Goal: Task Accomplishment & Management: Complete application form

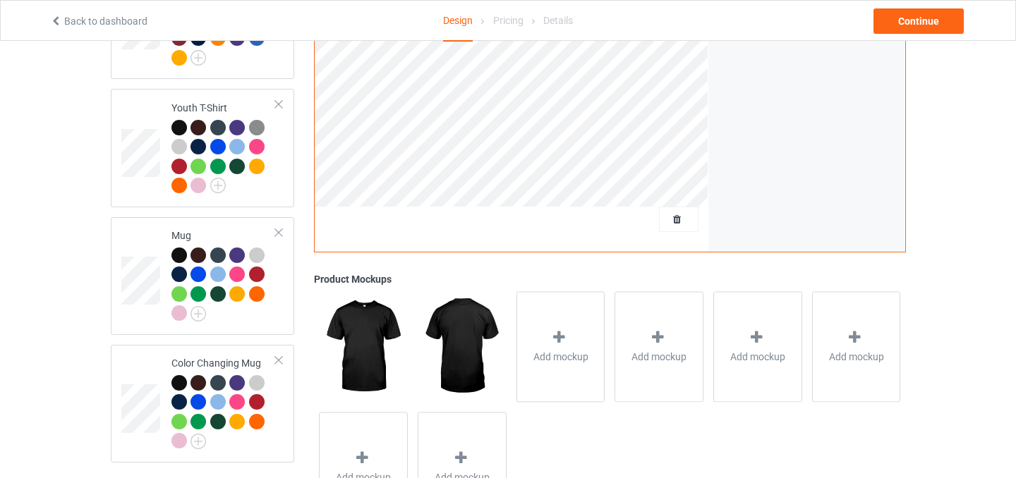
scroll to position [943, 0]
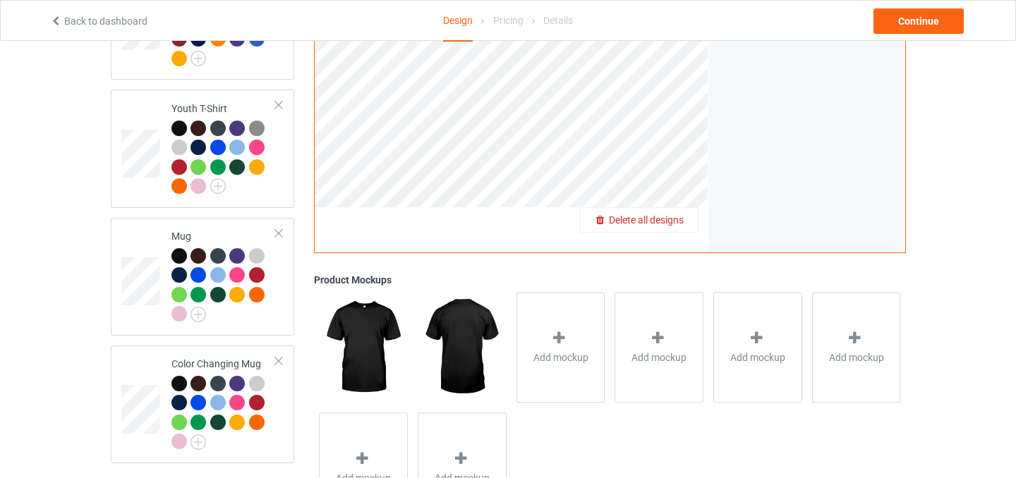
click at [682, 214] on span "Delete all designs" at bounding box center [646, 219] width 75 height 11
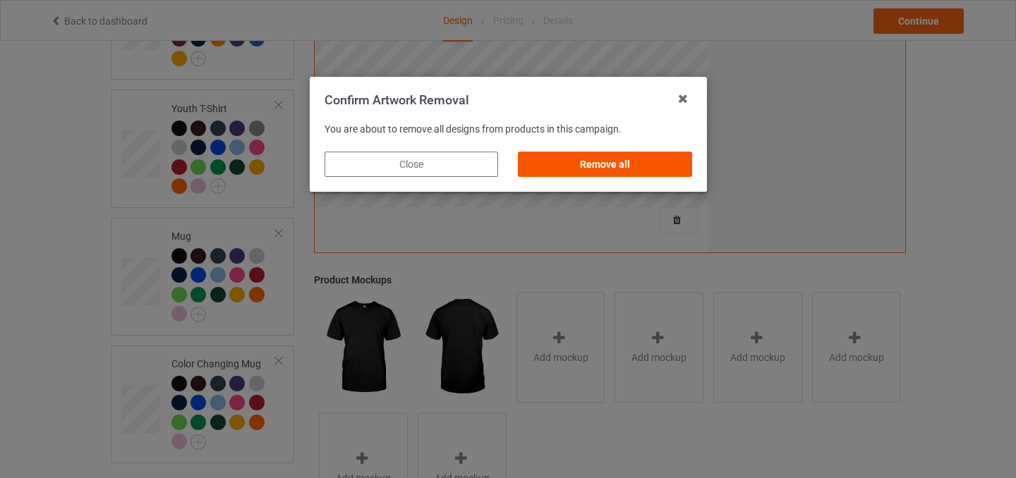
click at [653, 169] on div "Remove all" at bounding box center [605, 164] width 174 height 25
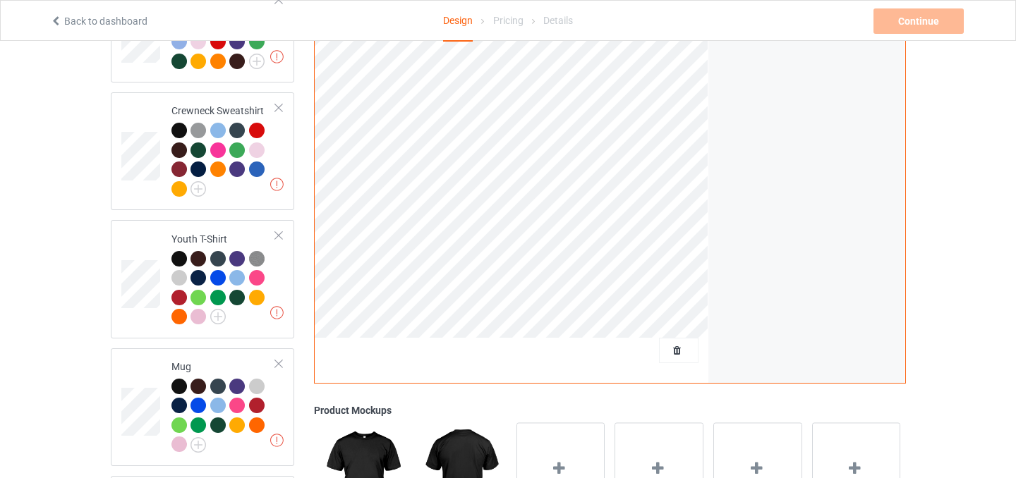
scroll to position [747, 0]
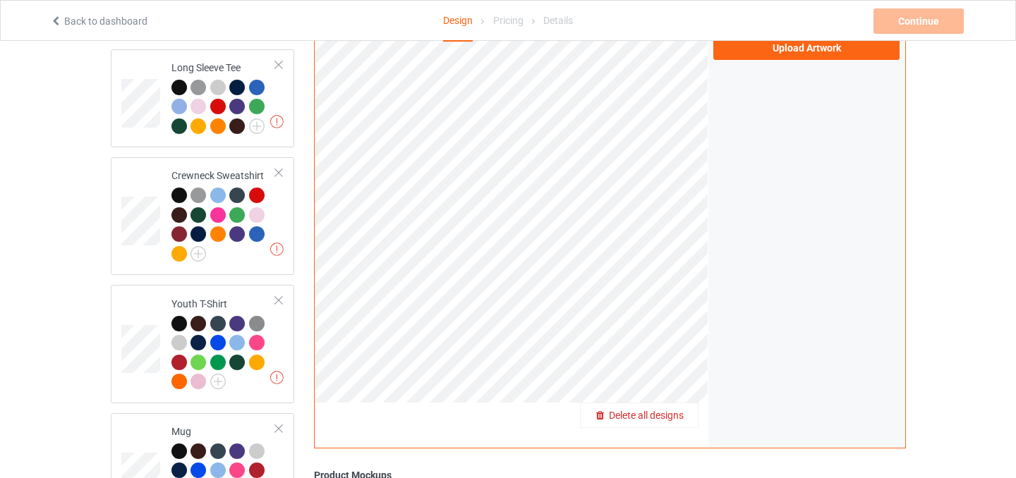
click at [677, 410] on span "Delete all designs" at bounding box center [646, 415] width 75 height 11
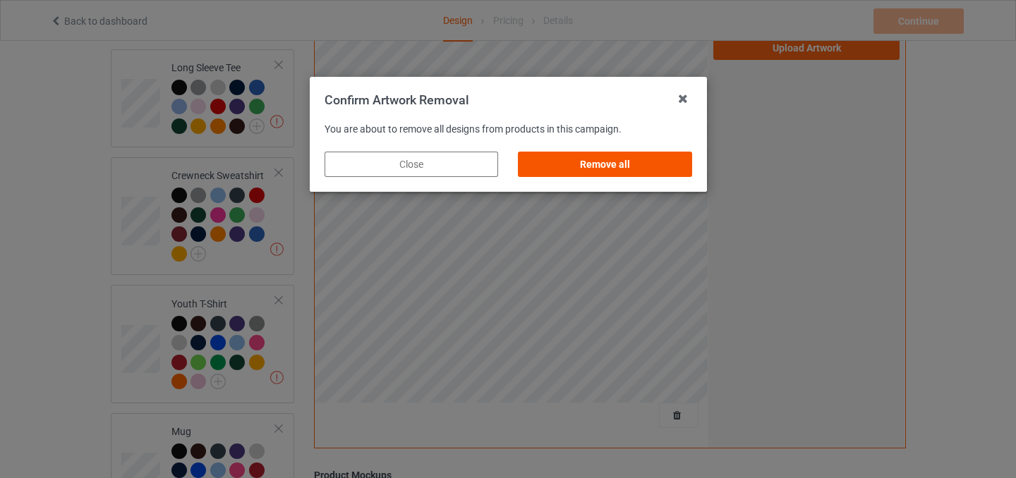
click at [653, 168] on div "Remove all" at bounding box center [605, 164] width 174 height 25
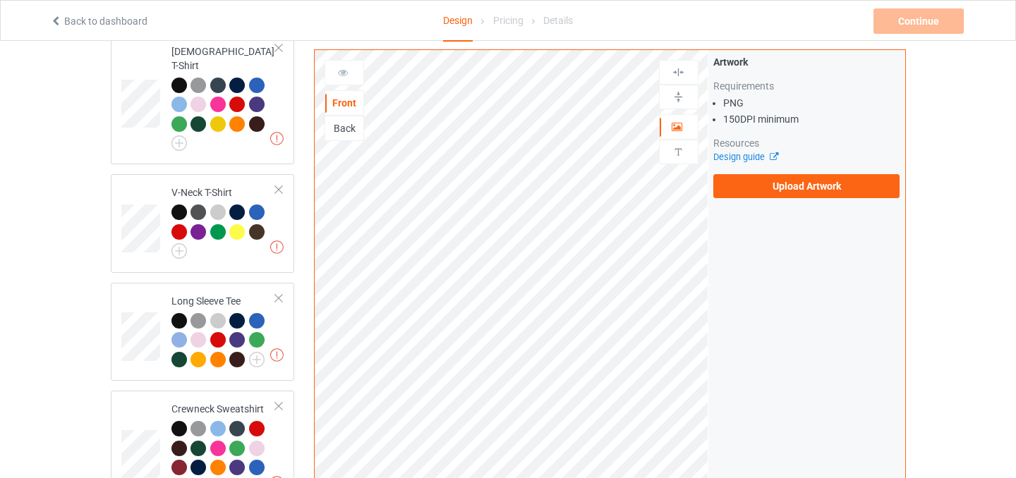
scroll to position [263, 0]
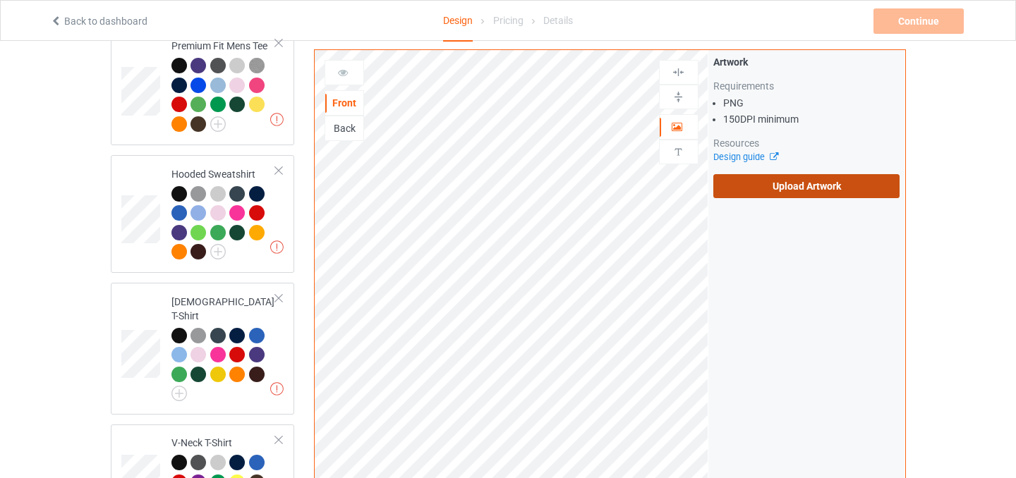
click at [814, 184] on label "Upload Artwork" at bounding box center [806, 186] width 187 height 24
click at [0, 0] on input "Upload Artwork" at bounding box center [0, 0] width 0 height 0
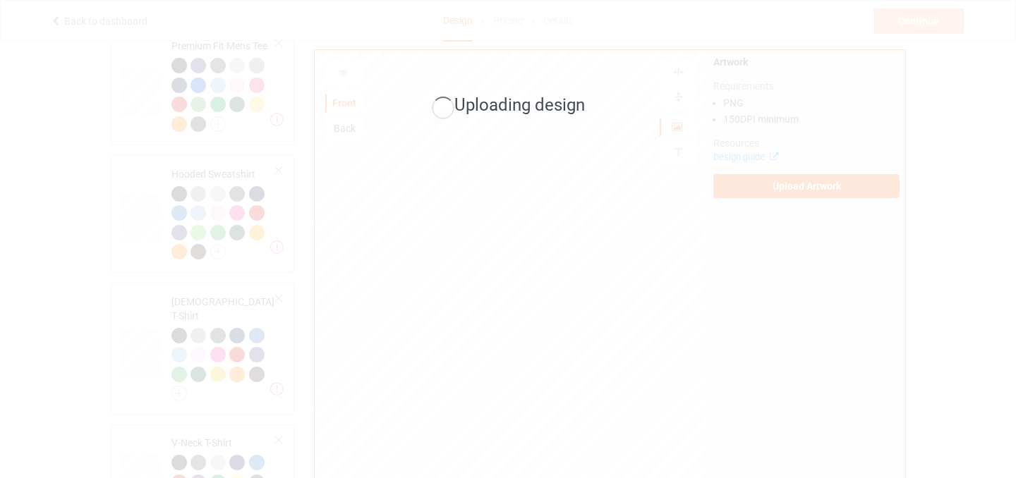
click at [499, 109] on span "Uploading design" at bounding box center [519, 105] width 131 height 20
click at [529, 149] on div "Uploading design" at bounding box center [508, 239] width 1016 height 478
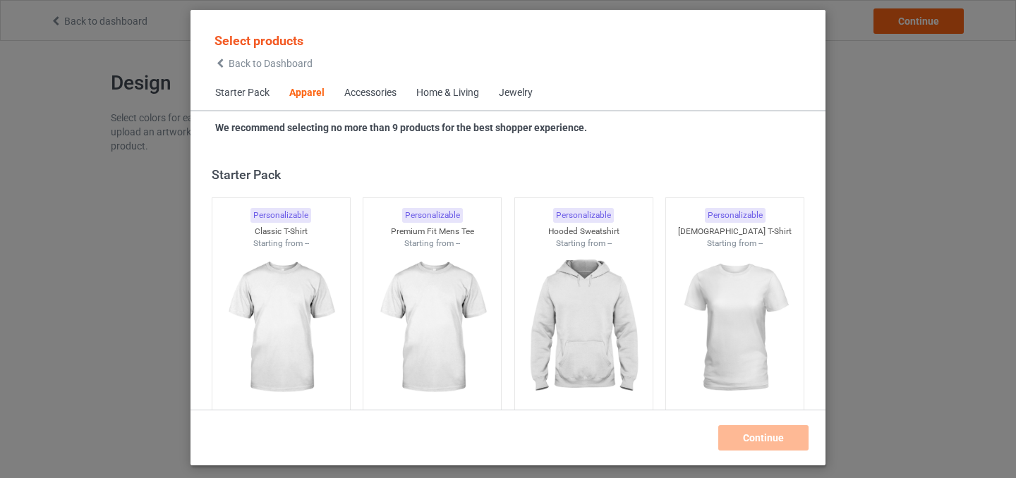
scroll to position [526, 0]
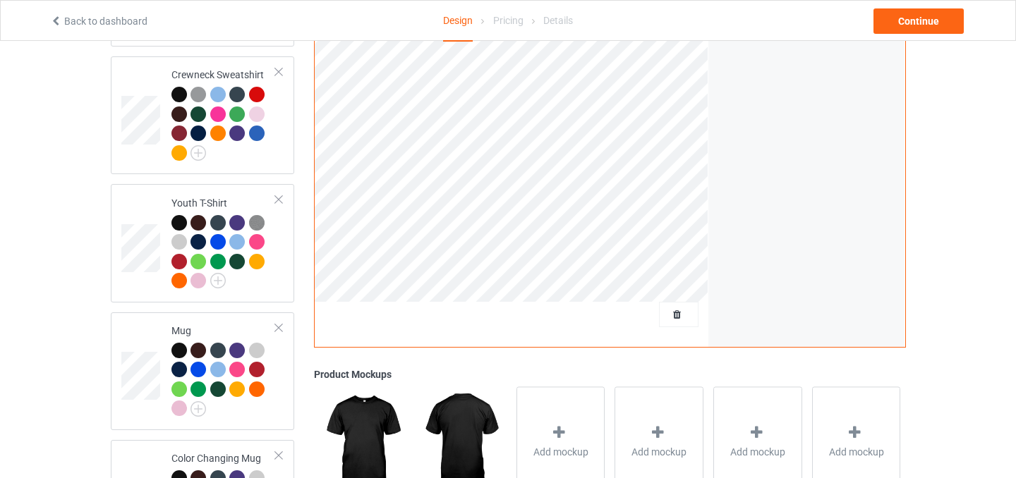
scroll to position [756, 0]
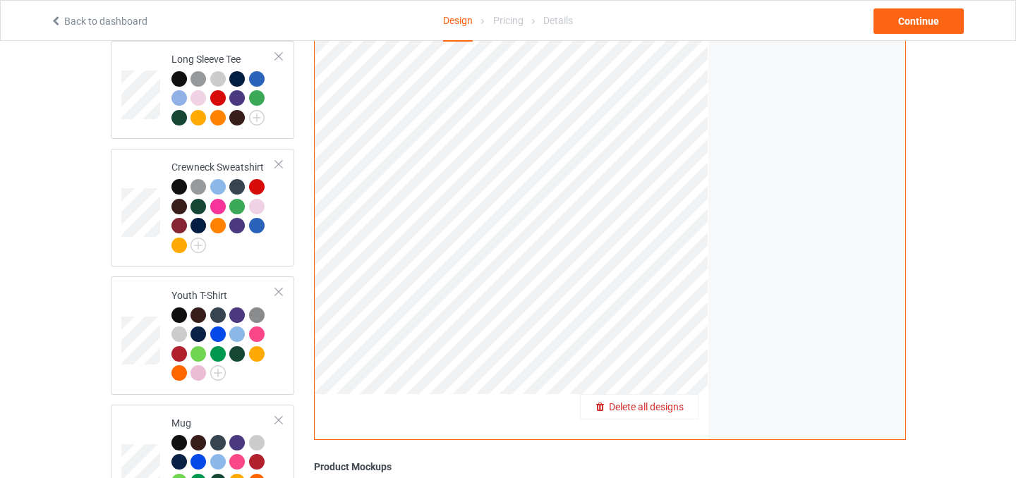
click at [677, 417] on div "Delete all designs" at bounding box center [512, 411] width 394 height 35
click at [674, 401] on span "Delete all designs" at bounding box center [646, 406] width 75 height 11
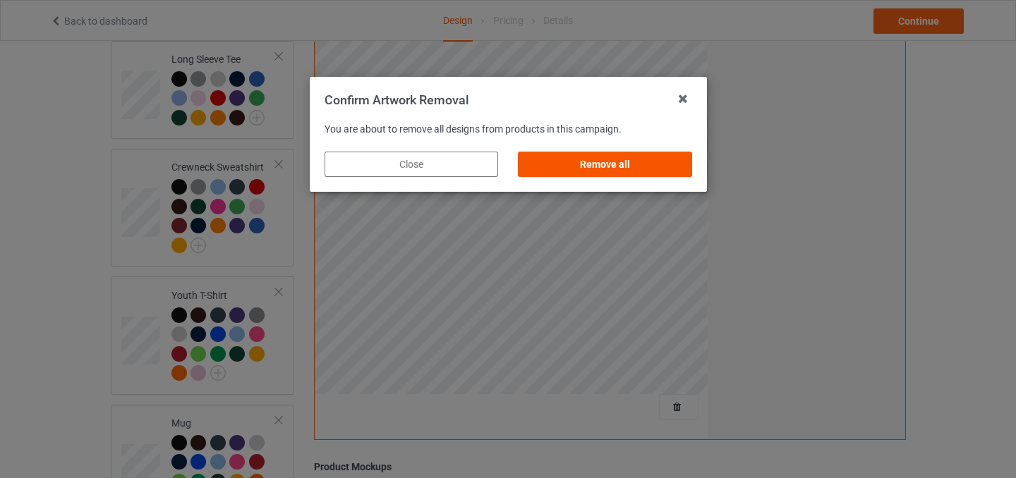
click at [619, 157] on div "Remove all" at bounding box center [605, 164] width 174 height 25
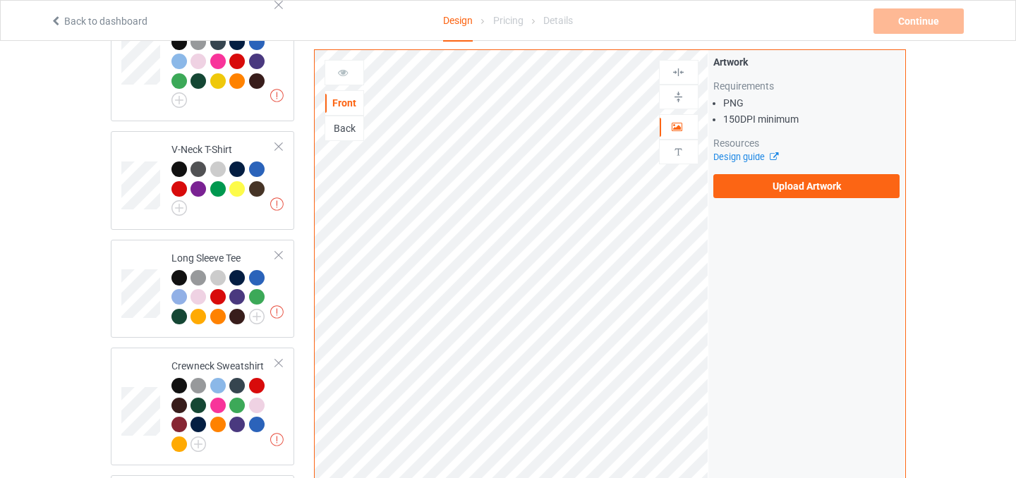
scroll to position [375, 0]
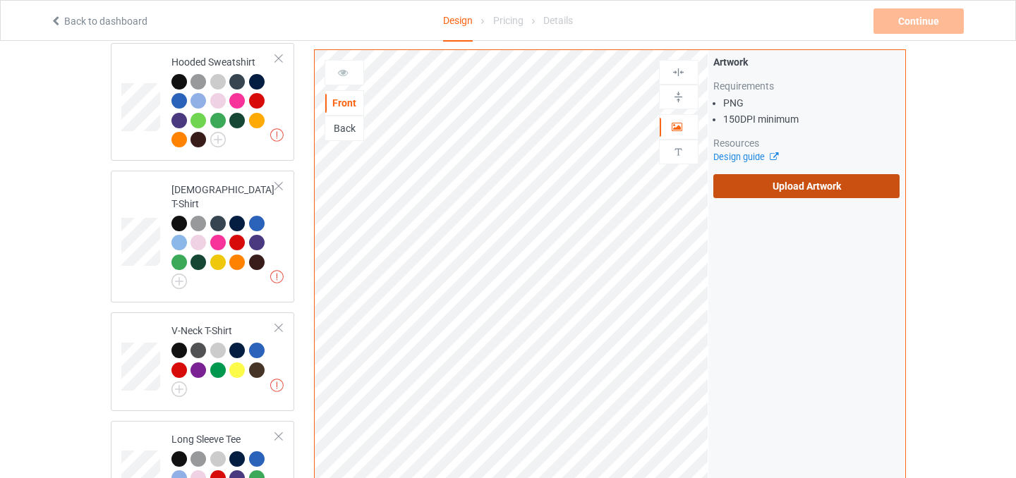
click at [785, 188] on label "Upload Artwork" at bounding box center [806, 186] width 187 height 24
click at [0, 0] on input "Upload Artwork" at bounding box center [0, 0] width 0 height 0
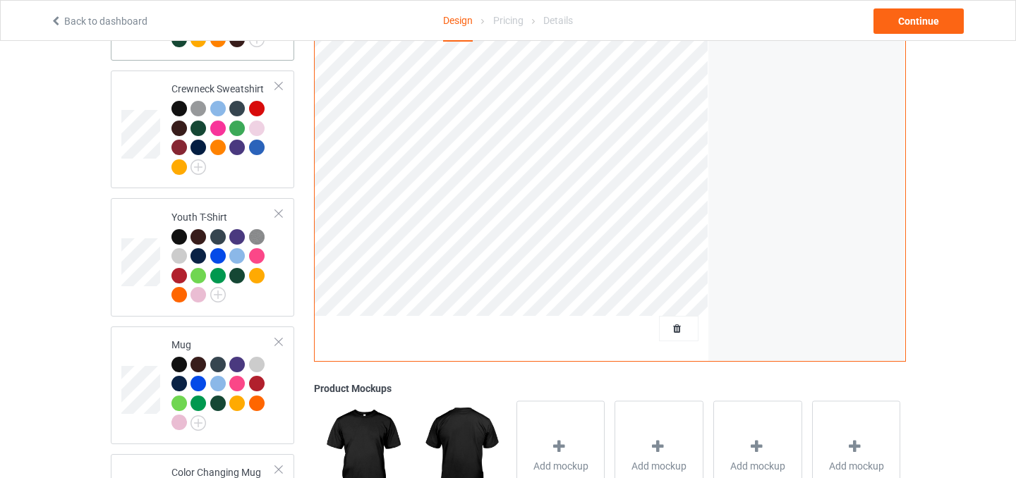
scroll to position [1012, 0]
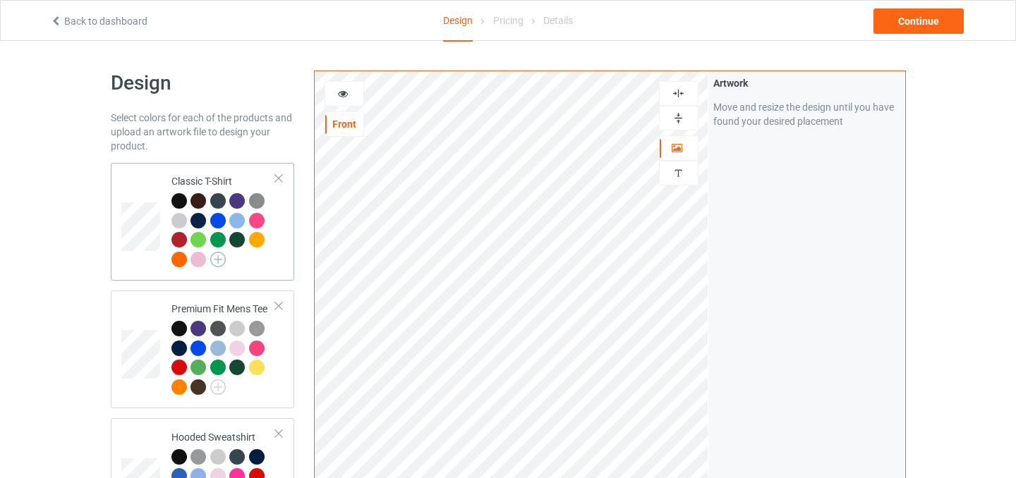
click at [217, 257] on img at bounding box center [218, 260] width 16 height 16
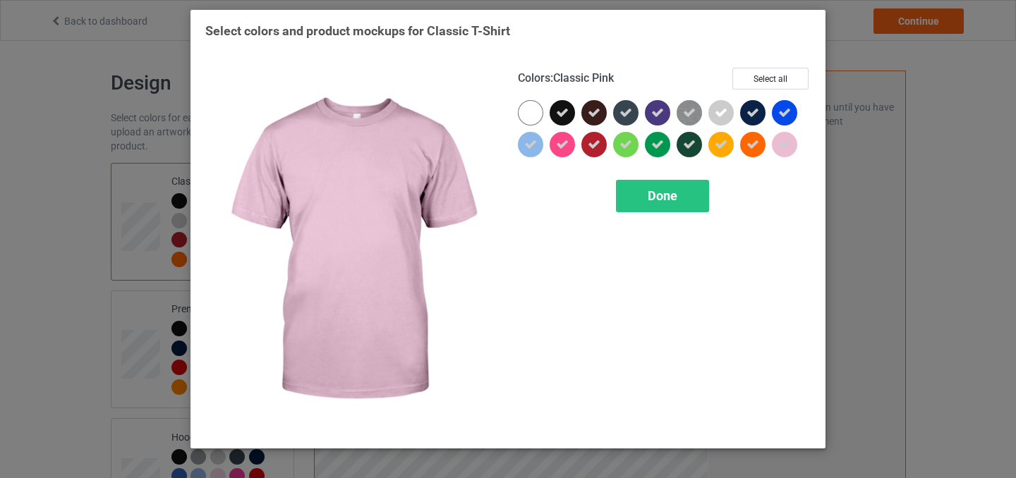
click at [788, 145] on icon at bounding box center [784, 144] width 13 height 13
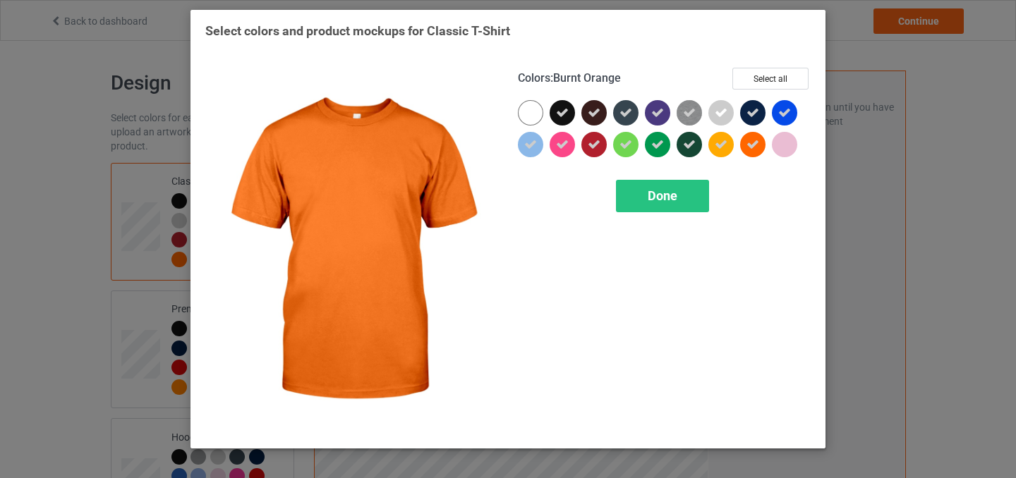
click at [751, 145] on icon at bounding box center [752, 144] width 13 height 13
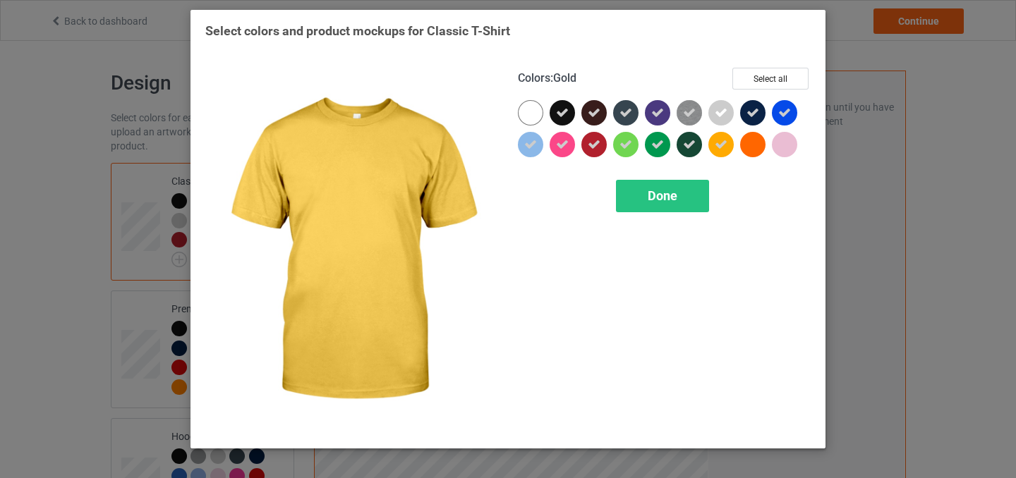
click at [722, 145] on icon at bounding box center [721, 144] width 13 height 13
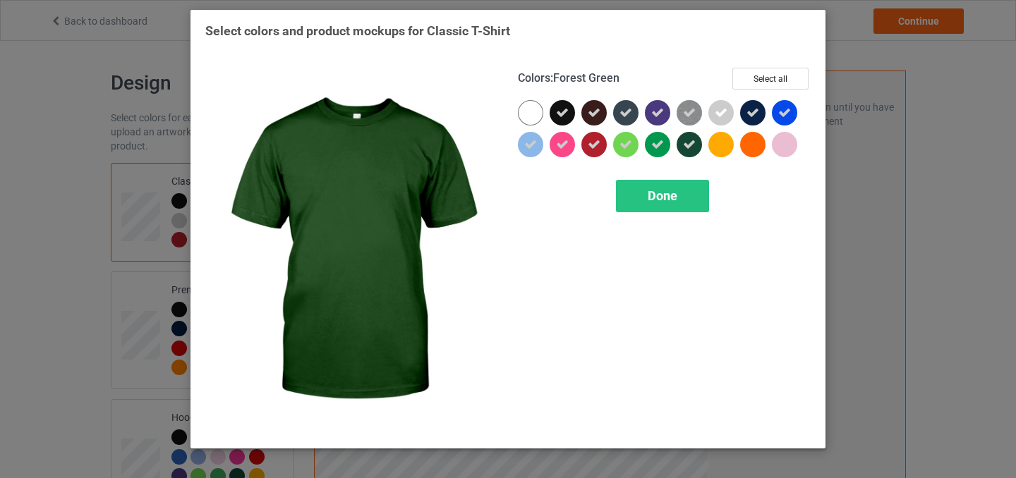
click at [692, 145] on icon at bounding box center [689, 144] width 13 height 13
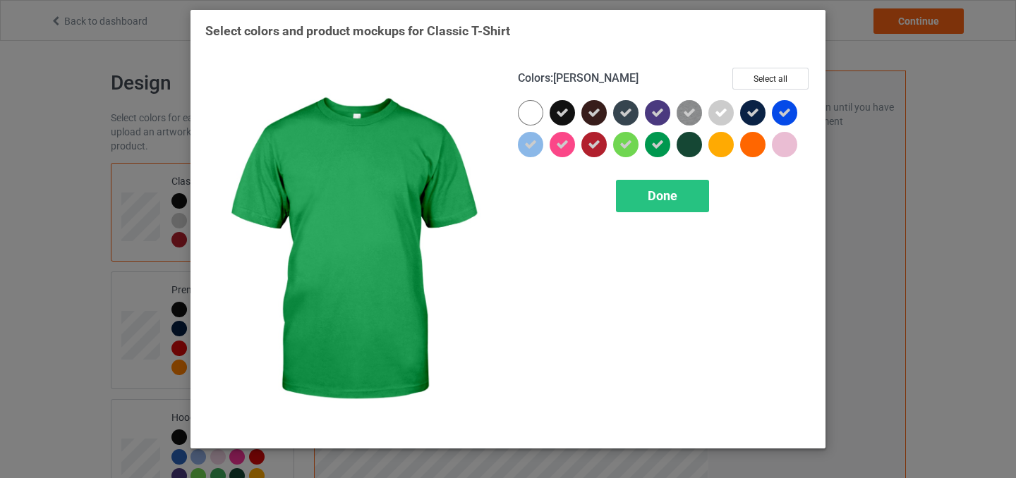
click at [655, 150] on icon at bounding box center [657, 144] width 13 height 13
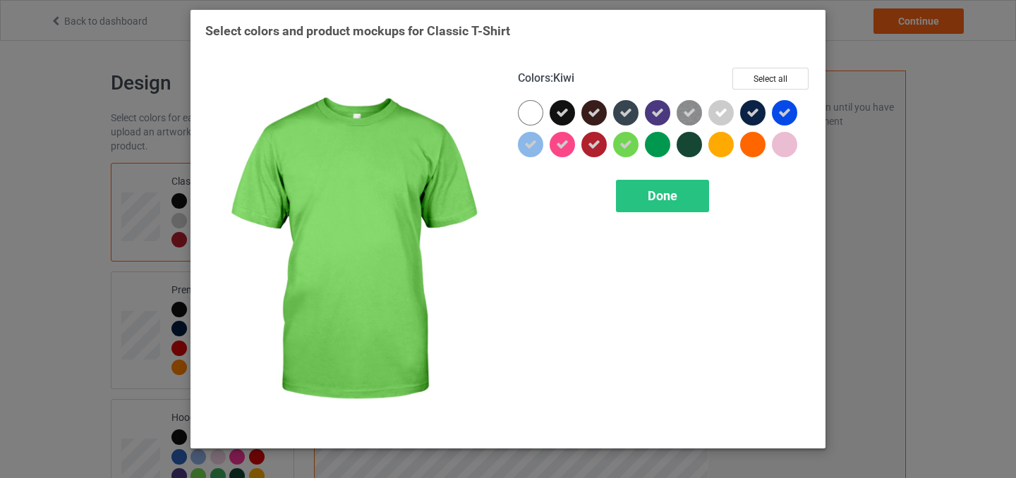
click at [635, 150] on div at bounding box center [625, 144] width 25 height 25
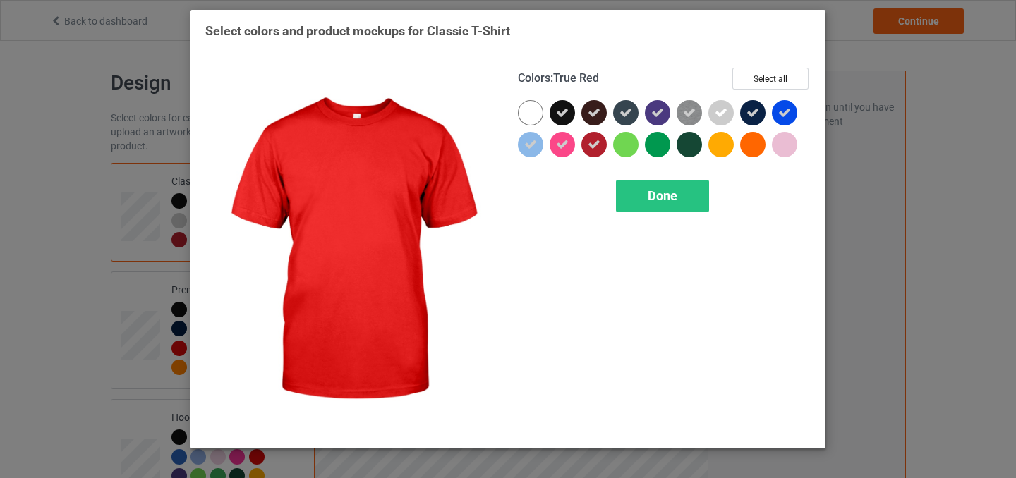
click at [606, 147] on div at bounding box center [593, 144] width 25 height 25
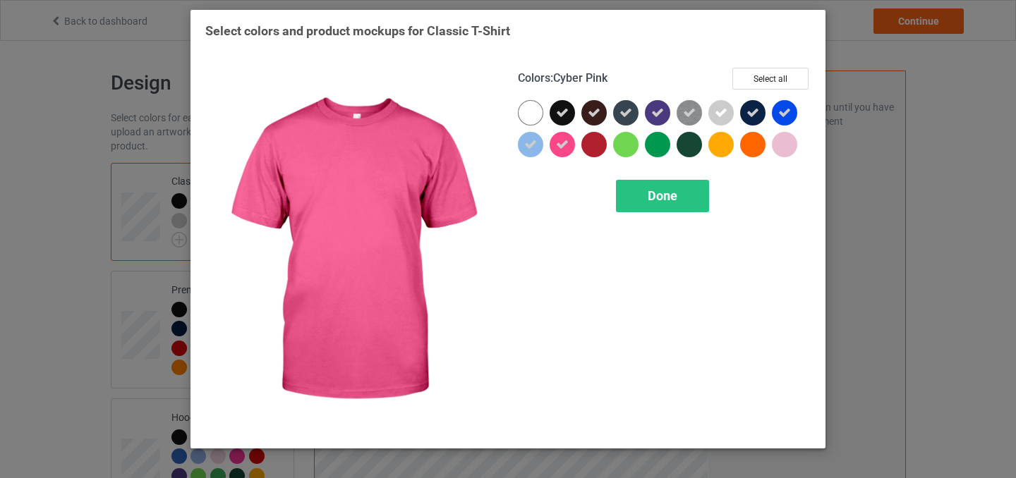
click at [559, 147] on icon at bounding box center [562, 144] width 13 height 13
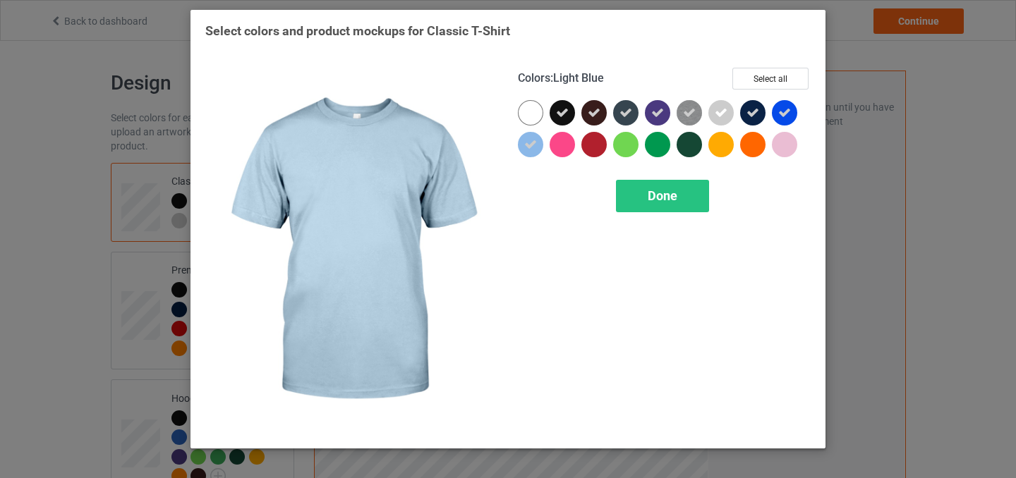
click at [533, 147] on icon at bounding box center [530, 144] width 13 height 13
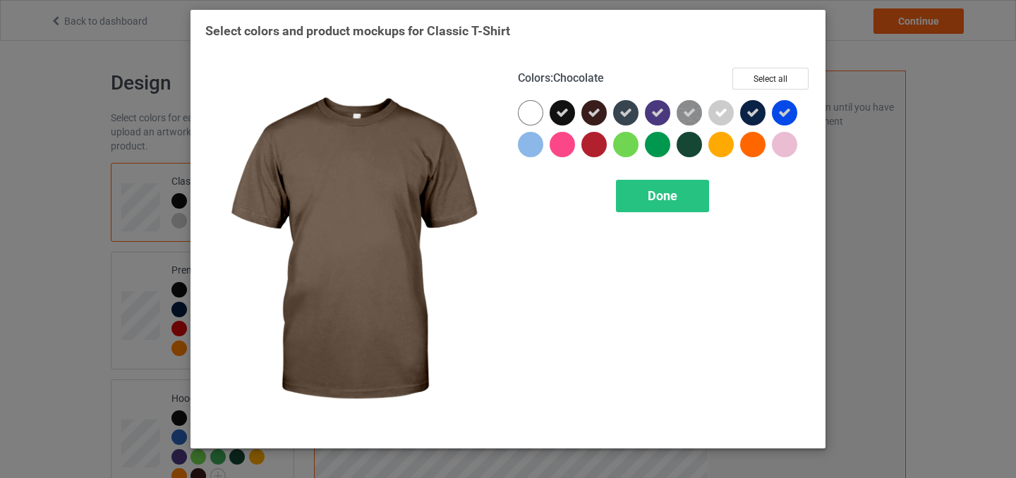
click at [592, 109] on icon at bounding box center [594, 113] width 13 height 13
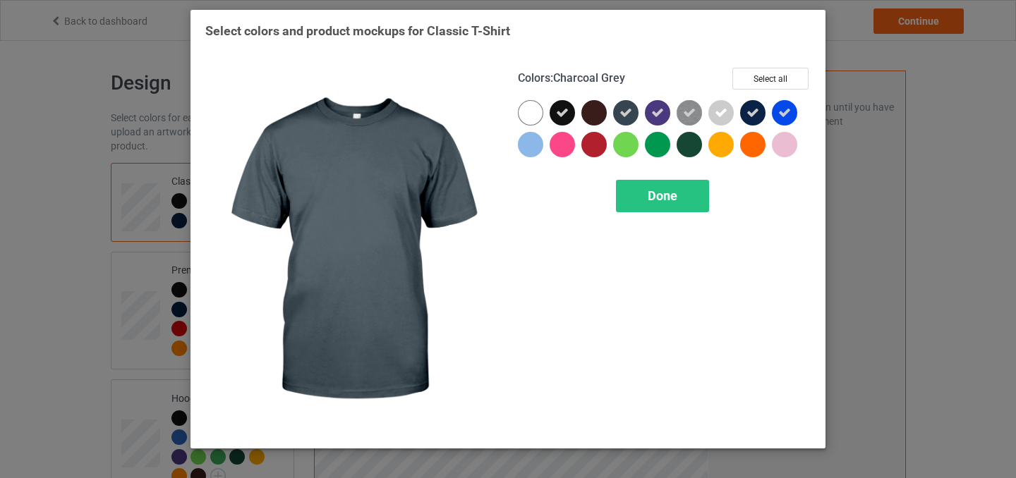
click at [638, 109] on div at bounding box center [629, 116] width 32 height 32
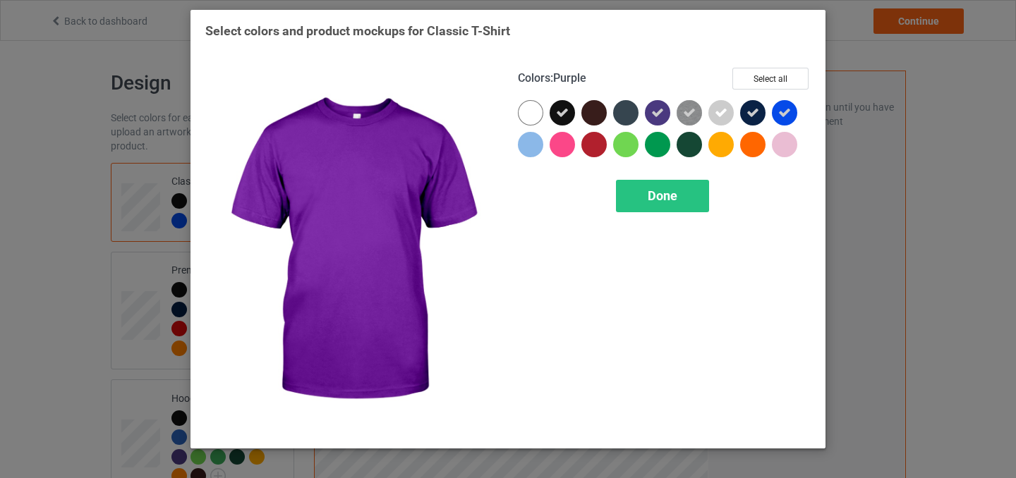
click at [670, 109] on div at bounding box center [661, 116] width 32 height 32
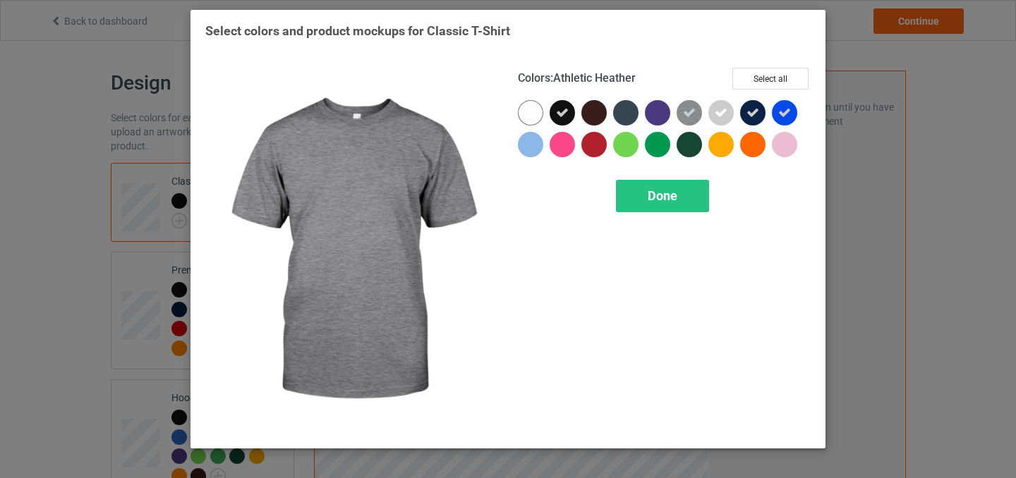
click at [689, 109] on icon at bounding box center [689, 113] width 13 height 13
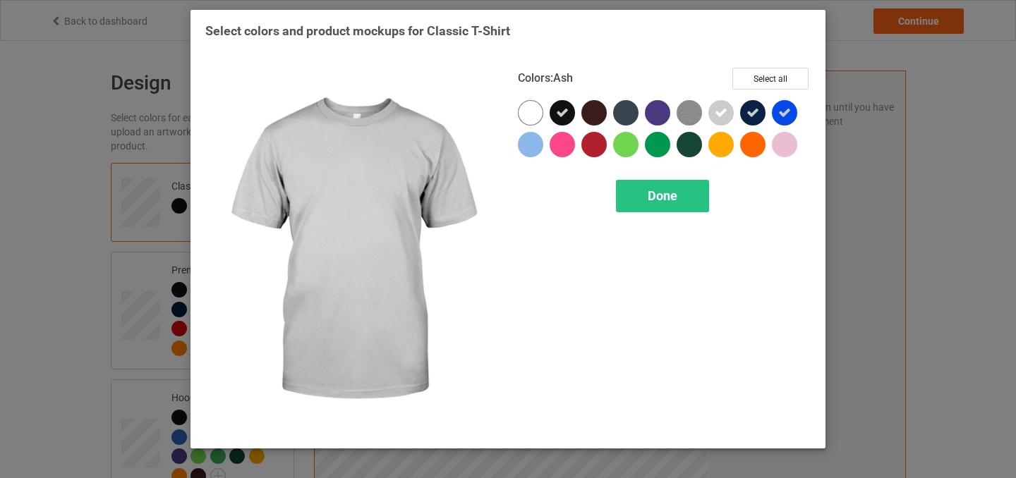
click at [729, 111] on div at bounding box center [720, 112] width 25 height 25
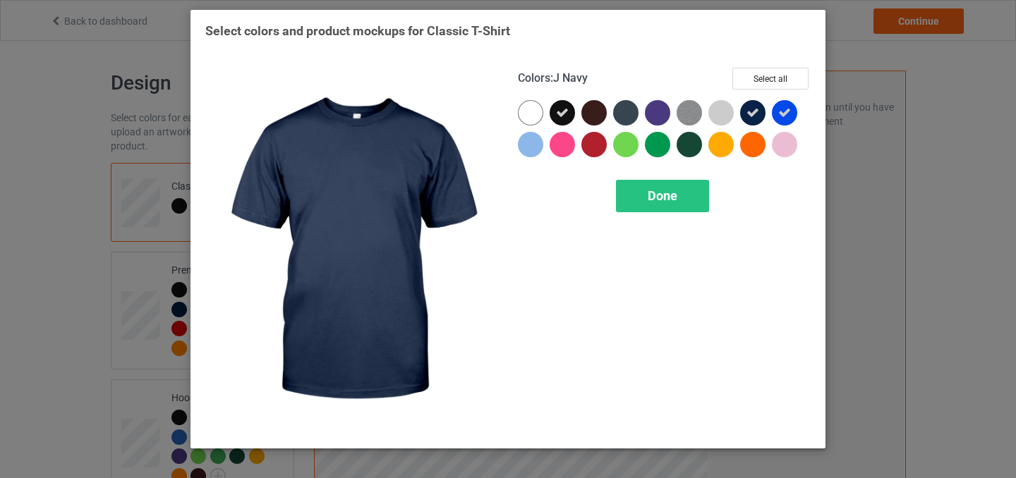
click at [756, 117] on icon at bounding box center [752, 113] width 13 height 13
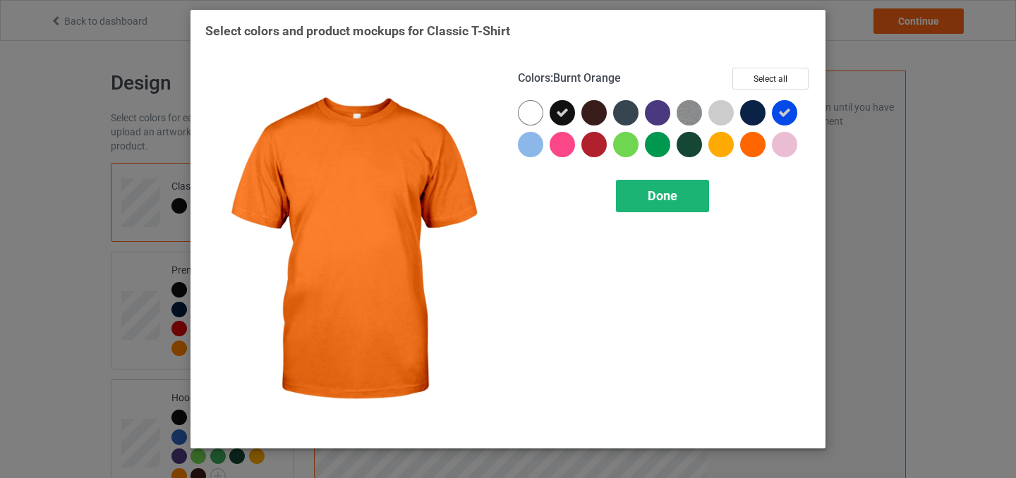
click at [664, 202] on span "Done" at bounding box center [663, 195] width 30 height 15
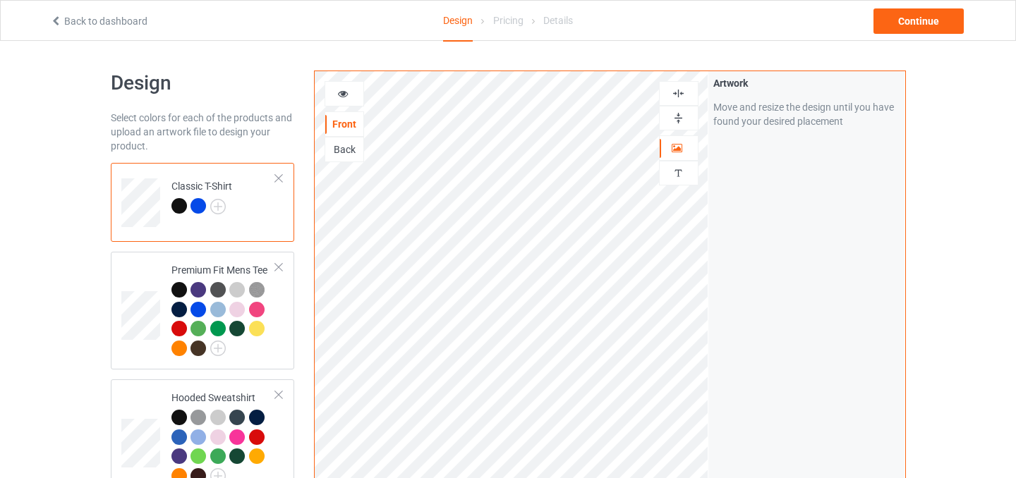
click at [196, 212] on div at bounding box center [198, 206] width 16 height 16
click at [180, 208] on div at bounding box center [179, 206] width 16 height 16
click at [216, 205] on img at bounding box center [218, 207] width 16 height 16
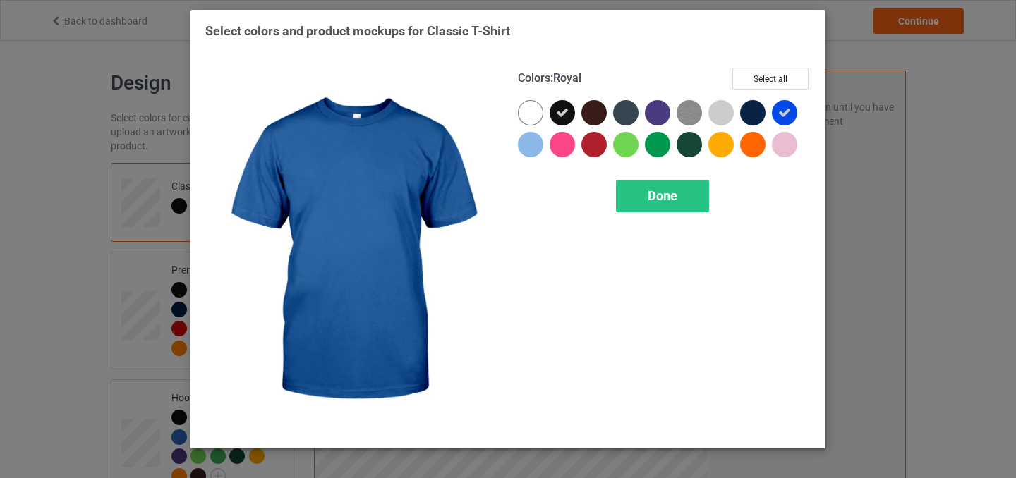
click at [778, 111] on icon at bounding box center [784, 113] width 13 height 13
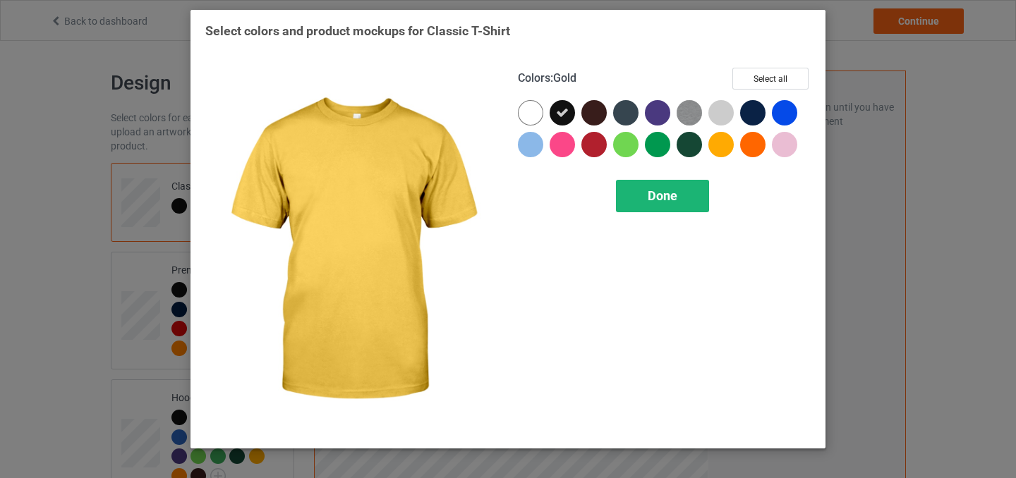
click at [646, 198] on div "Done" at bounding box center [662, 196] width 93 height 32
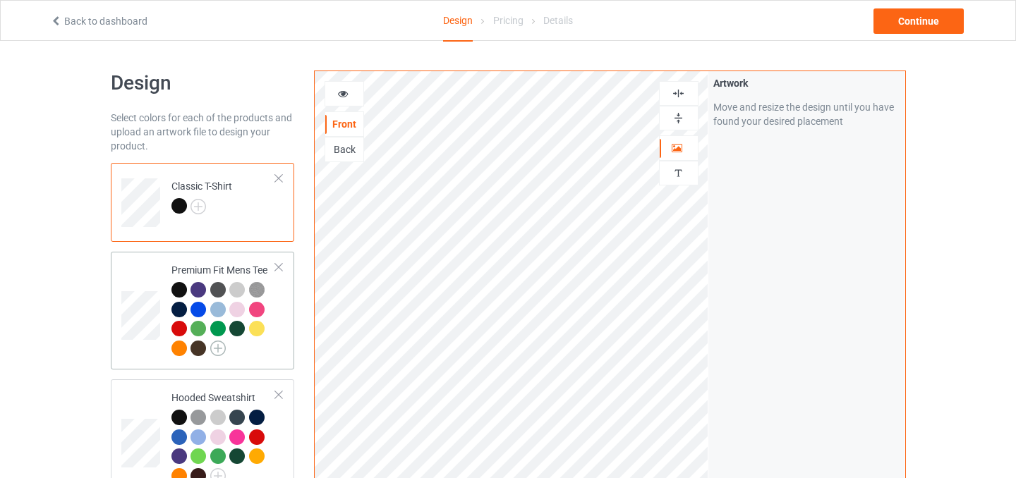
click at [223, 349] on img at bounding box center [218, 349] width 16 height 16
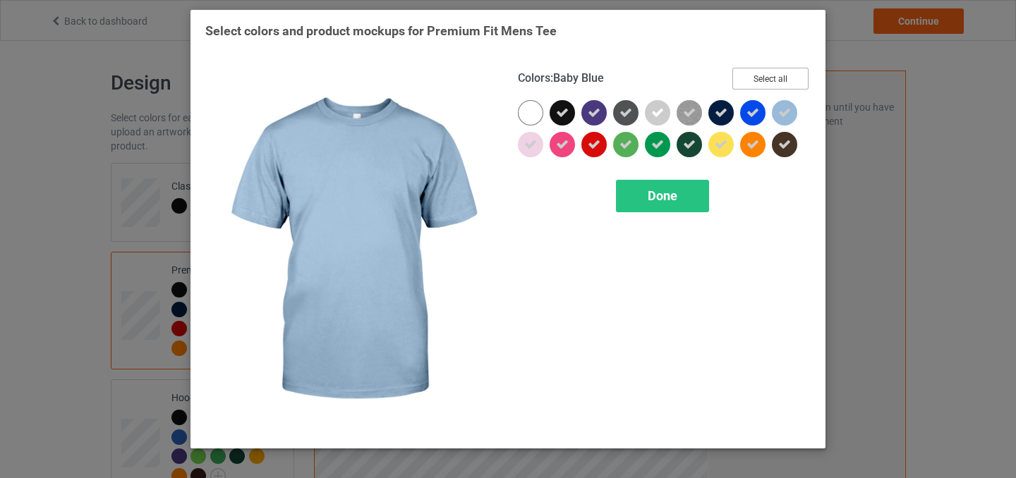
click at [773, 77] on button "Select all" at bounding box center [770, 79] width 76 height 22
click at [773, 77] on button "Reset to Default" at bounding box center [757, 79] width 102 height 22
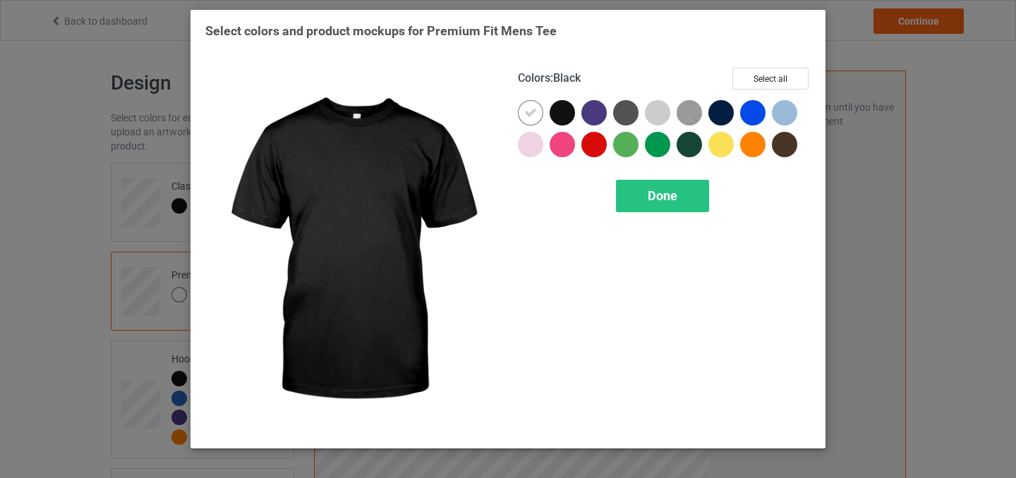
click at [570, 109] on div at bounding box center [562, 112] width 25 height 25
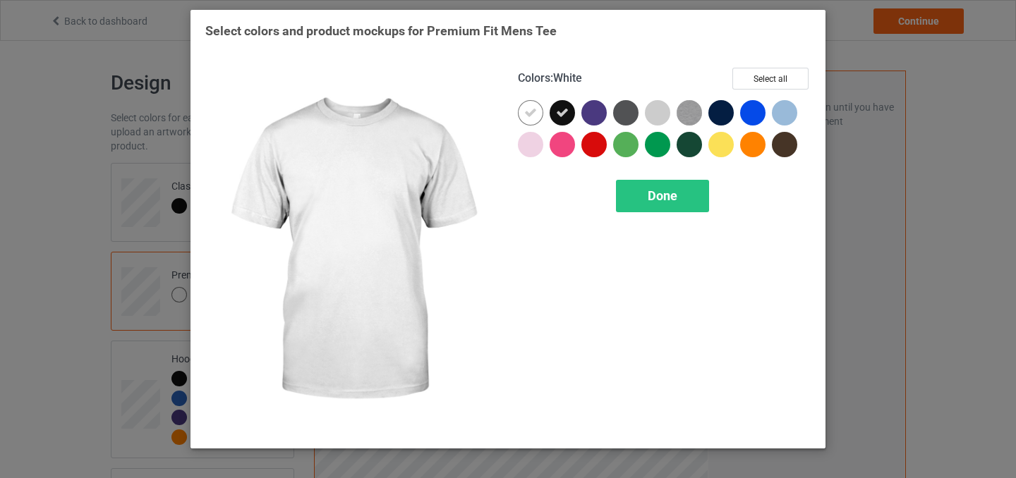
click at [529, 111] on icon at bounding box center [530, 113] width 13 height 13
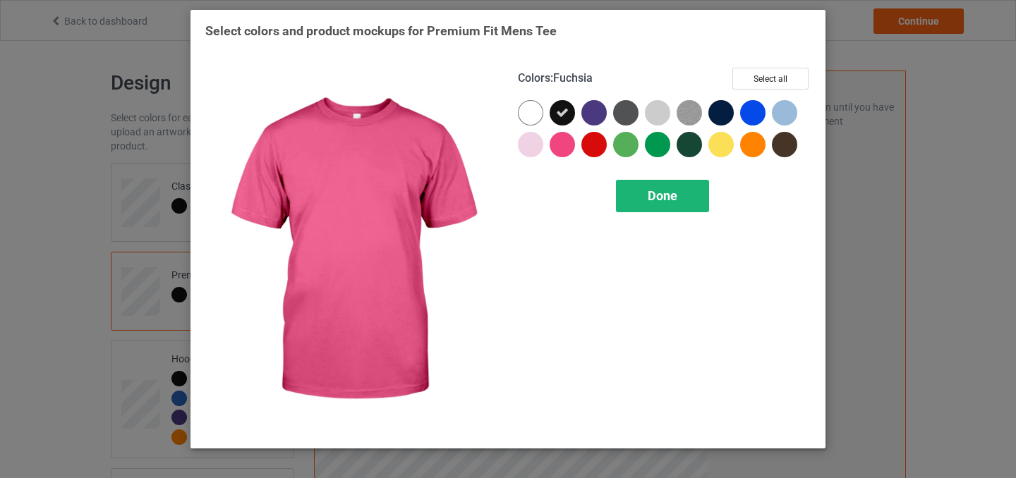
click at [650, 199] on span "Done" at bounding box center [663, 195] width 30 height 15
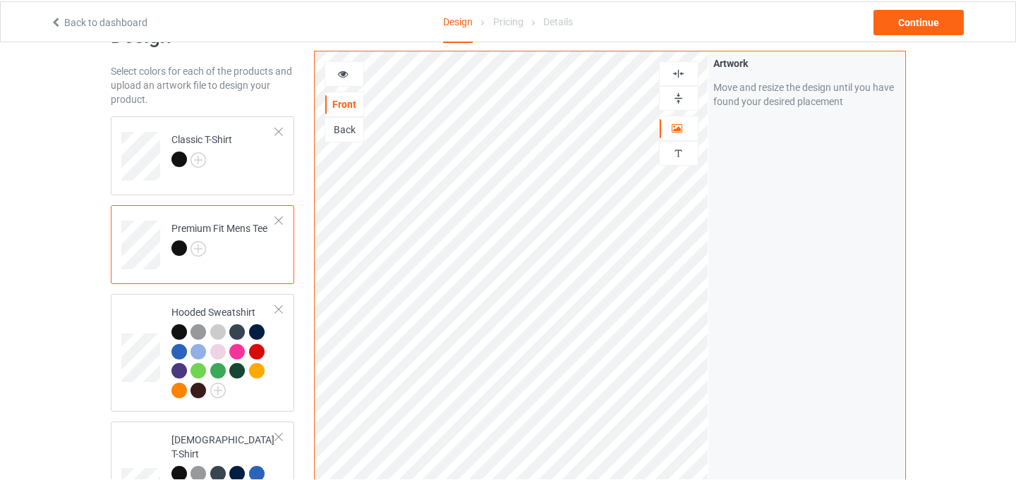
scroll to position [29, 0]
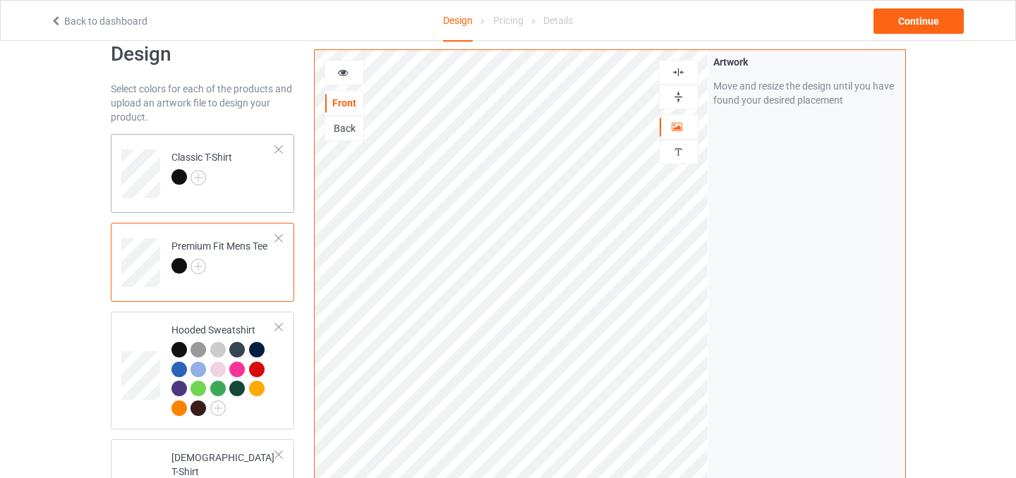
click at [253, 177] on td "Classic T-Shirt" at bounding box center [224, 169] width 121 height 59
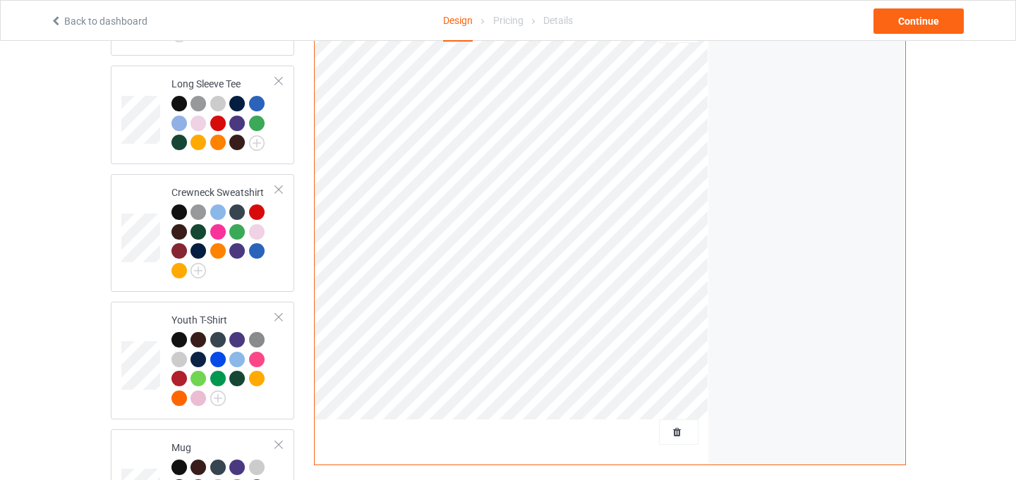
scroll to position [710, 0]
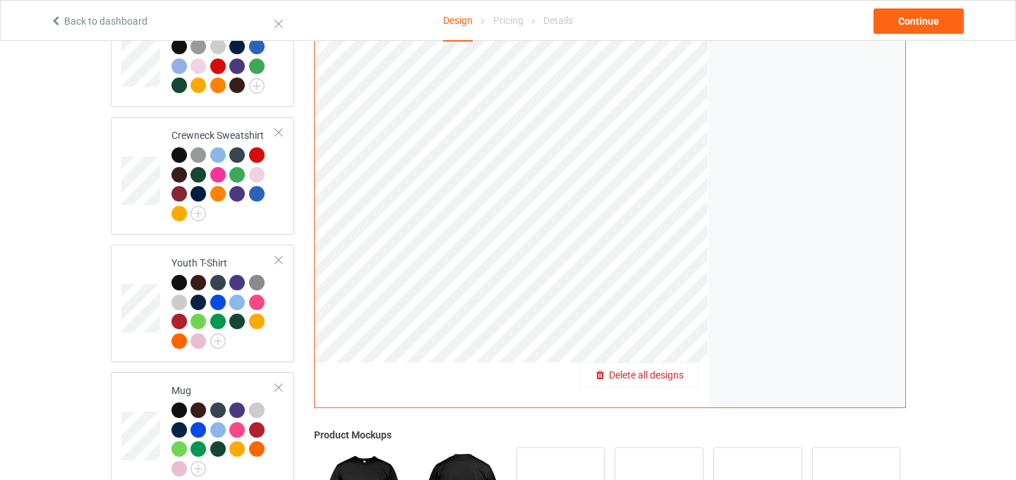
click at [673, 370] on span "Delete all designs" at bounding box center [646, 375] width 75 height 11
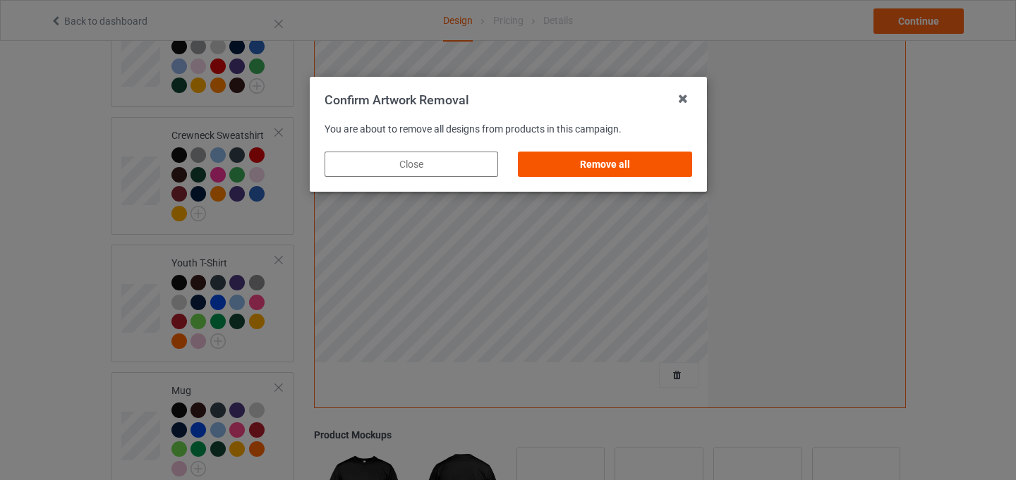
click at [640, 160] on div "Remove all" at bounding box center [605, 164] width 174 height 25
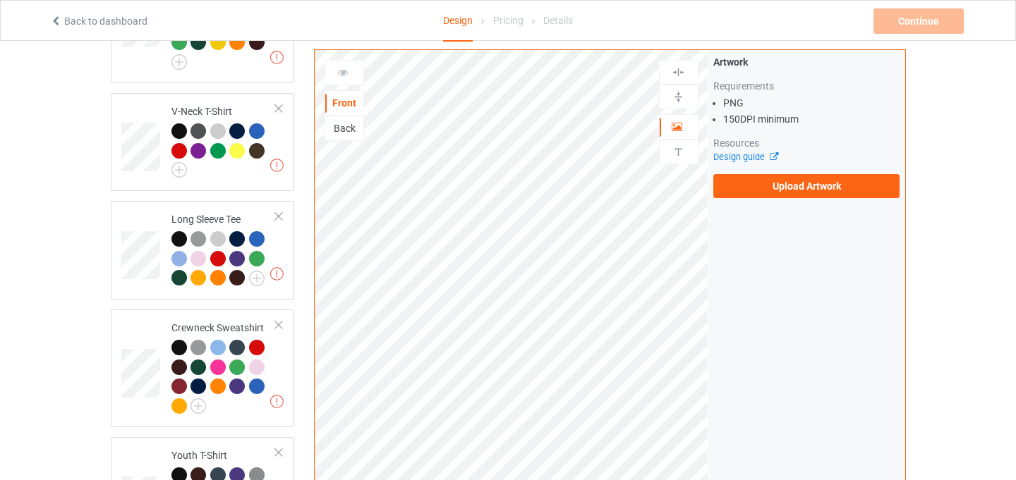
scroll to position [466, 0]
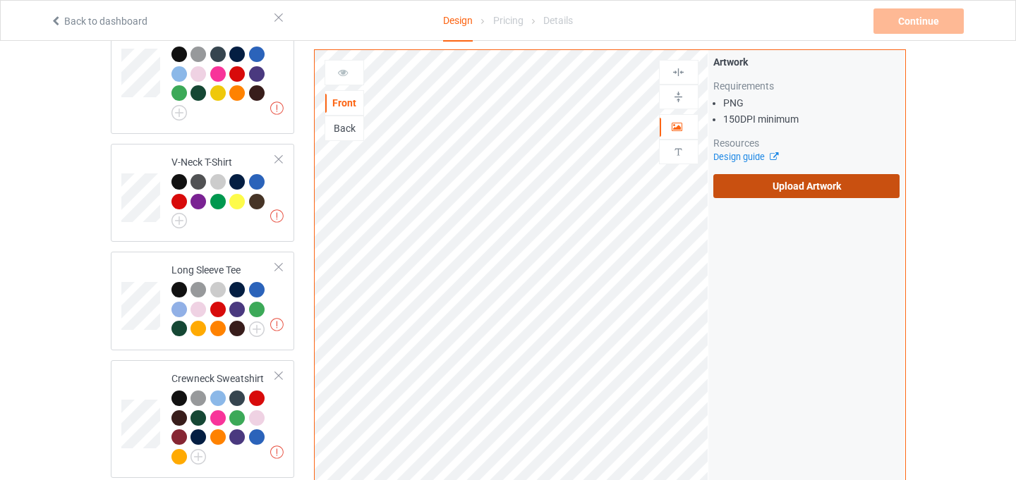
click at [806, 178] on label "Upload Artwork" at bounding box center [806, 186] width 187 height 24
click at [0, 0] on input "Upload Artwork" at bounding box center [0, 0] width 0 height 0
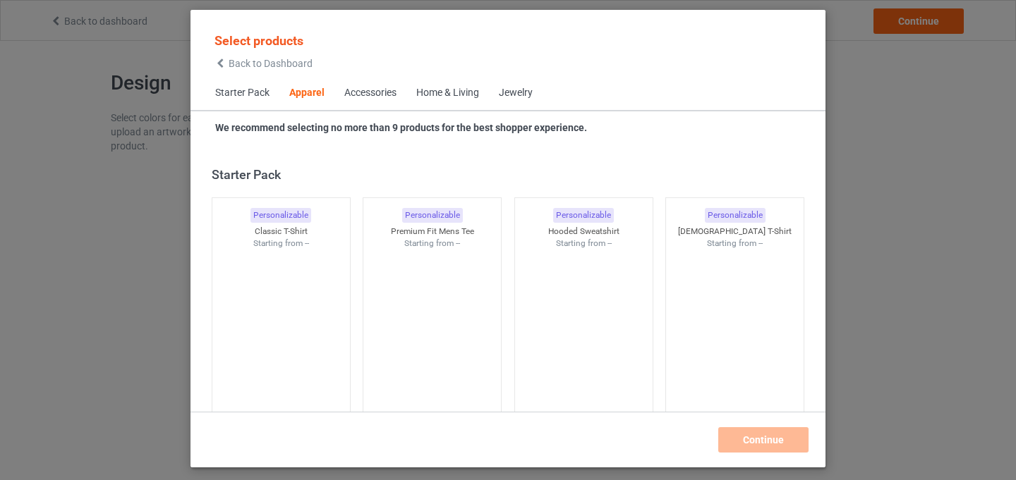
scroll to position [526, 0]
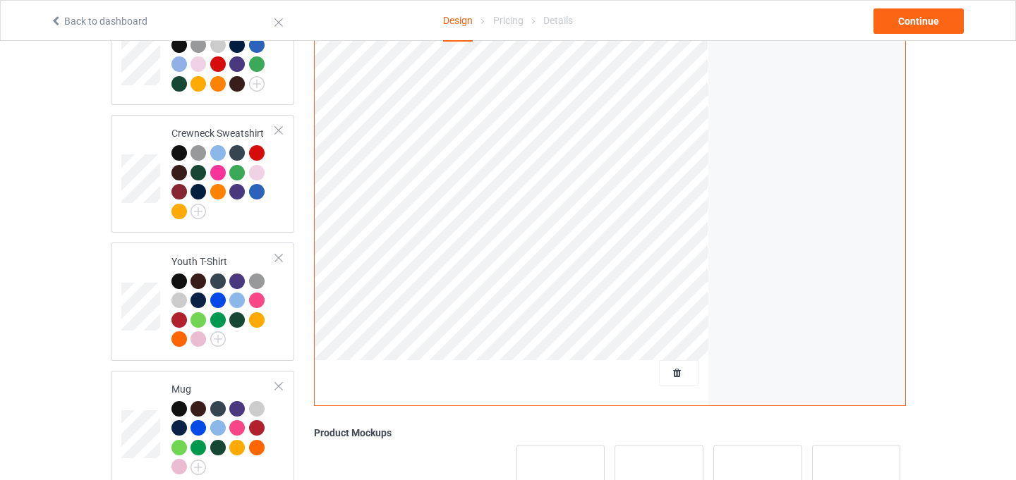
scroll to position [738, 0]
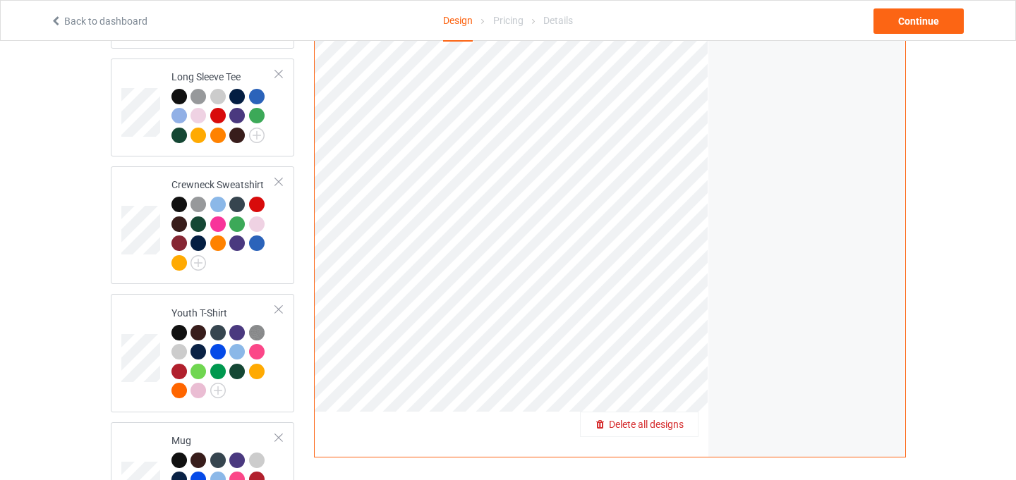
click at [675, 419] on span "Delete all designs" at bounding box center [646, 424] width 75 height 11
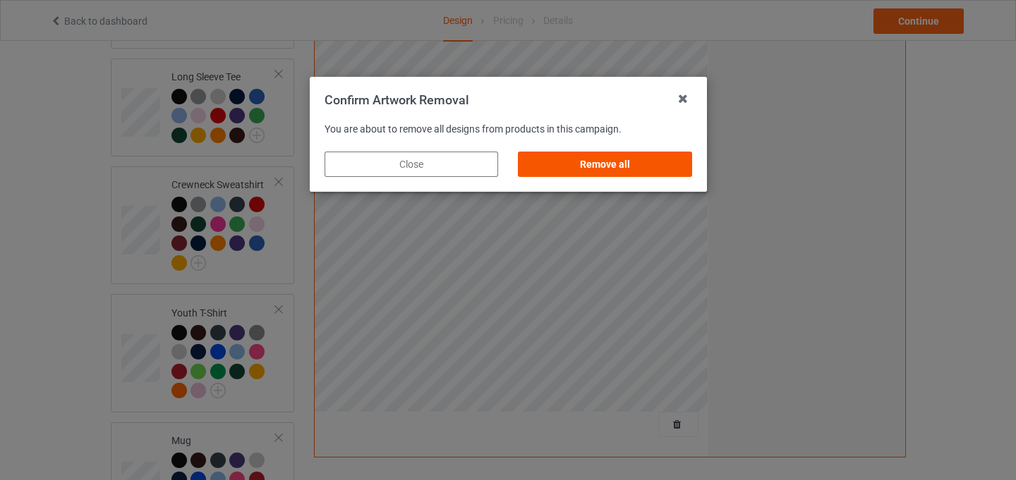
click at [621, 164] on div "Remove all" at bounding box center [605, 164] width 174 height 25
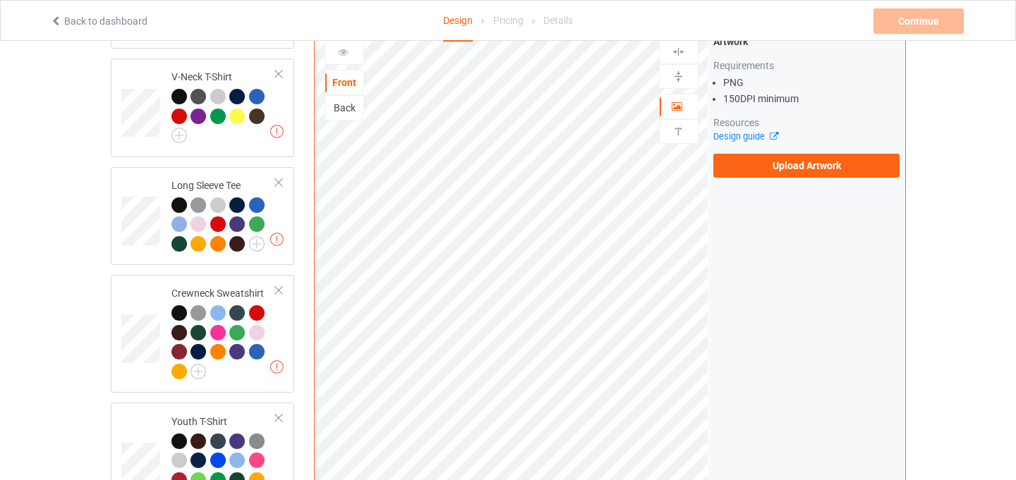
scroll to position [610, 0]
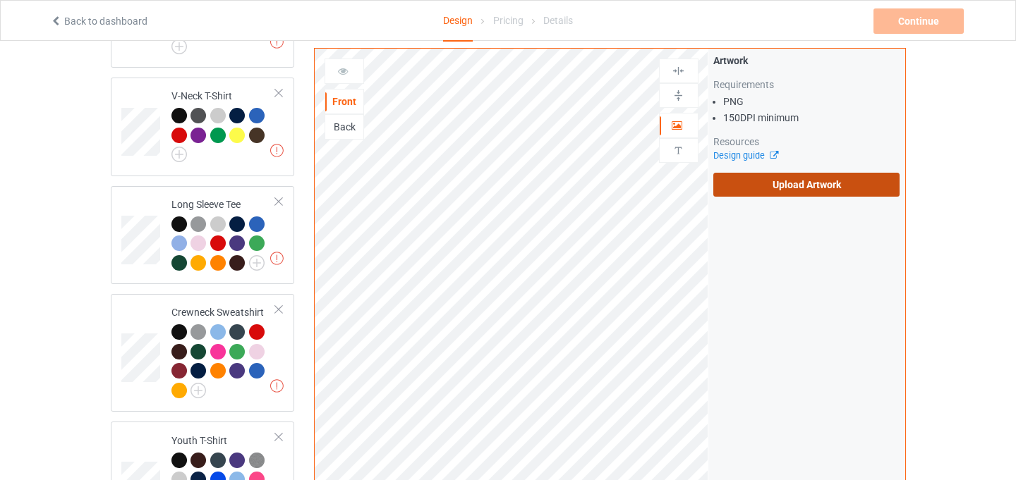
click at [775, 174] on label "Upload Artwork" at bounding box center [806, 185] width 187 height 24
click at [0, 0] on input "Upload Artwork" at bounding box center [0, 0] width 0 height 0
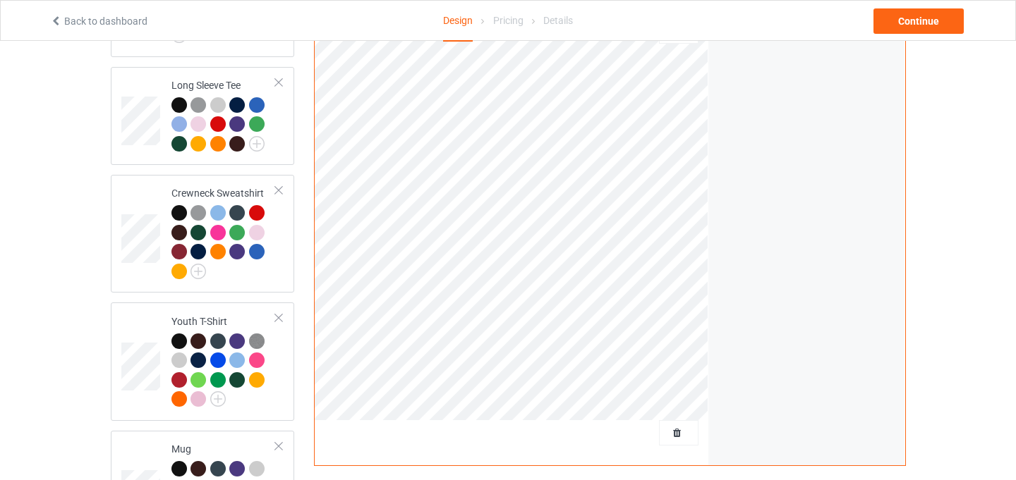
scroll to position [757, 0]
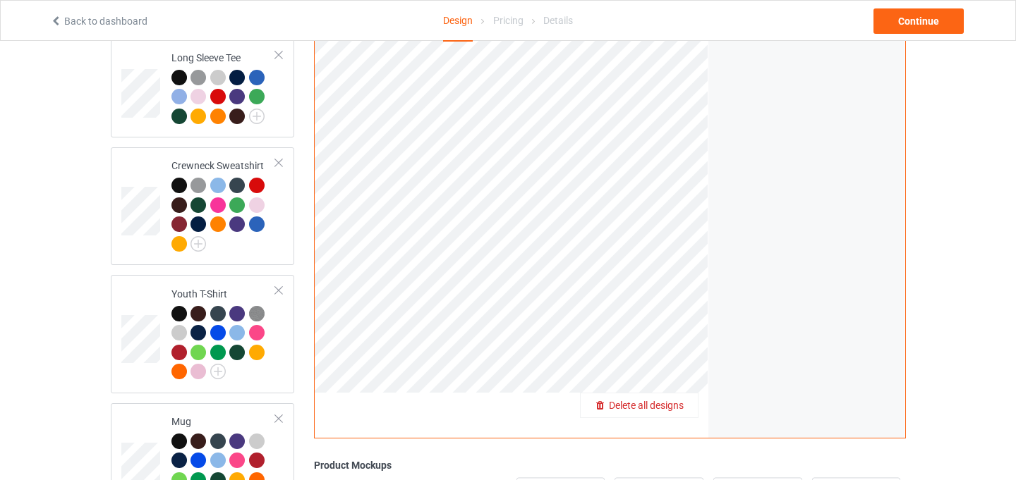
click at [671, 400] on span "Delete all designs" at bounding box center [646, 405] width 75 height 11
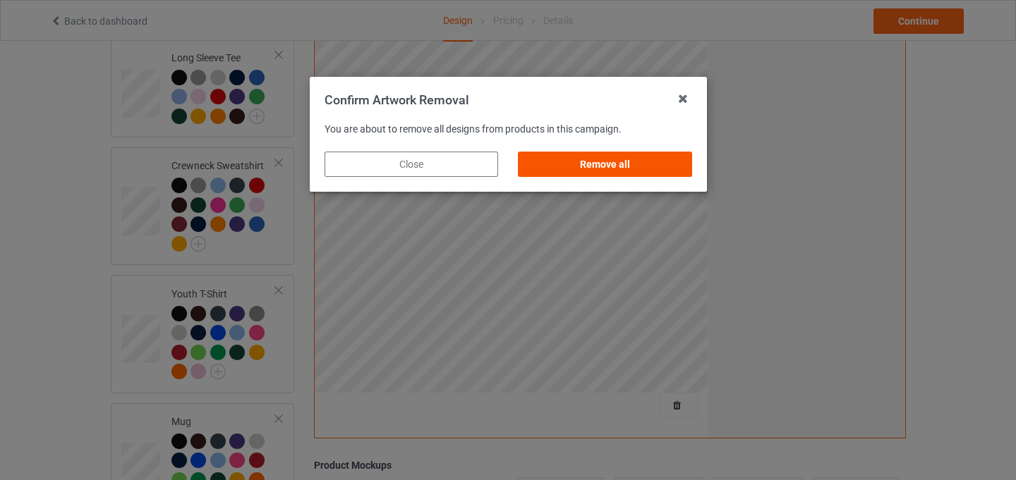
click at [628, 162] on div "Remove all" at bounding box center [605, 164] width 174 height 25
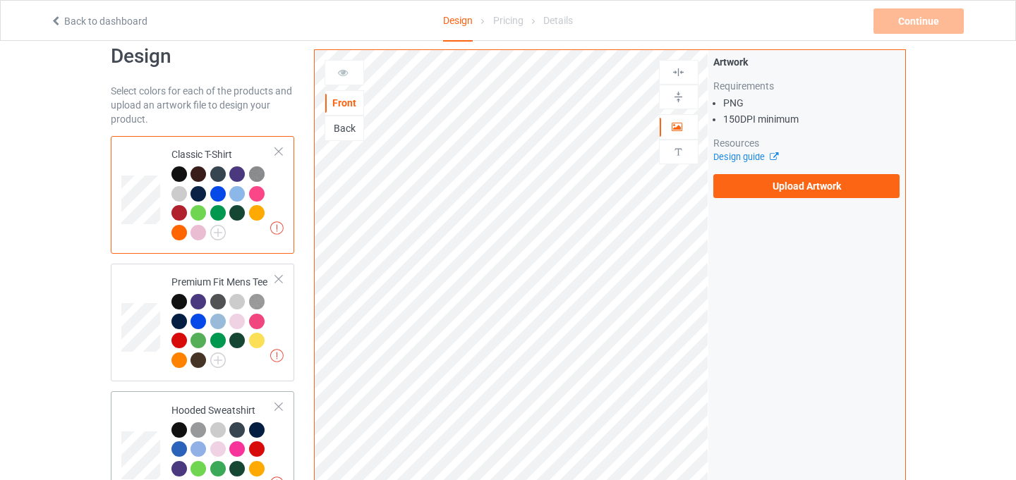
scroll to position [0, 0]
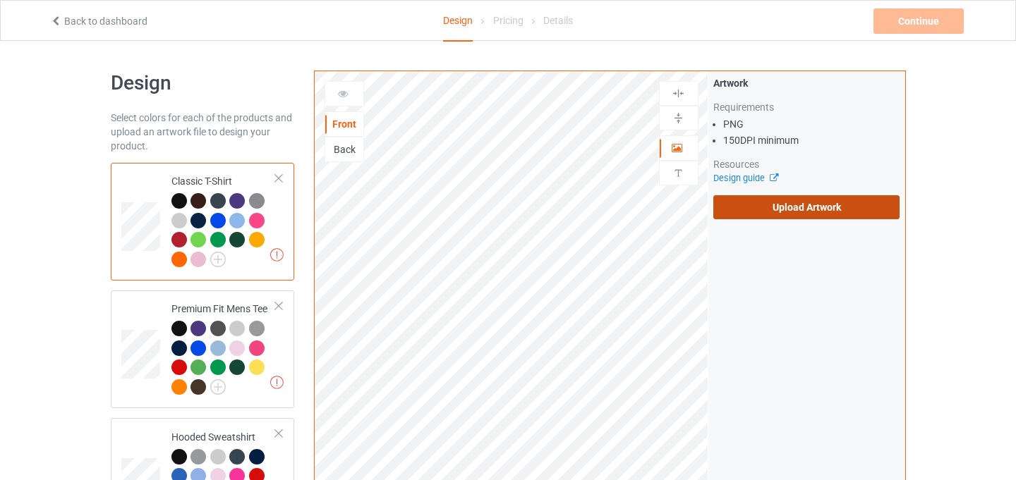
click at [807, 211] on label "Upload Artwork" at bounding box center [806, 207] width 187 height 24
click at [0, 0] on input "Upload Artwork" at bounding box center [0, 0] width 0 height 0
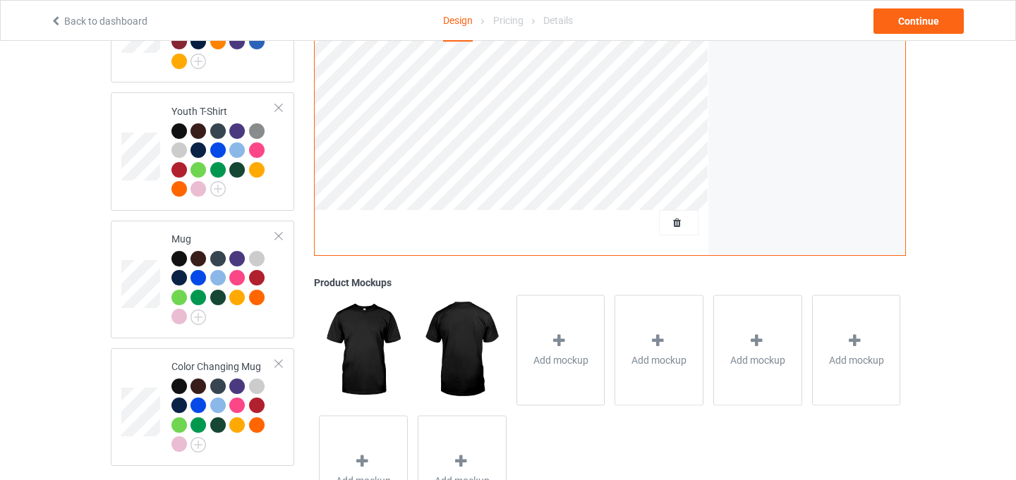
scroll to position [907, 0]
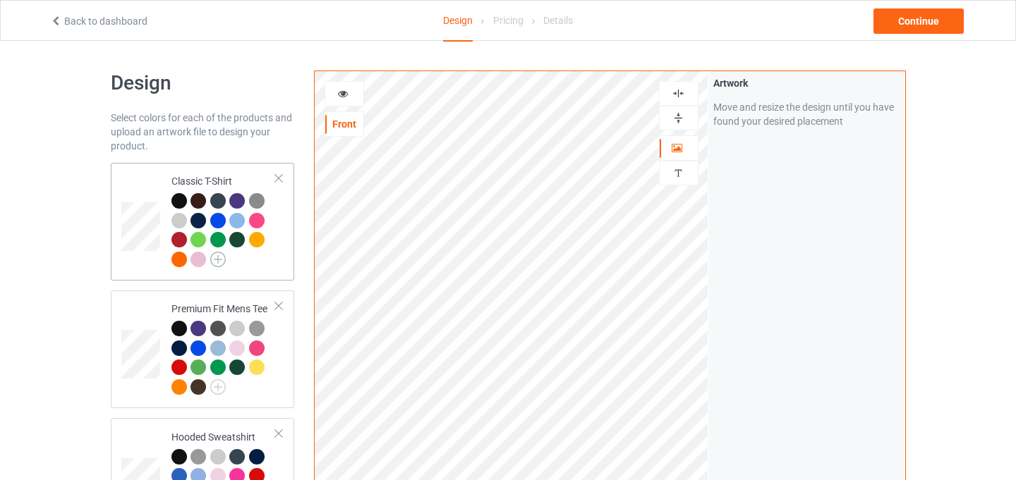
click at [220, 258] on img at bounding box center [218, 260] width 16 height 16
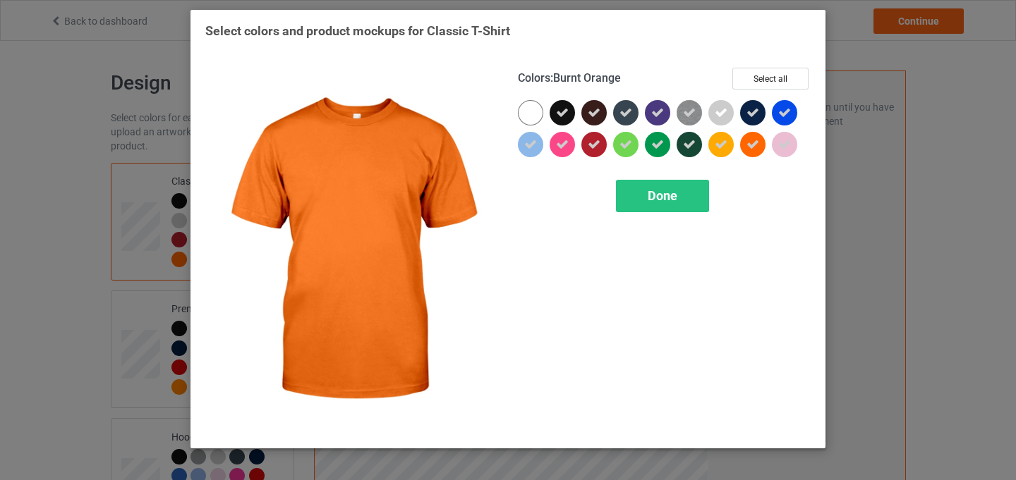
click at [752, 145] on icon at bounding box center [752, 144] width 13 height 13
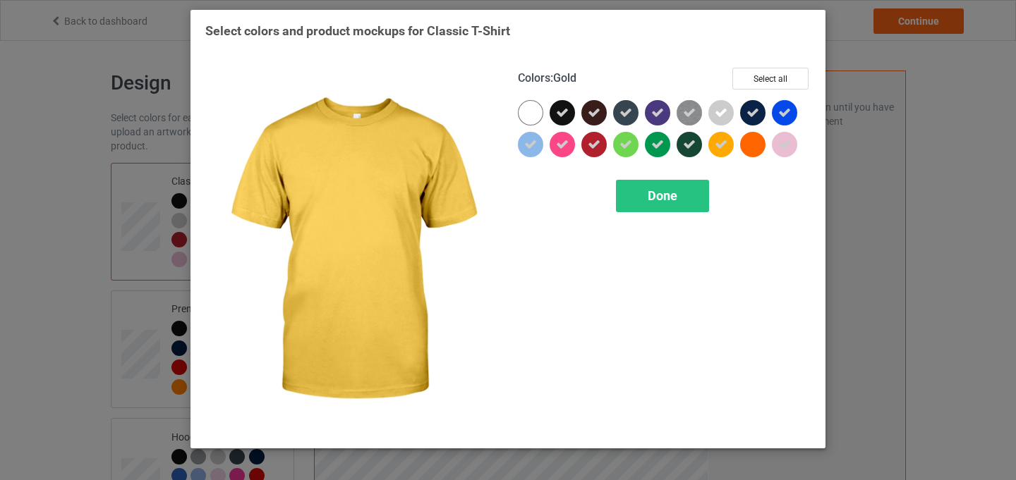
click at [710, 145] on div at bounding box center [720, 144] width 25 height 25
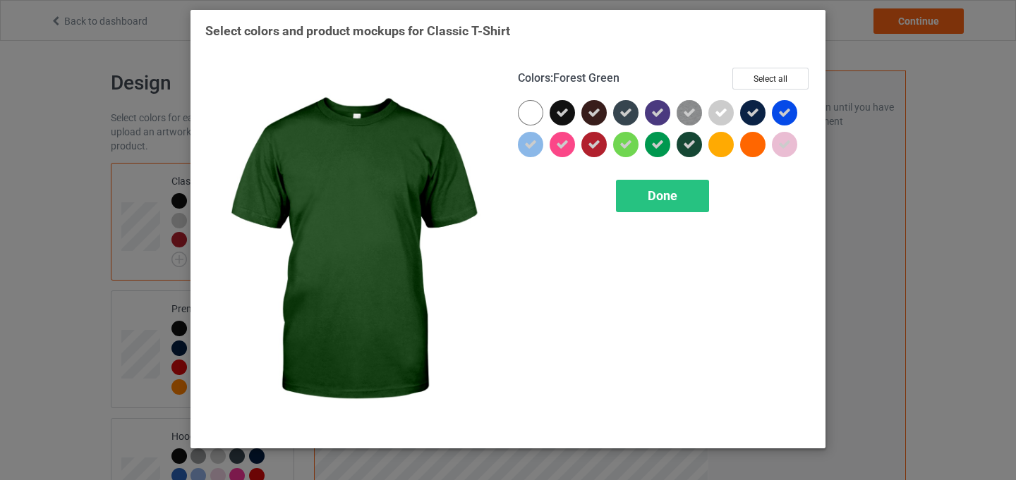
click at [691, 145] on icon at bounding box center [689, 144] width 13 height 13
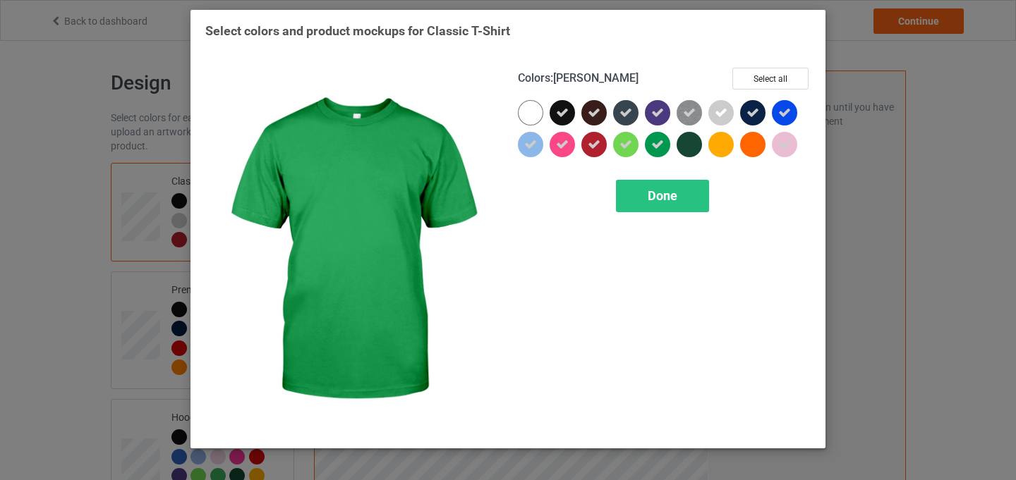
click at [669, 145] on div at bounding box center [657, 144] width 25 height 25
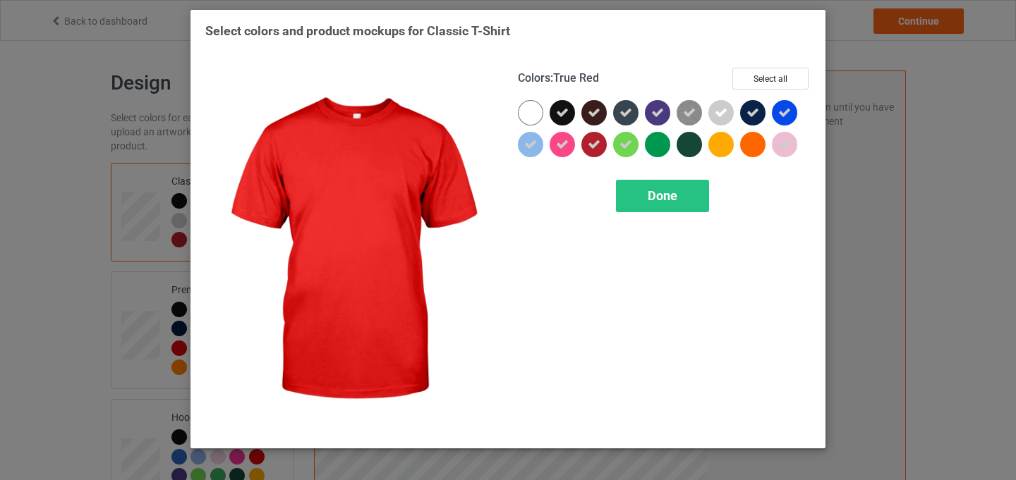
click at [607, 147] on div at bounding box center [597, 148] width 32 height 32
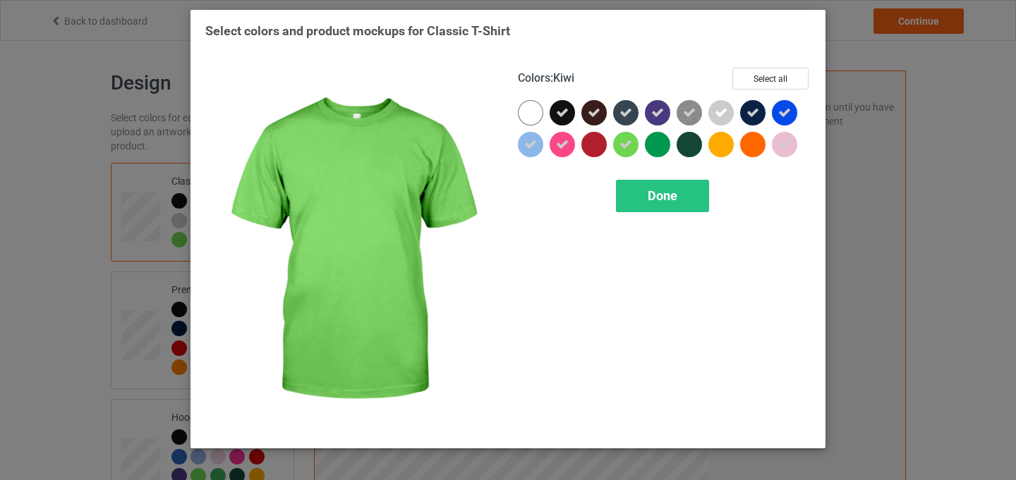
click at [626, 147] on icon at bounding box center [625, 144] width 13 height 13
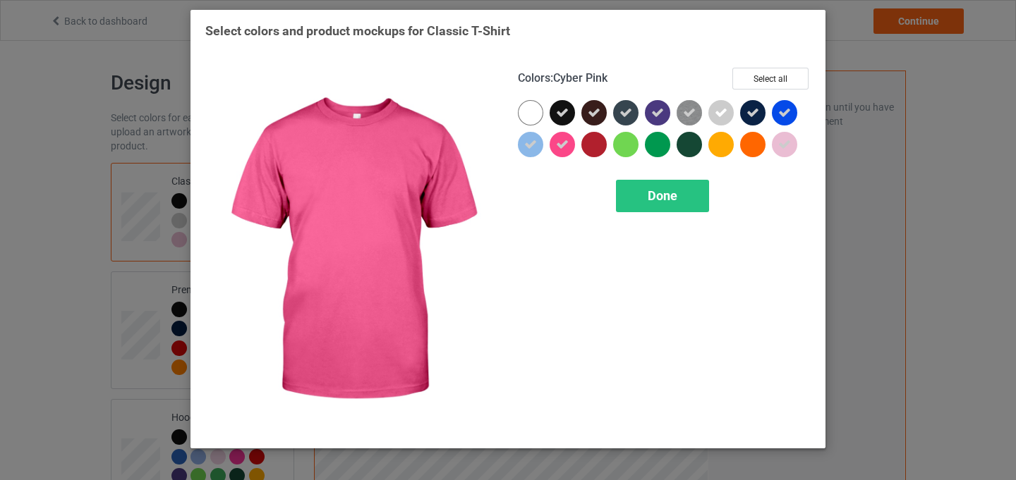
click at [552, 147] on div at bounding box center [562, 144] width 25 height 25
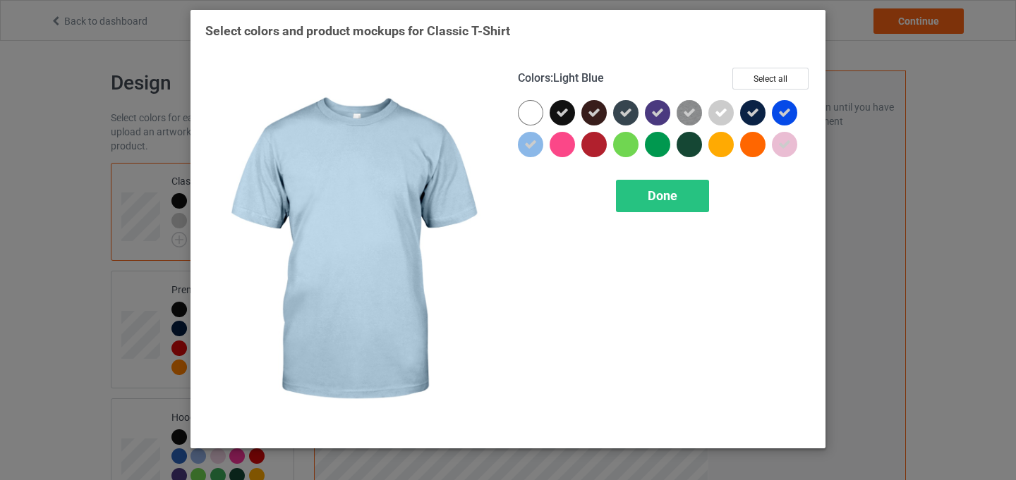
click at [539, 147] on div at bounding box center [530, 144] width 25 height 25
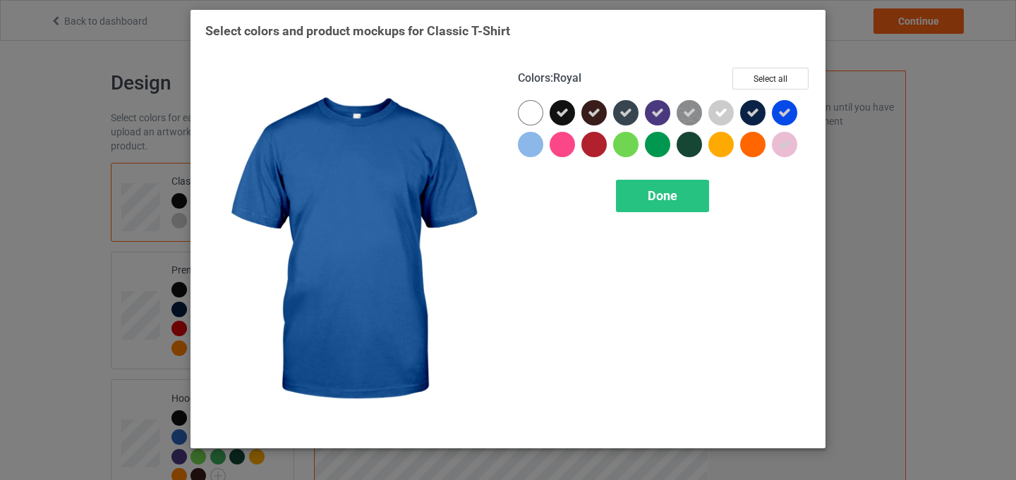
click at [779, 113] on icon at bounding box center [784, 113] width 13 height 13
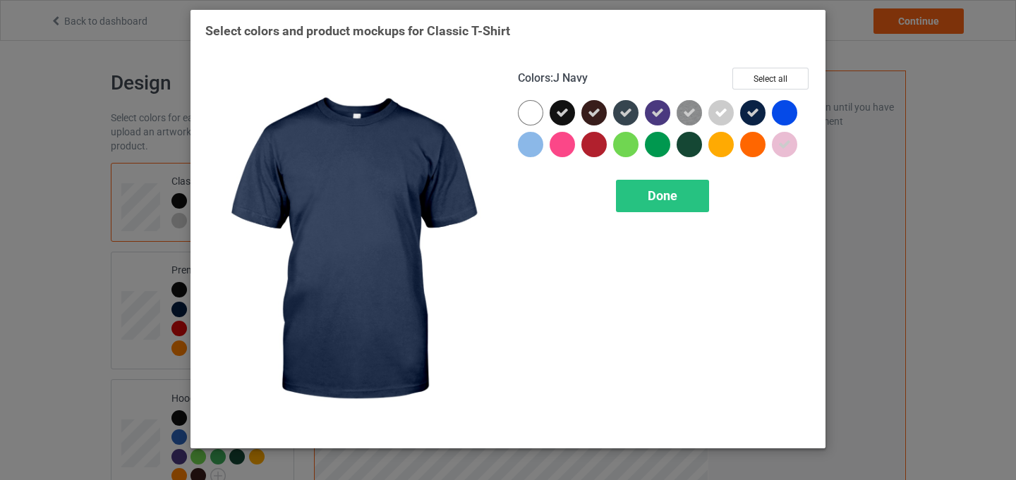
click at [746, 113] on div at bounding box center [752, 112] width 25 height 25
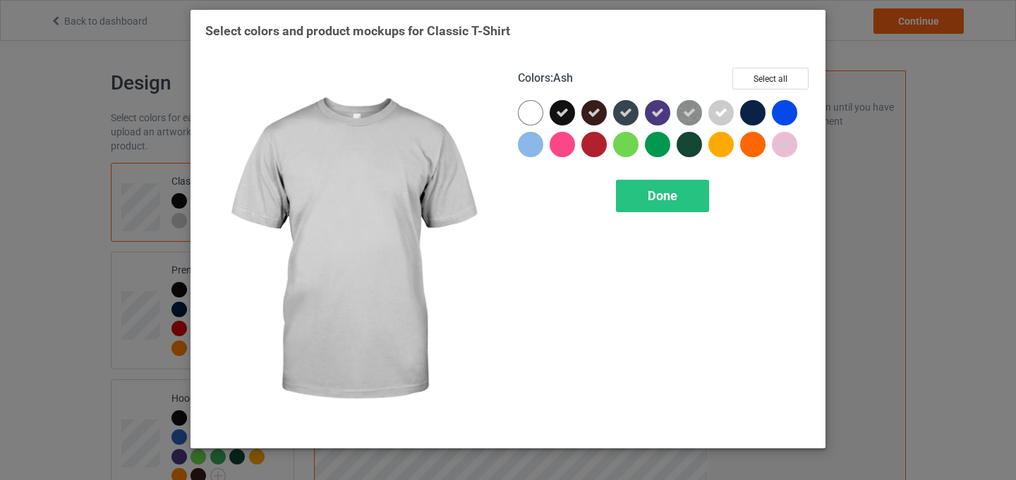
click at [720, 113] on icon at bounding box center [721, 113] width 13 height 13
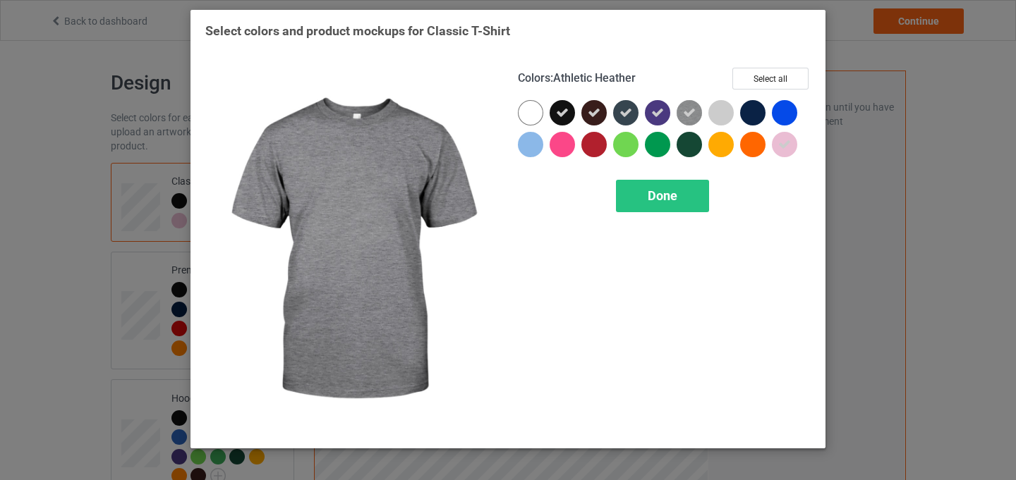
click at [686, 113] on icon at bounding box center [689, 113] width 13 height 13
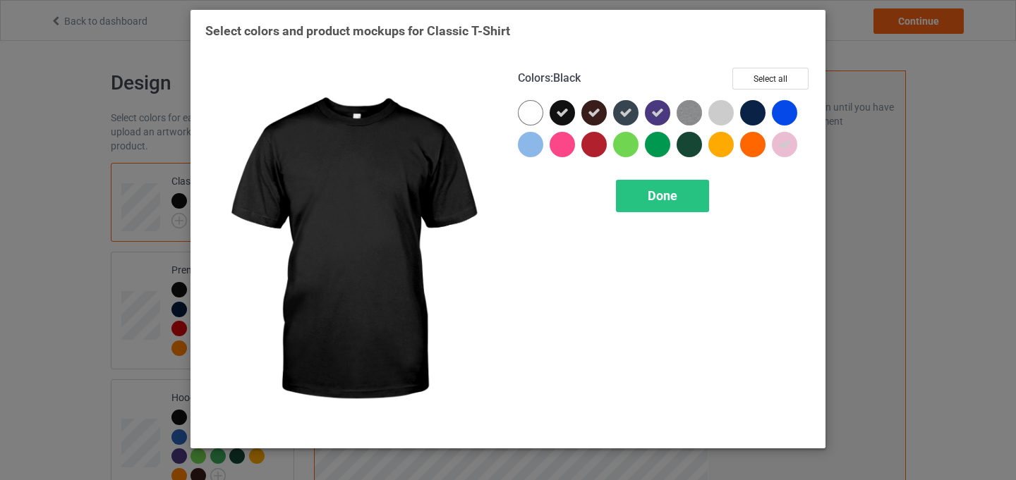
click at [560, 110] on icon at bounding box center [562, 113] width 13 height 13
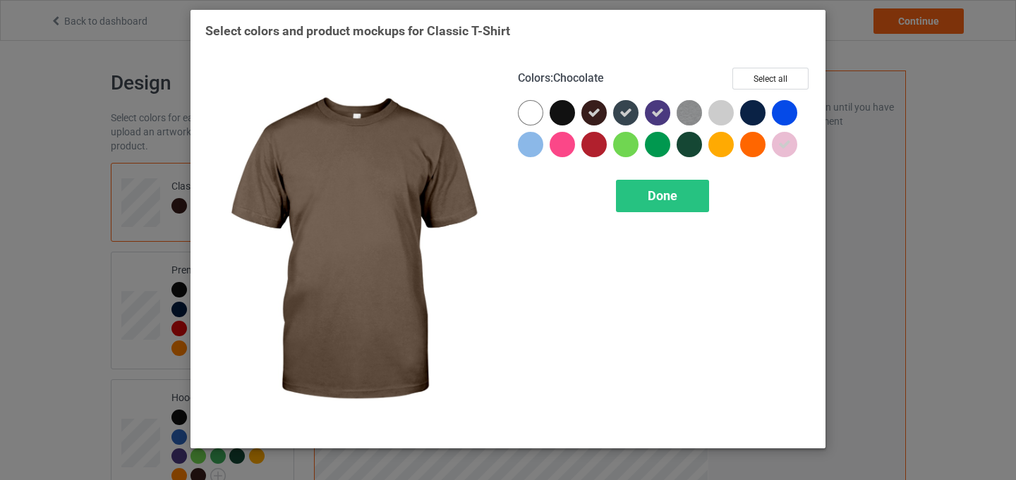
click at [597, 120] on div at bounding box center [593, 112] width 25 height 25
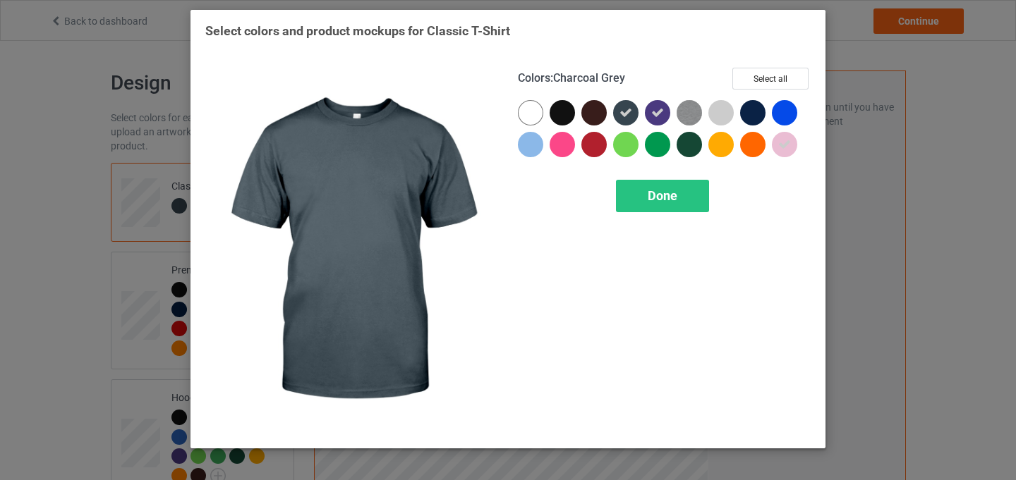
drag, startPoint x: 624, startPoint y: 118, endPoint x: 653, endPoint y: 114, distance: 29.1
click at [624, 118] on icon at bounding box center [625, 113] width 13 height 13
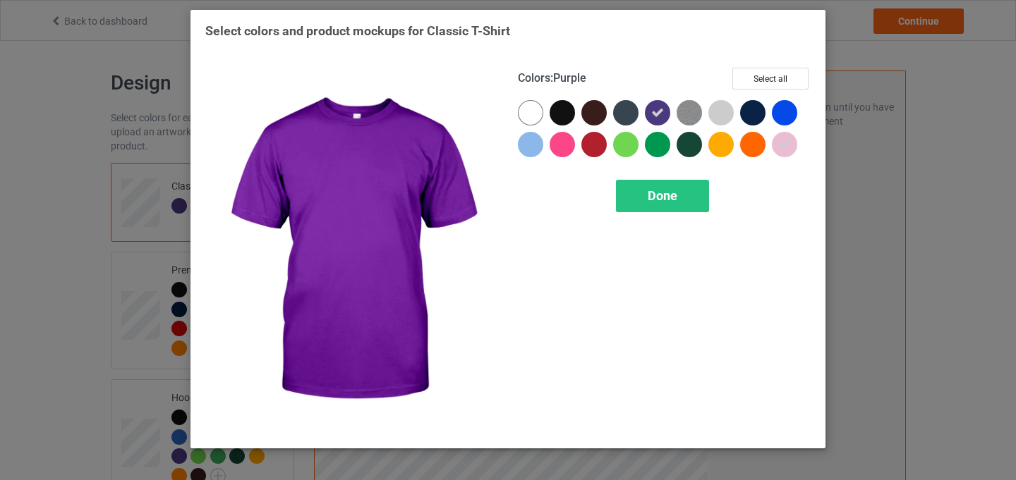
click at [658, 113] on icon at bounding box center [657, 113] width 13 height 13
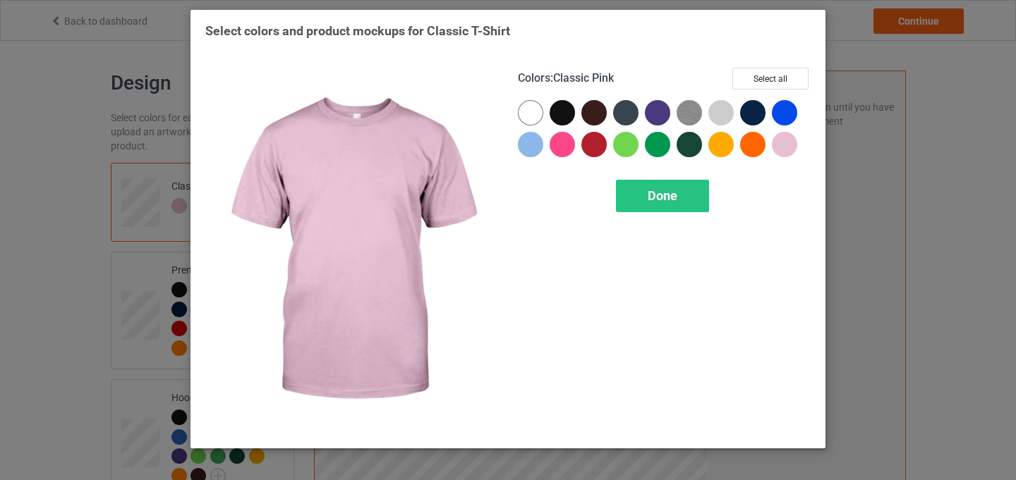
click at [780, 147] on icon at bounding box center [784, 144] width 13 height 13
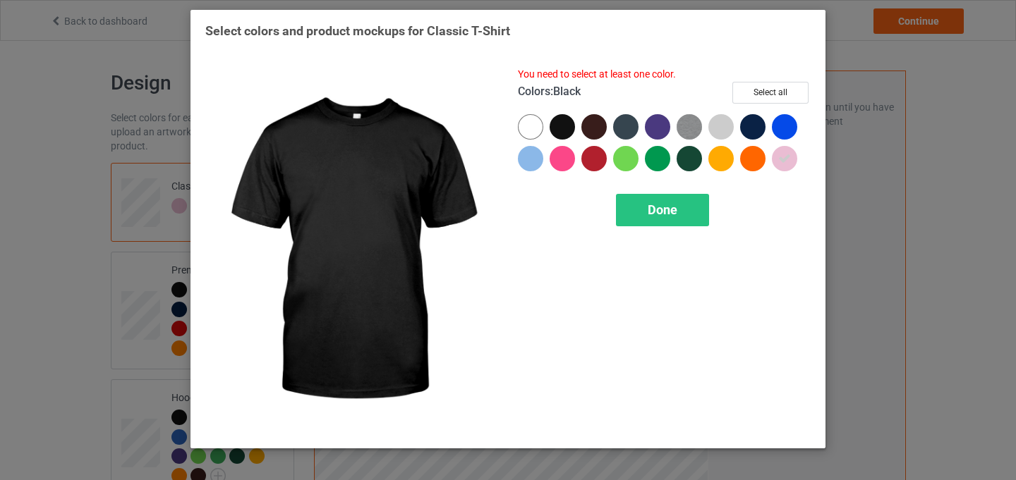
click at [565, 128] on div at bounding box center [562, 126] width 25 height 25
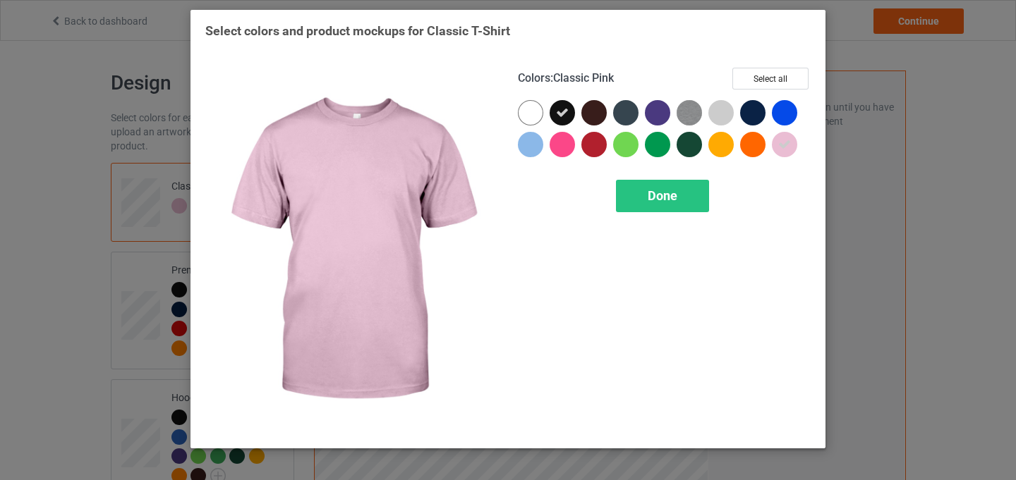
click at [792, 143] on div at bounding box center [784, 144] width 25 height 25
click at [665, 199] on span "Done" at bounding box center [663, 195] width 30 height 15
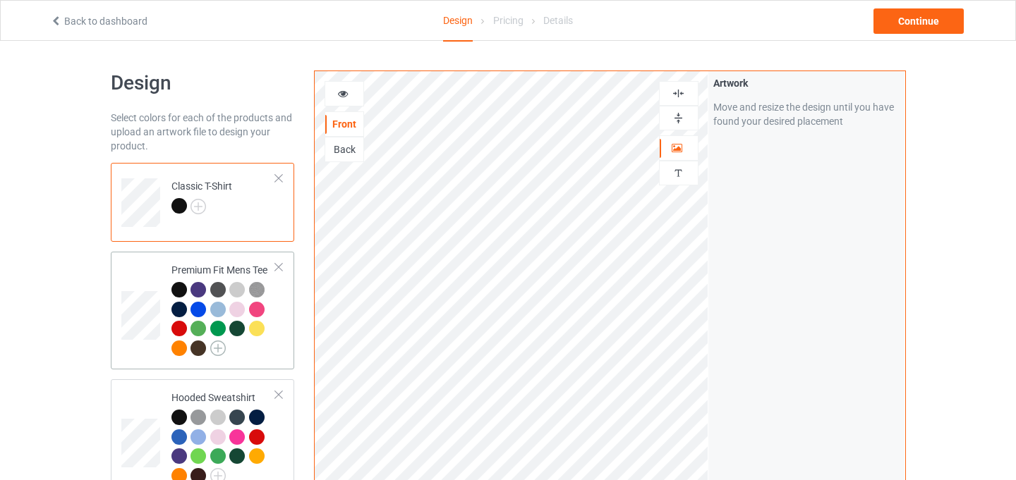
click at [219, 352] on img at bounding box center [218, 349] width 16 height 16
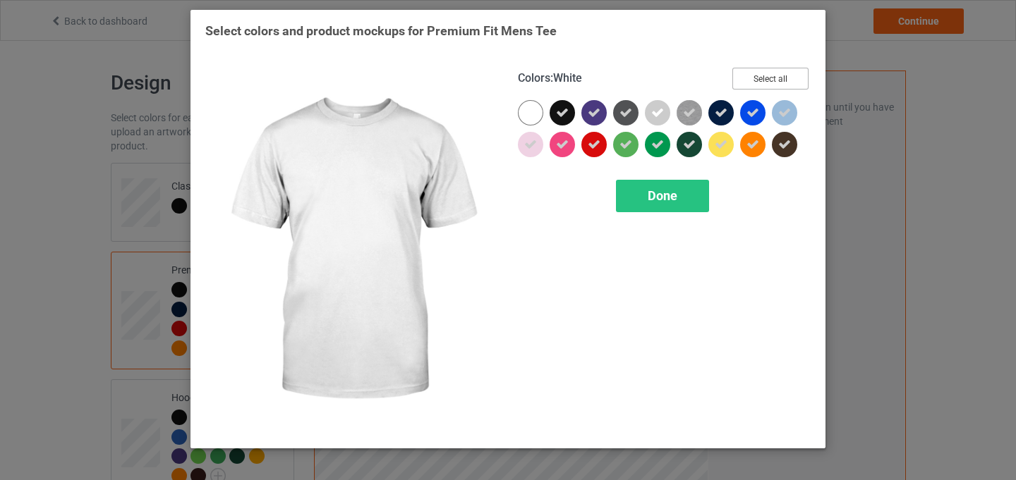
click at [783, 82] on button "Select all" at bounding box center [770, 79] width 76 height 22
click at [783, 82] on button "Reset to Default" at bounding box center [757, 79] width 102 height 22
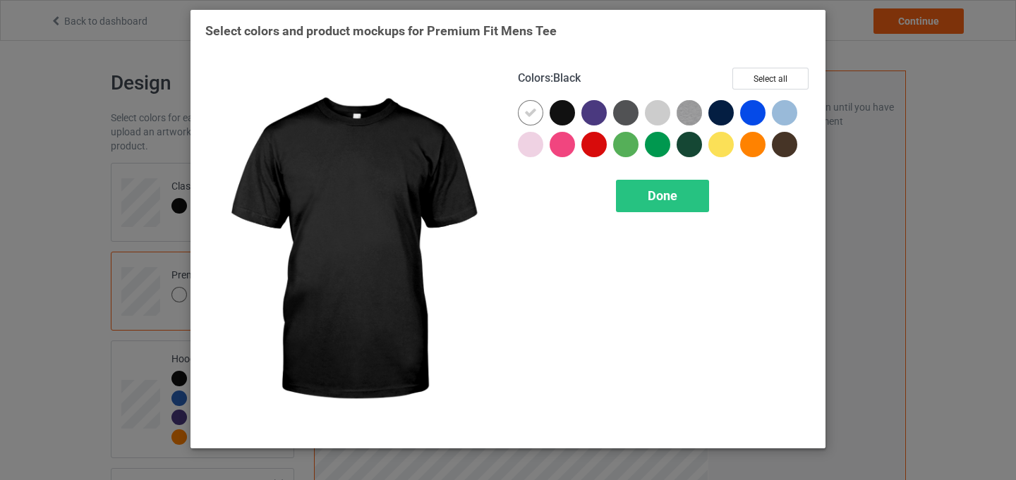
click at [566, 112] on div at bounding box center [562, 112] width 25 height 25
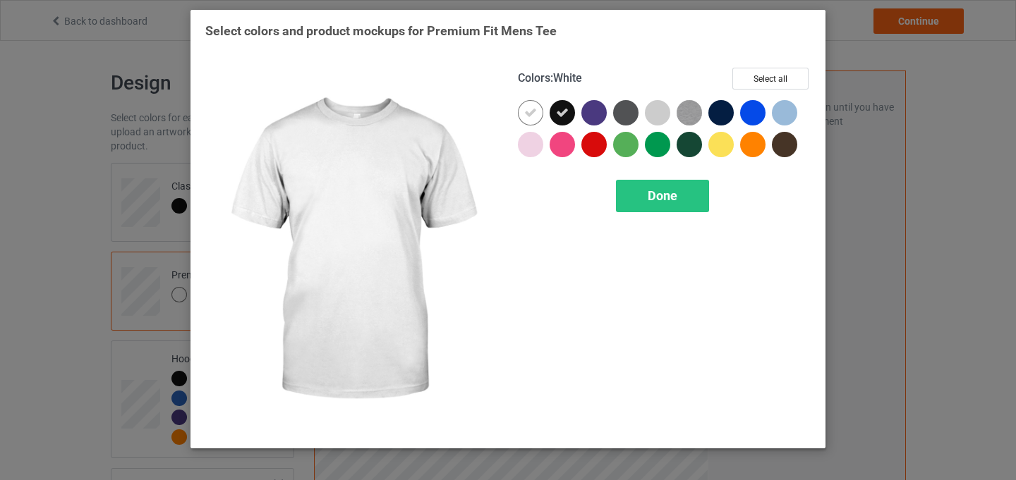
click at [530, 112] on icon at bounding box center [530, 113] width 13 height 13
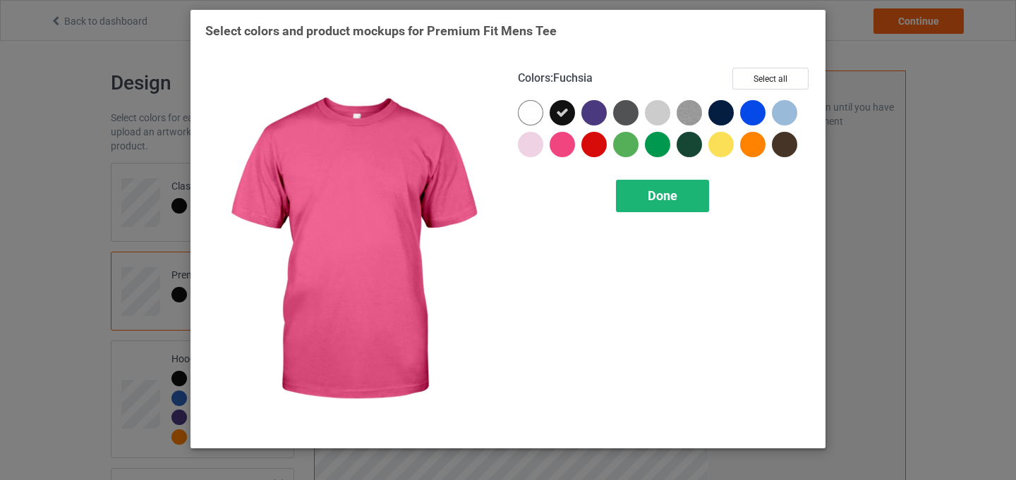
click at [652, 198] on span "Done" at bounding box center [663, 195] width 30 height 15
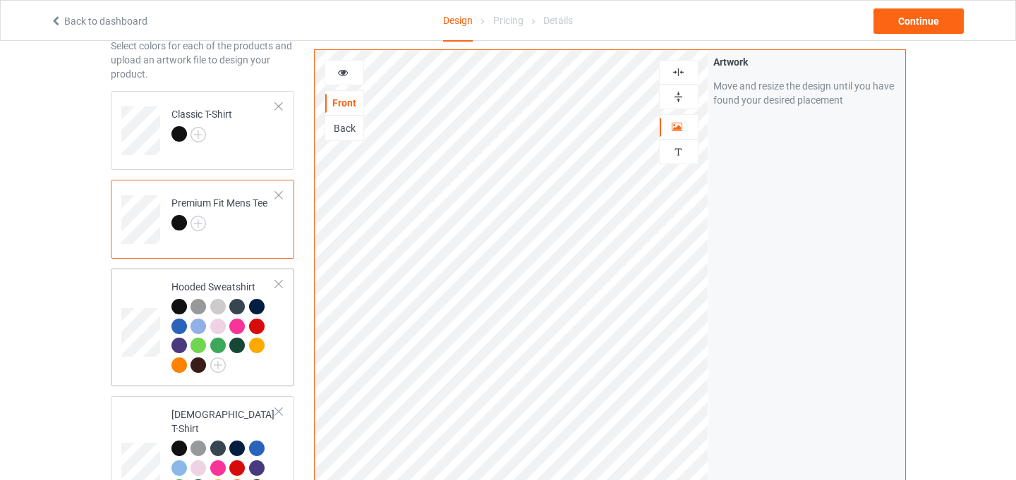
scroll to position [75, 0]
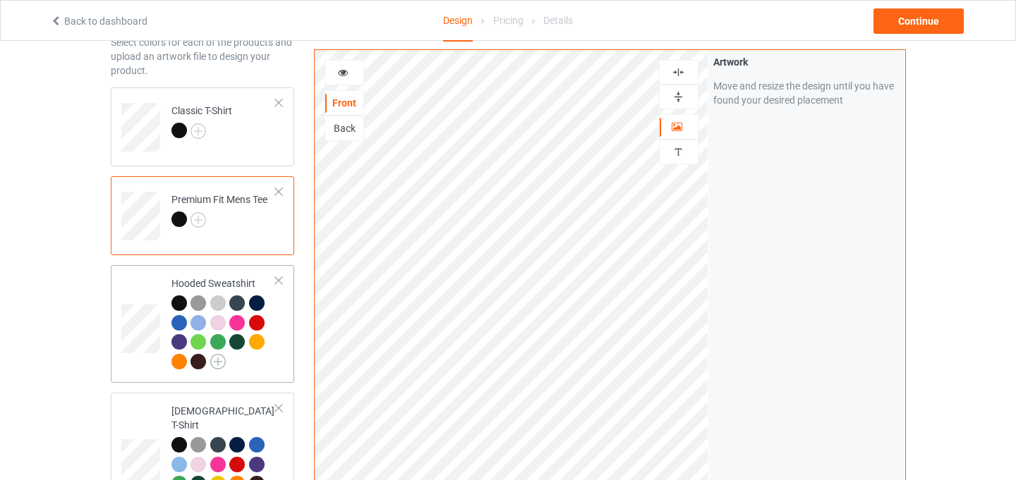
click at [222, 361] on img at bounding box center [218, 362] width 16 height 16
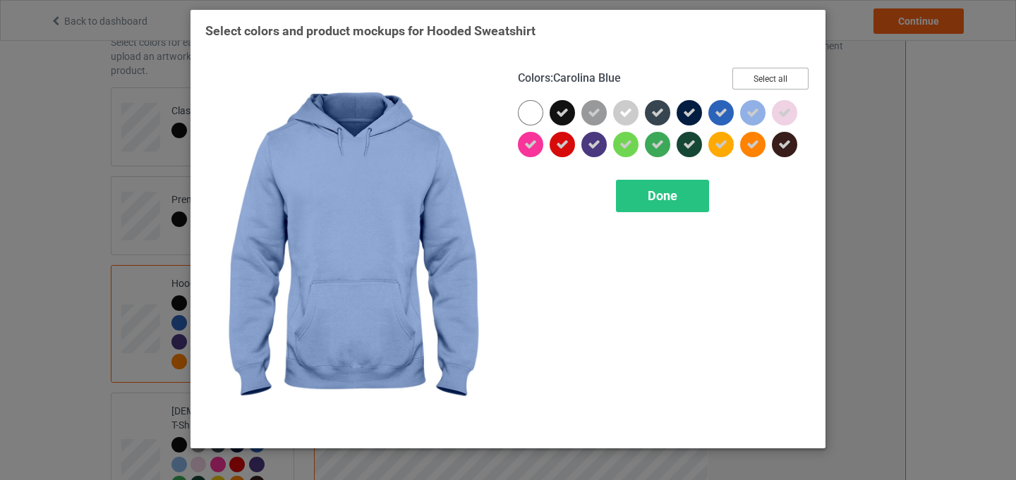
click at [768, 78] on button "Select all" at bounding box center [770, 79] width 76 height 22
click at [762, 78] on button "Reset to Default" at bounding box center [757, 79] width 102 height 22
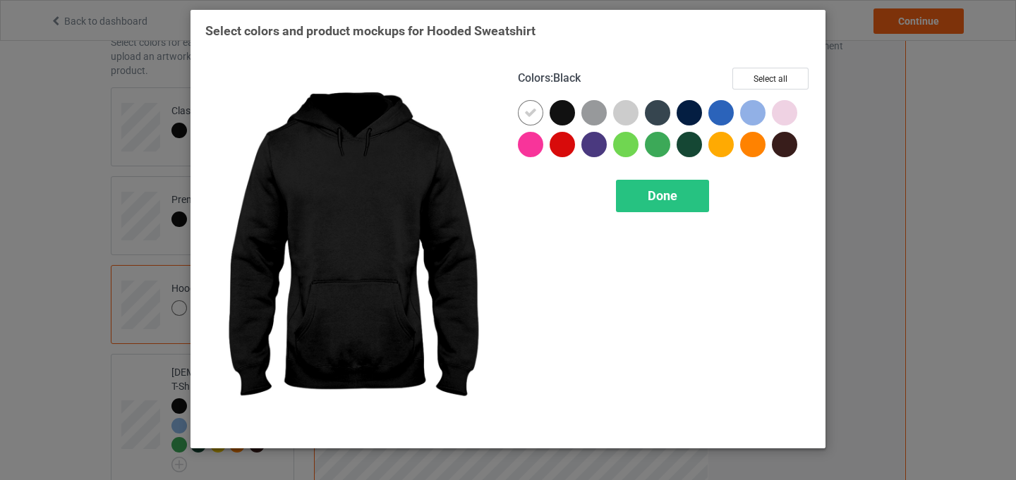
click at [560, 111] on div at bounding box center [562, 112] width 25 height 25
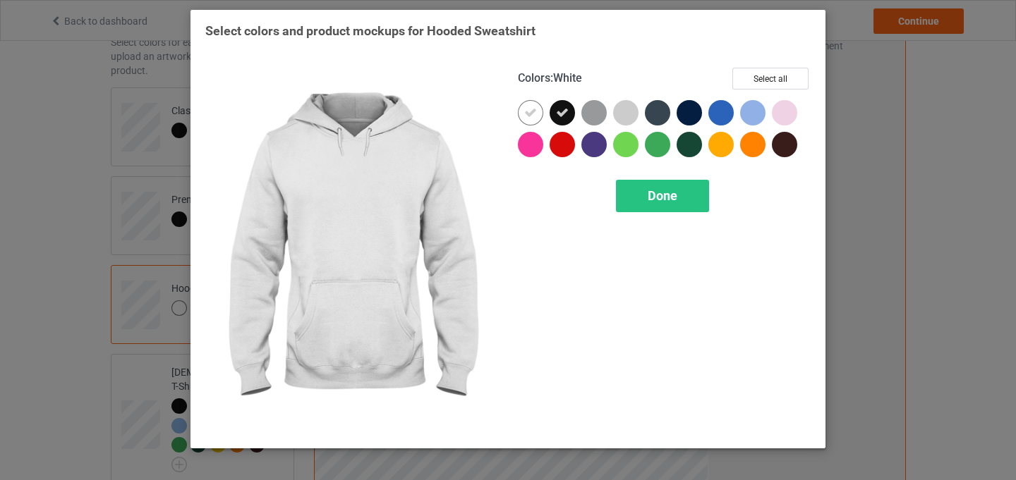
click at [524, 109] on icon at bounding box center [530, 113] width 13 height 13
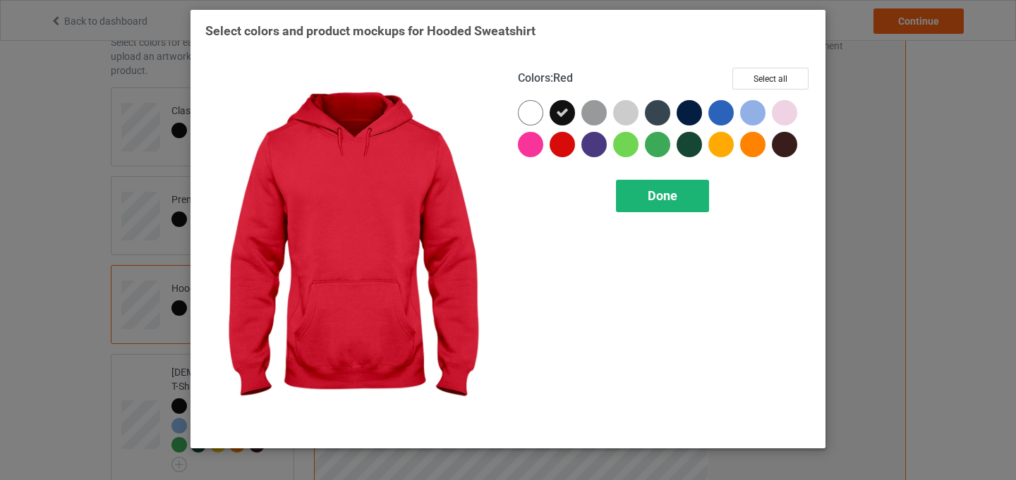
click at [672, 192] on span "Done" at bounding box center [663, 195] width 30 height 15
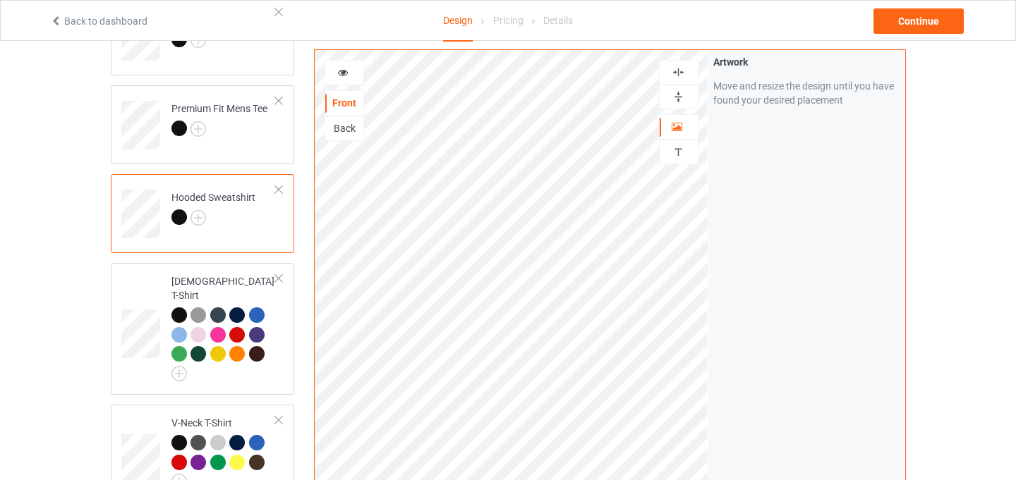
scroll to position [169, 0]
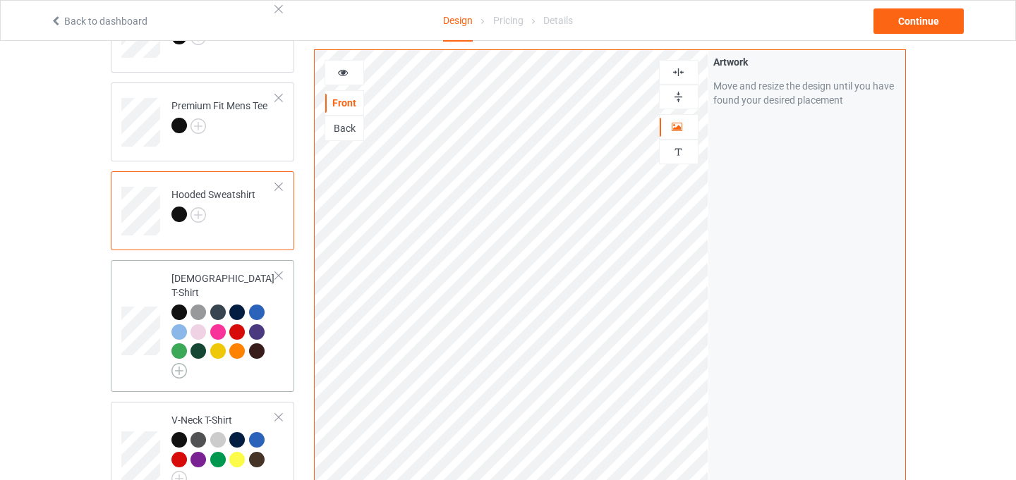
click at [182, 363] on img at bounding box center [179, 371] width 16 height 16
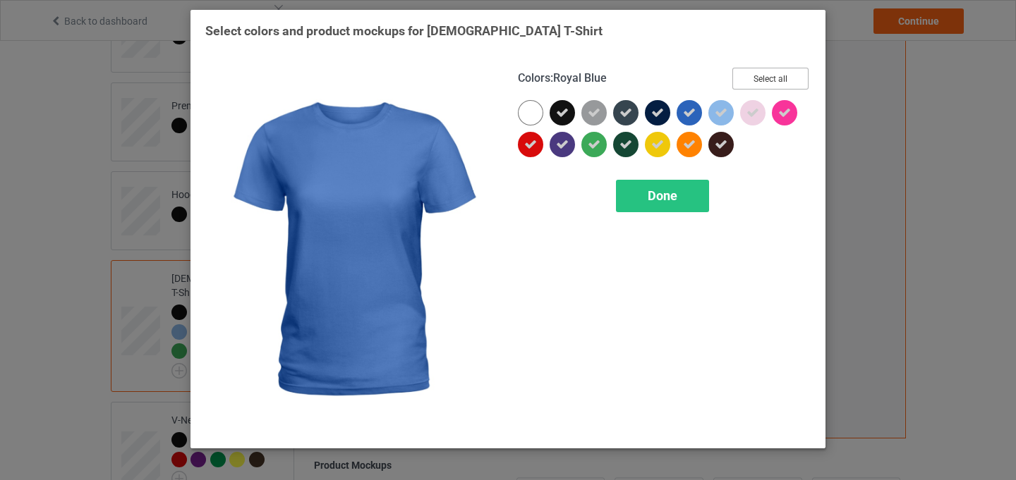
click at [800, 77] on button "Select all" at bounding box center [770, 79] width 76 height 22
click at [719, 80] on button "Reset to Default" at bounding box center [757, 79] width 102 height 22
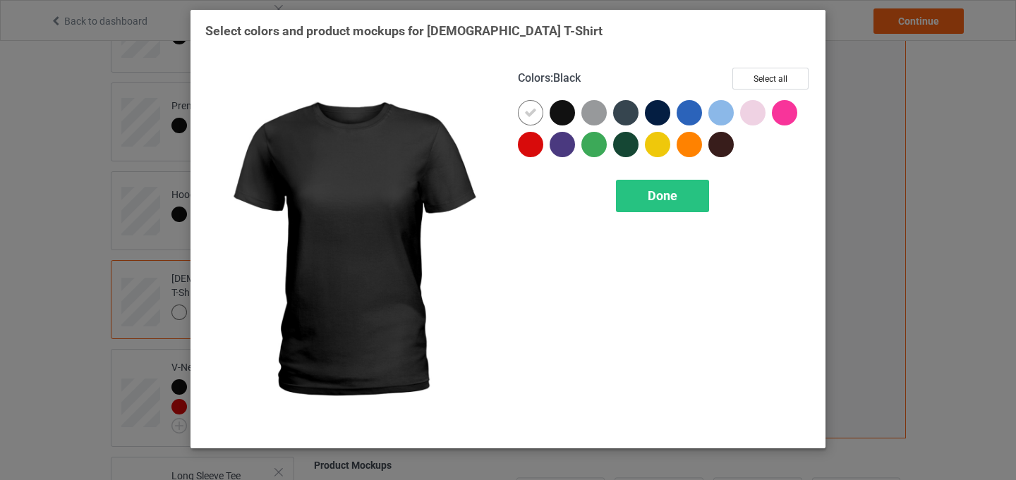
click at [566, 112] on div at bounding box center [562, 112] width 25 height 25
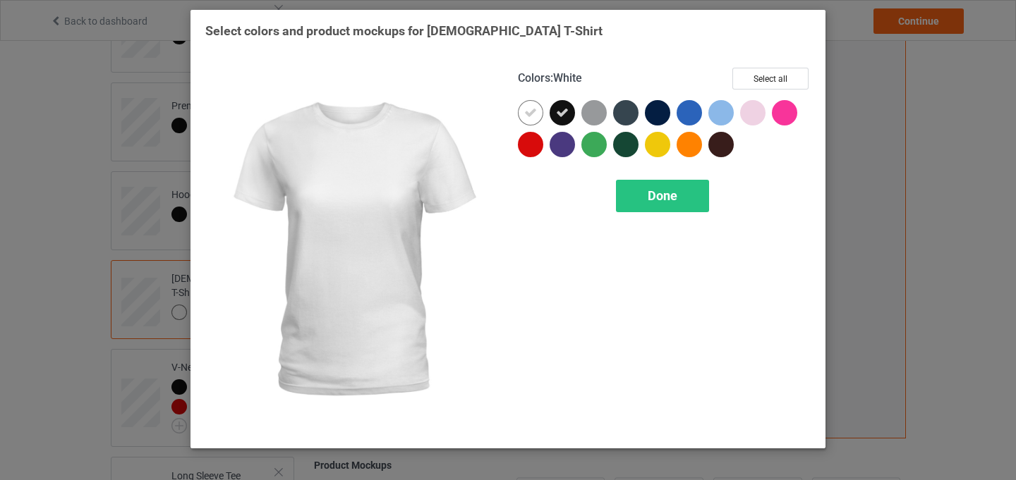
click at [533, 113] on icon at bounding box center [530, 113] width 13 height 13
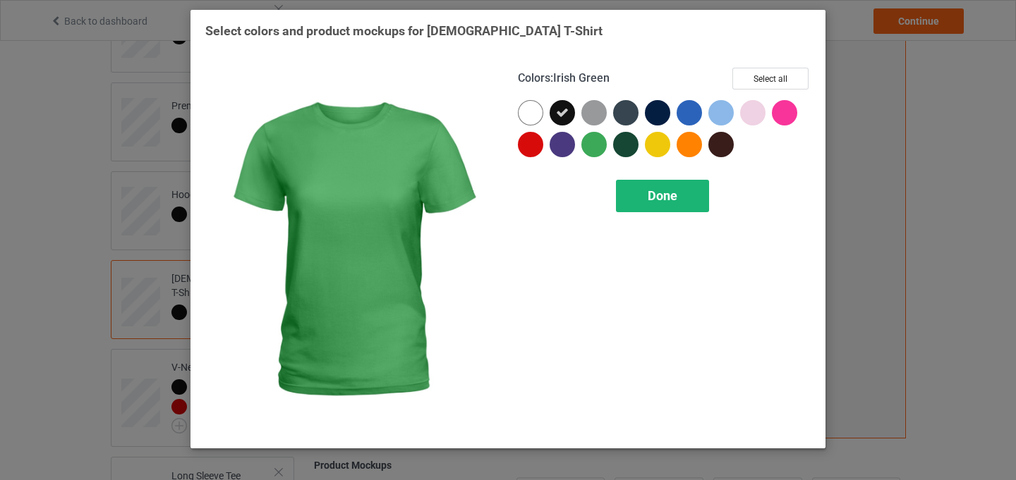
click at [670, 202] on span "Done" at bounding box center [663, 195] width 30 height 15
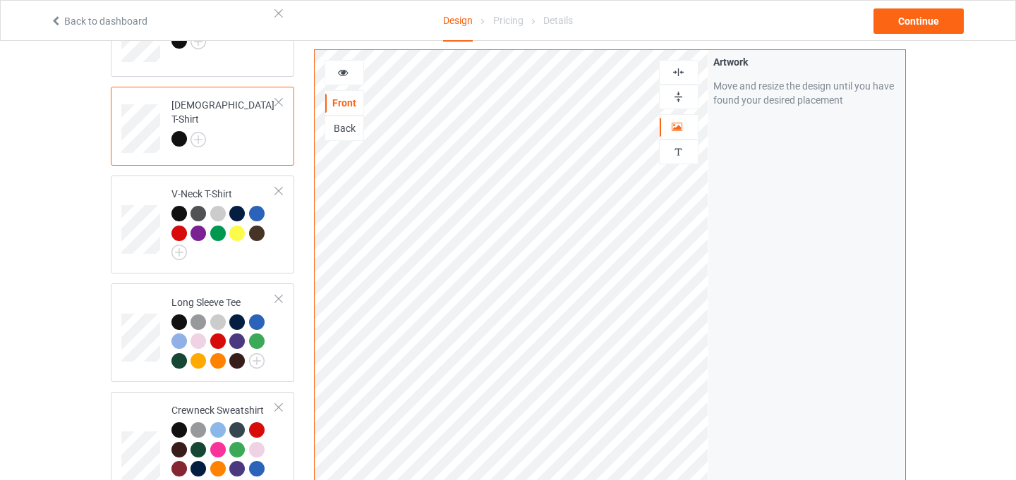
scroll to position [346, 0]
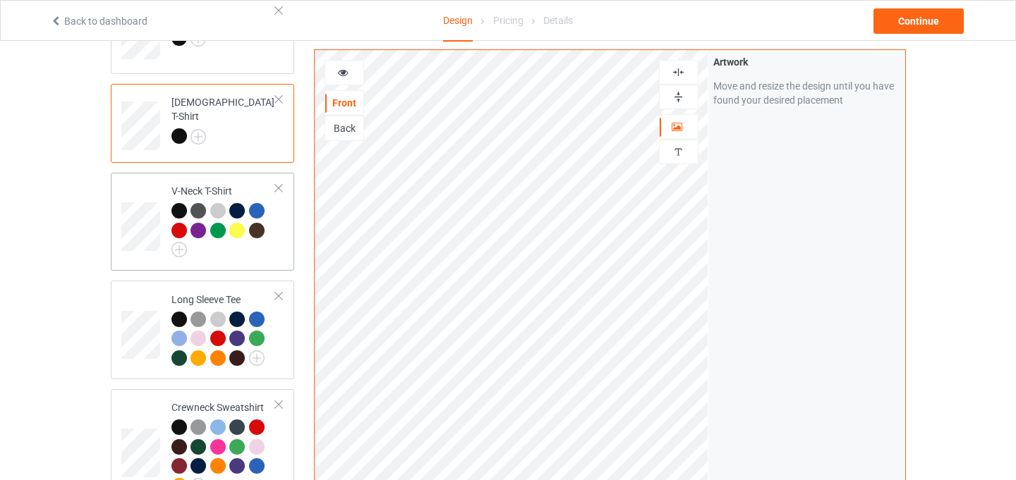
click at [217, 188] on div "V-Neck T-Shirt" at bounding box center [223, 218] width 105 height 68
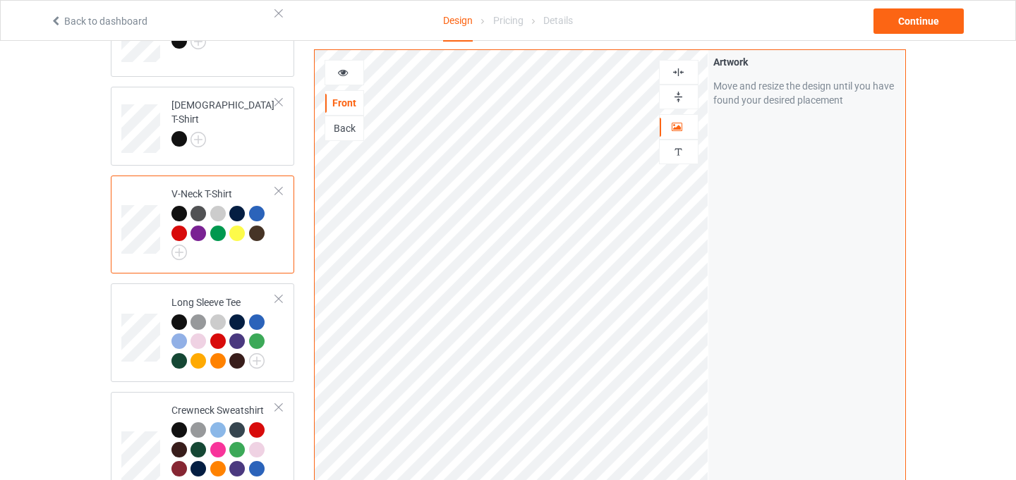
scroll to position [335, 0]
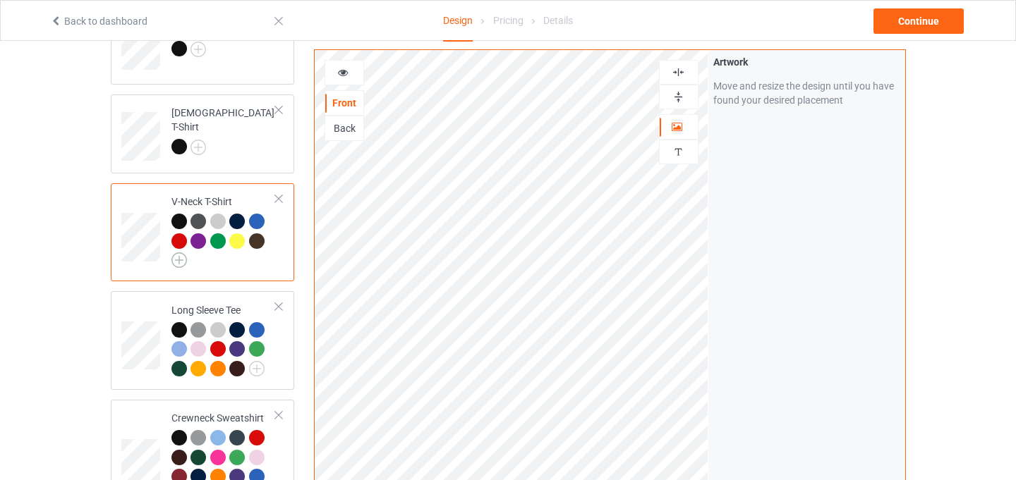
click at [181, 261] on img at bounding box center [179, 261] width 16 height 16
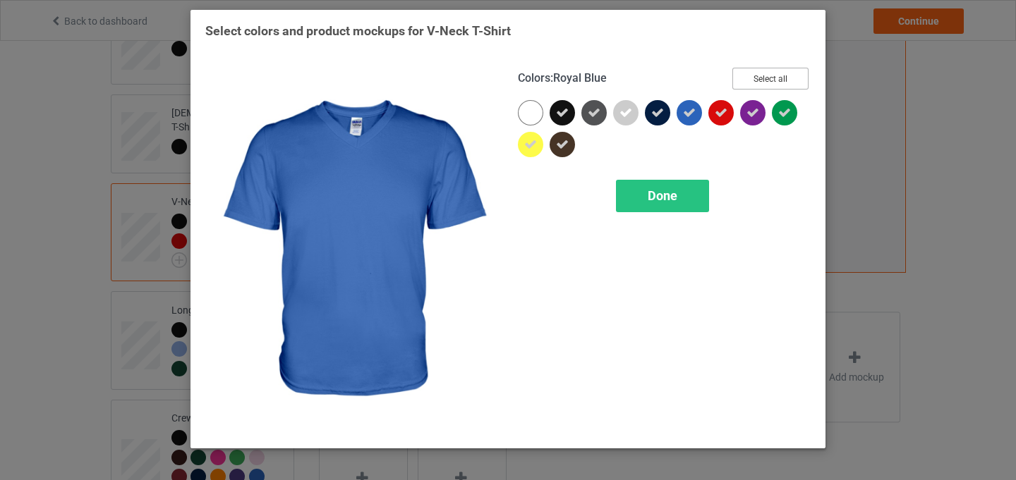
click at [756, 70] on button "Select all" at bounding box center [770, 79] width 76 height 22
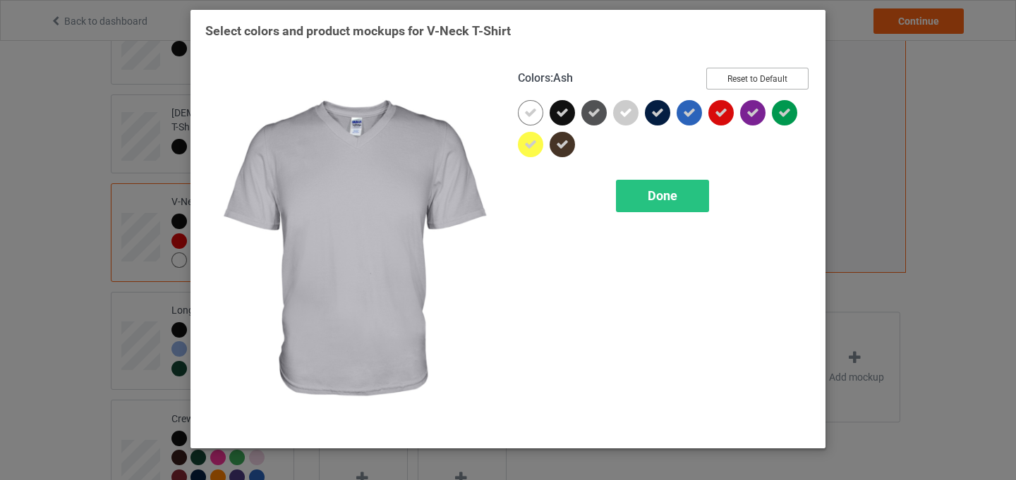
click at [722, 83] on button "Reset to Default" at bounding box center [757, 79] width 102 height 22
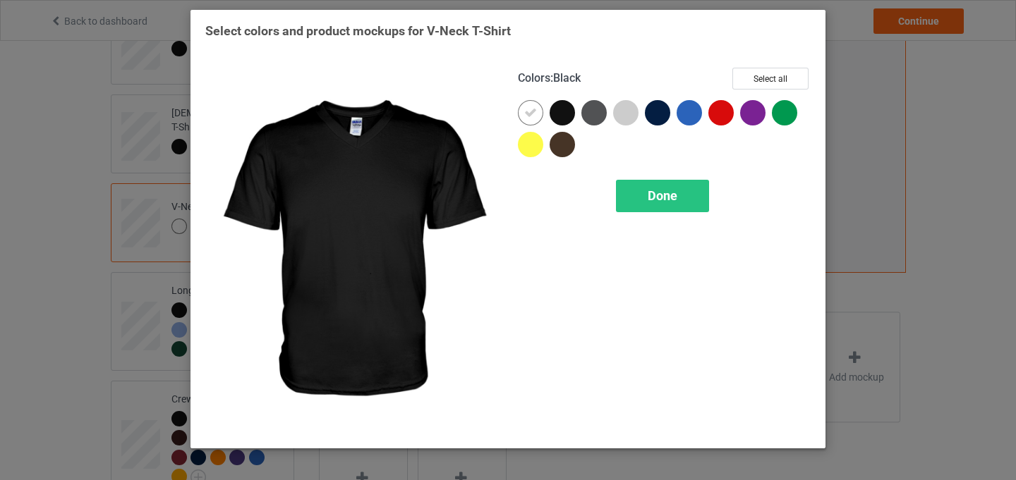
click at [561, 114] on div at bounding box center [562, 112] width 25 height 25
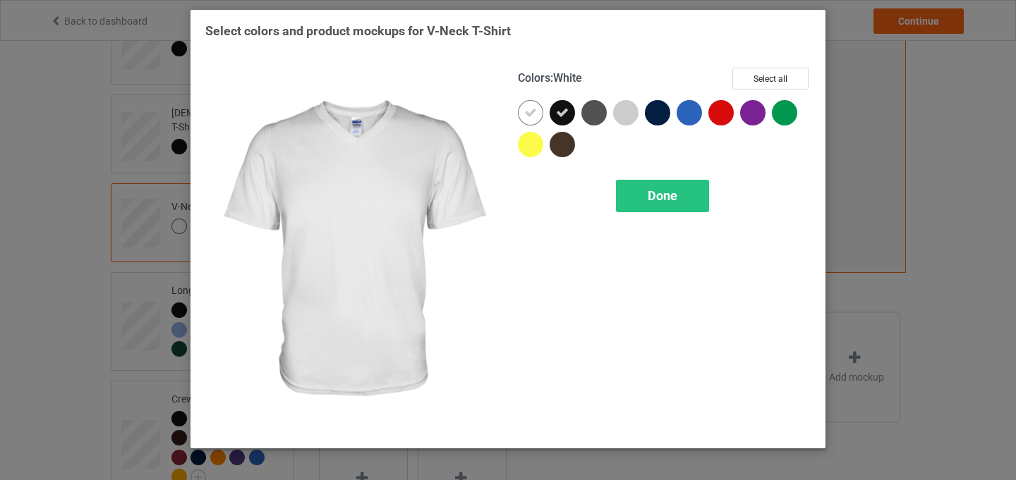
click at [533, 113] on icon at bounding box center [530, 113] width 13 height 13
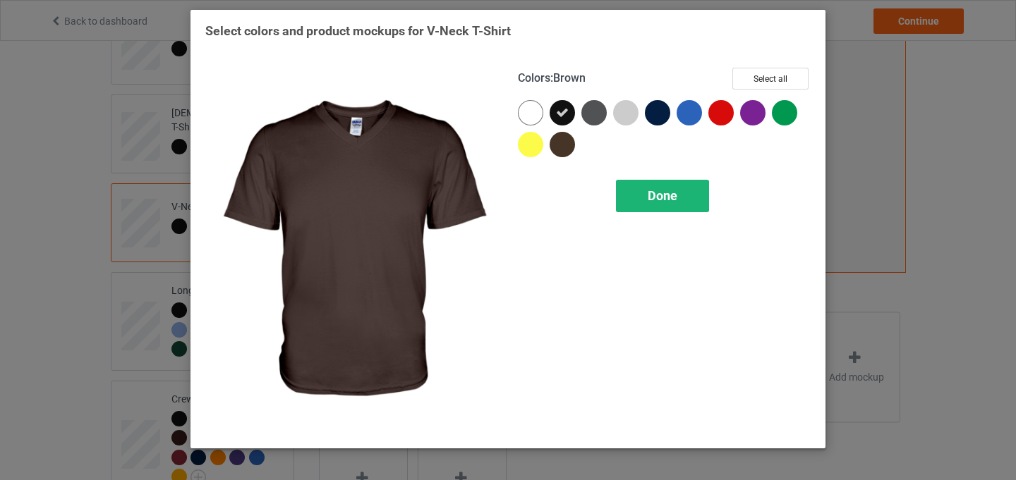
click at [646, 200] on div "Done" at bounding box center [662, 196] width 93 height 32
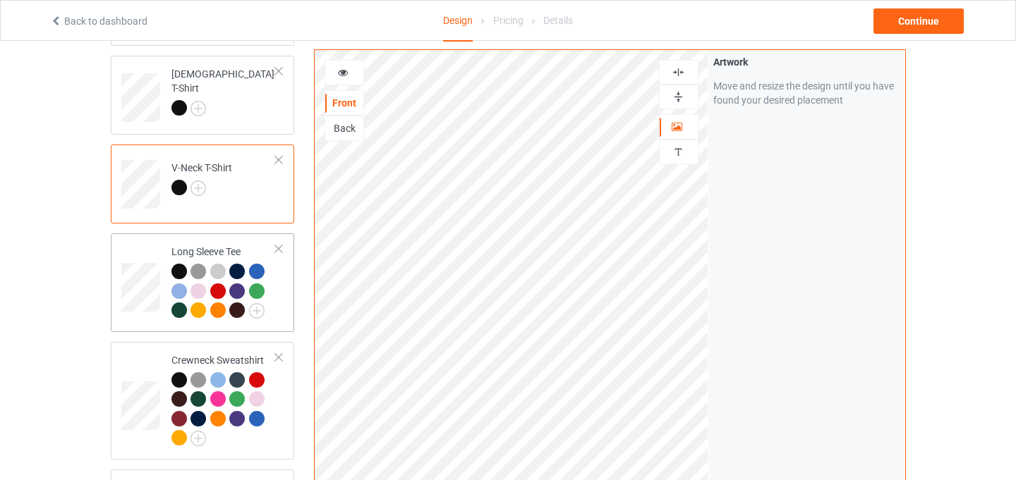
scroll to position [373, 0]
click at [255, 314] on img at bounding box center [257, 313] width 16 height 16
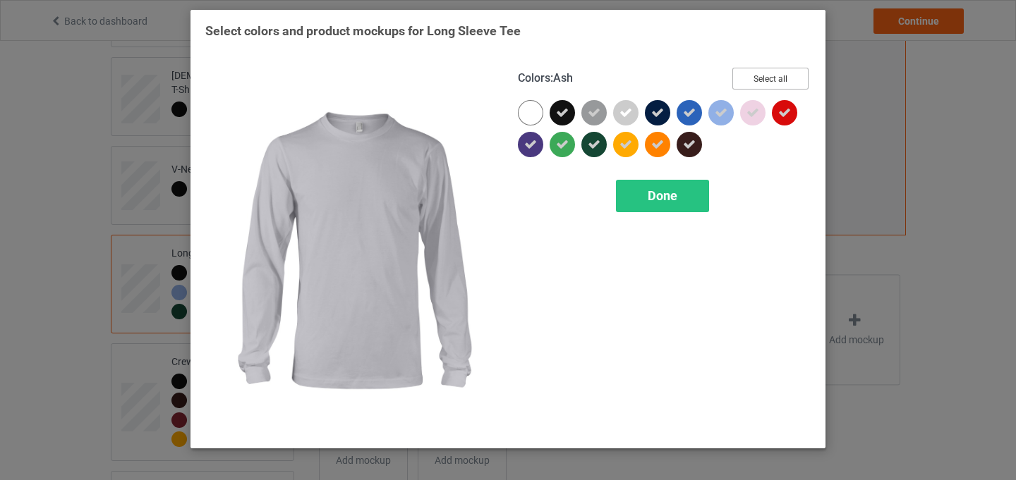
click at [768, 82] on button "Select all" at bounding box center [770, 79] width 76 height 22
click at [768, 82] on button "Reset to Default" at bounding box center [757, 79] width 102 height 22
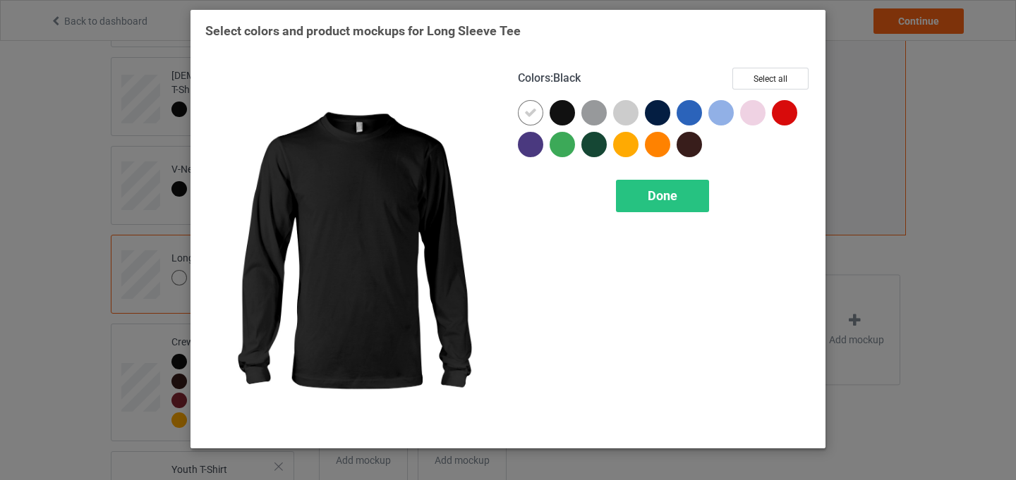
click at [557, 117] on div at bounding box center [562, 112] width 25 height 25
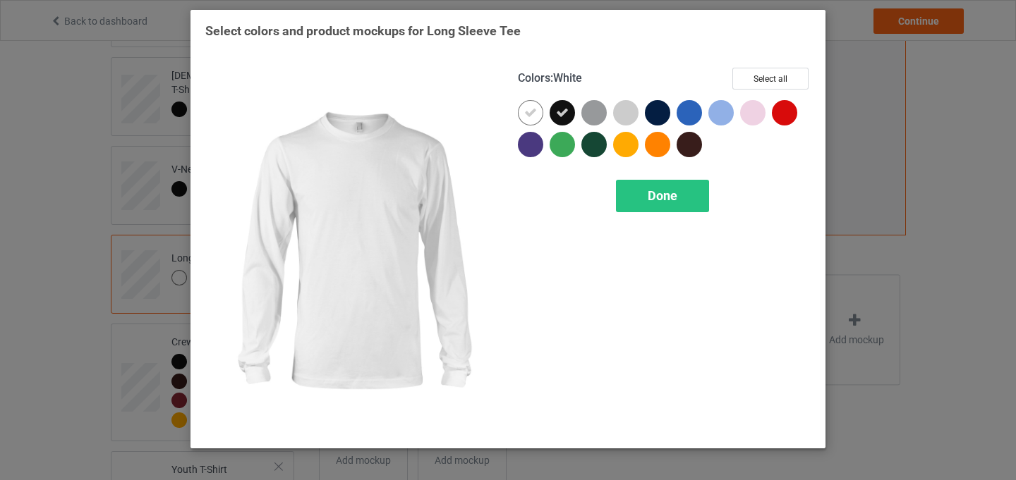
click at [538, 117] on div at bounding box center [530, 112] width 25 height 25
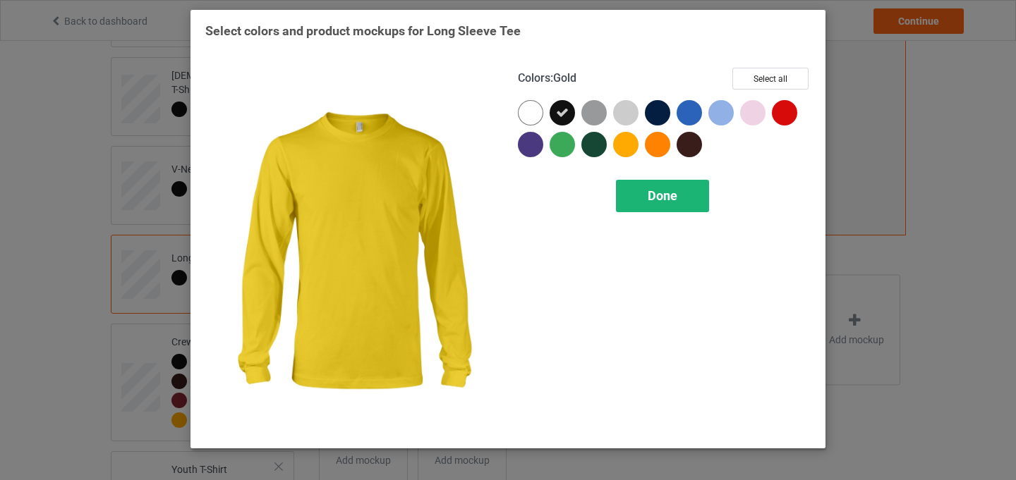
click at [664, 198] on span "Done" at bounding box center [663, 195] width 30 height 15
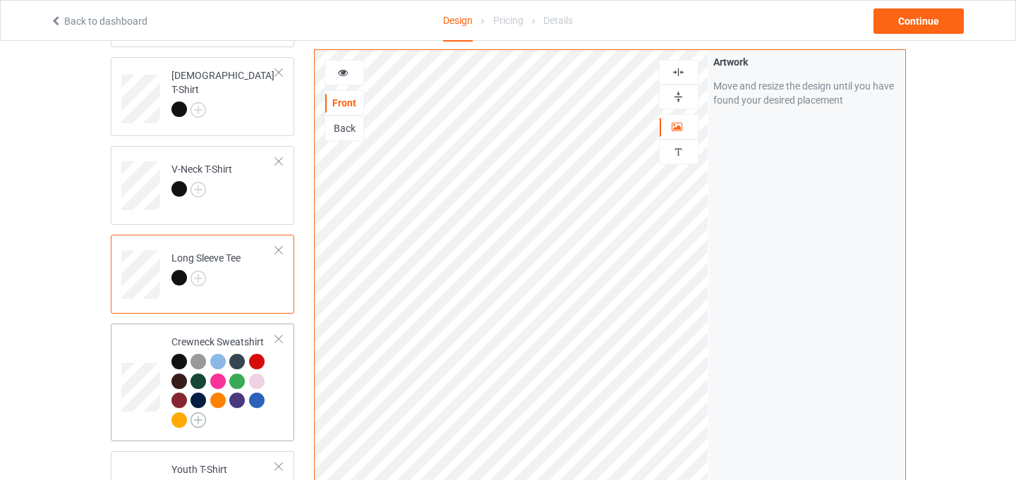
click at [199, 423] on img at bounding box center [198, 421] width 16 height 16
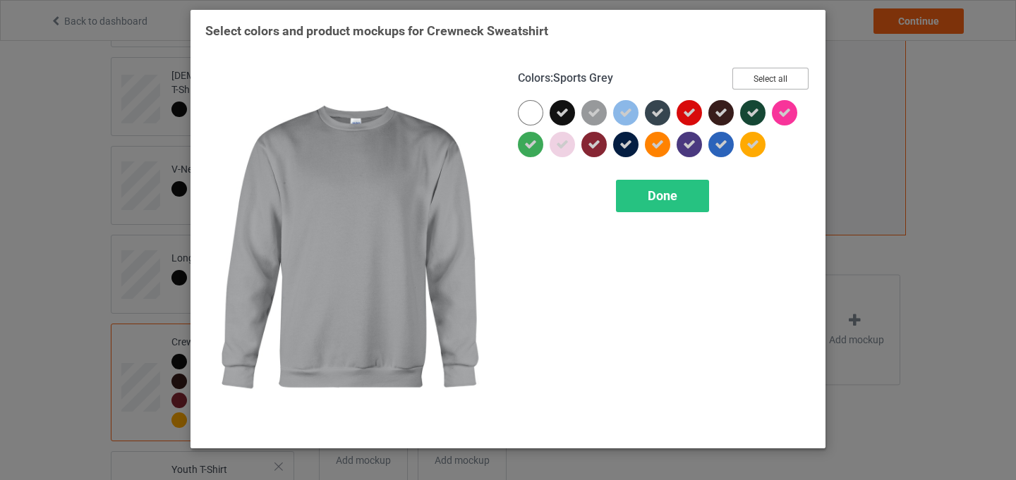
click at [761, 83] on button "Select all" at bounding box center [770, 79] width 76 height 22
click at [761, 83] on button "Reset to Default" at bounding box center [757, 79] width 102 height 22
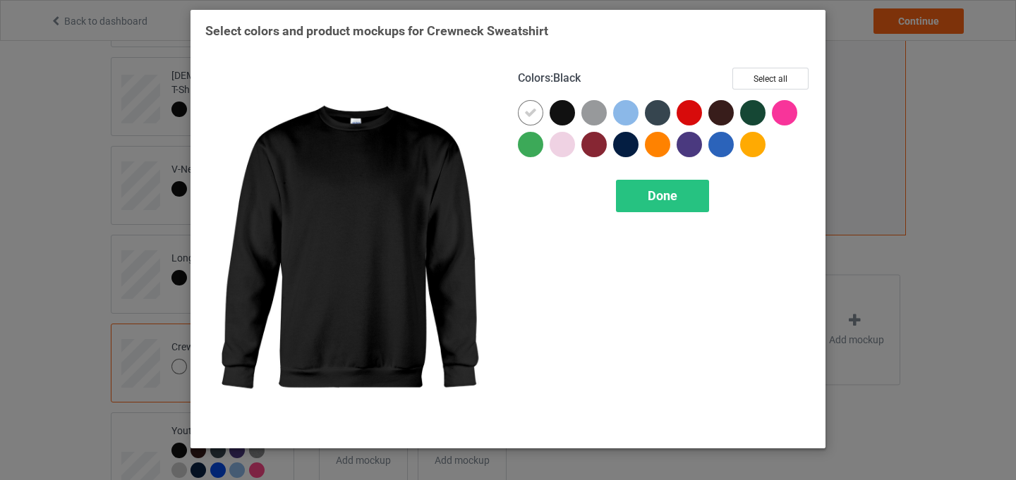
click at [567, 116] on div at bounding box center [562, 112] width 25 height 25
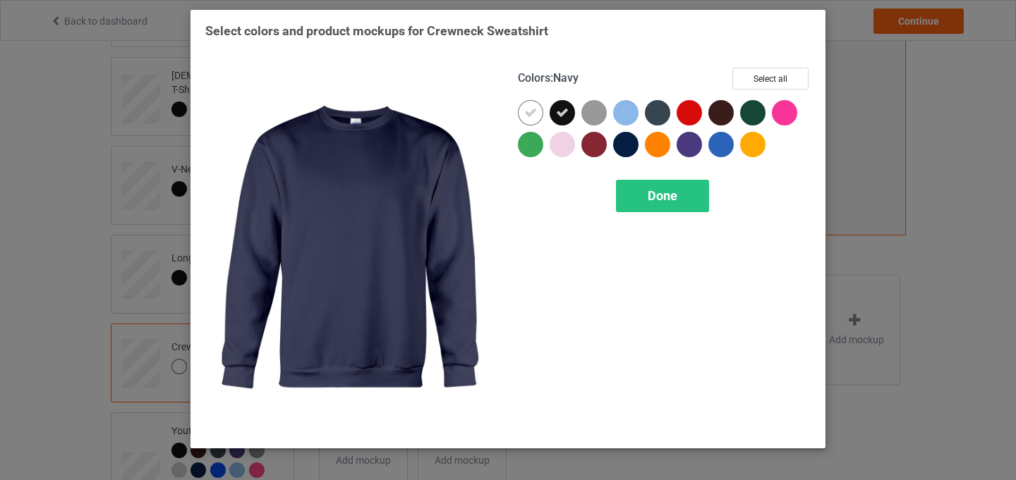
click at [655, 224] on div "Colors : Navy Select all Done" at bounding box center [664, 251] width 313 height 386
click at [656, 196] on span "Done" at bounding box center [663, 195] width 30 height 15
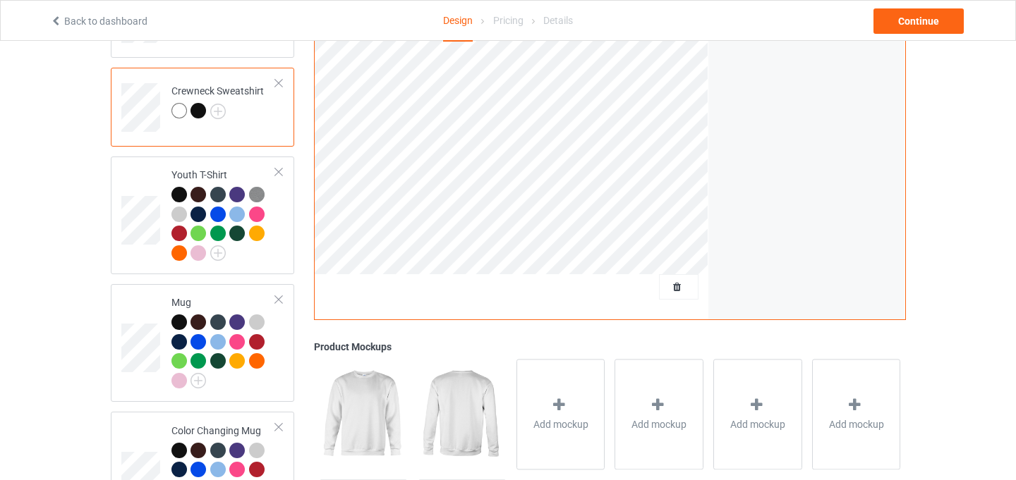
scroll to position [628, 0]
click at [215, 254] on img at bounding box center [218, 254] width 16 height 16
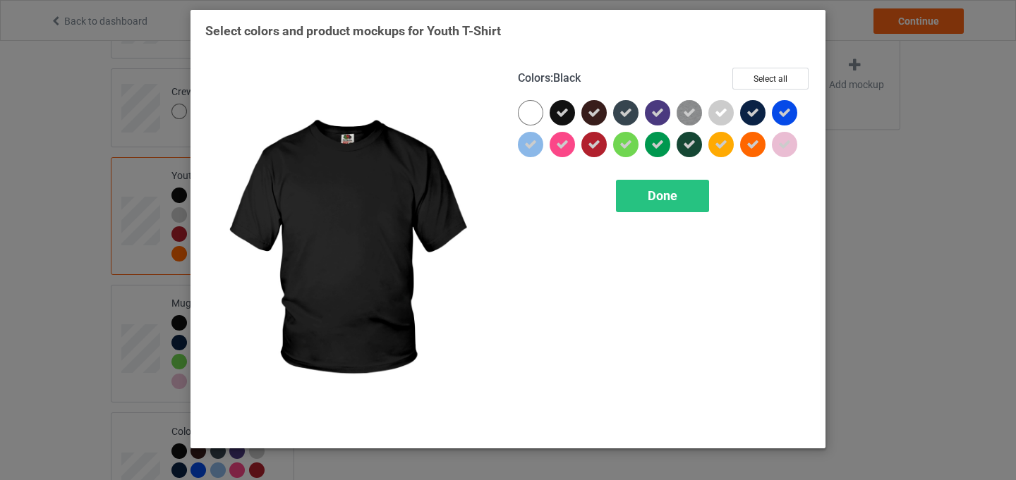
click at [777, 66] on div "Colors : Black Select all Done" at bounding box center [664, 251] width 313 height 386
click at [777, 75] on button "Select all" at bounding box center [770, 79] width 76 height 22
click at [746, 84] on button "Reset to Default" at bounding box center [757, 79] width 102 height 22
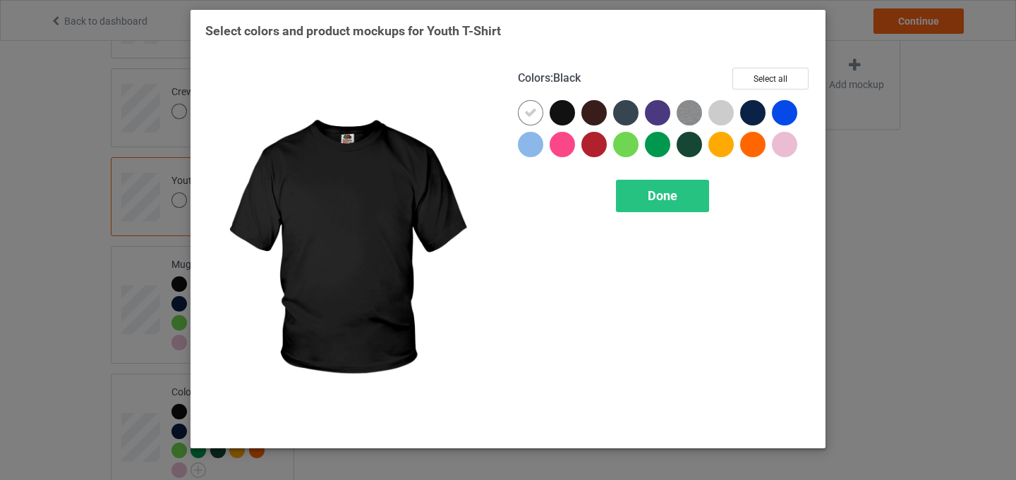
click at [577, 110] on div at bounding box center [566, 116] width 32 height 32
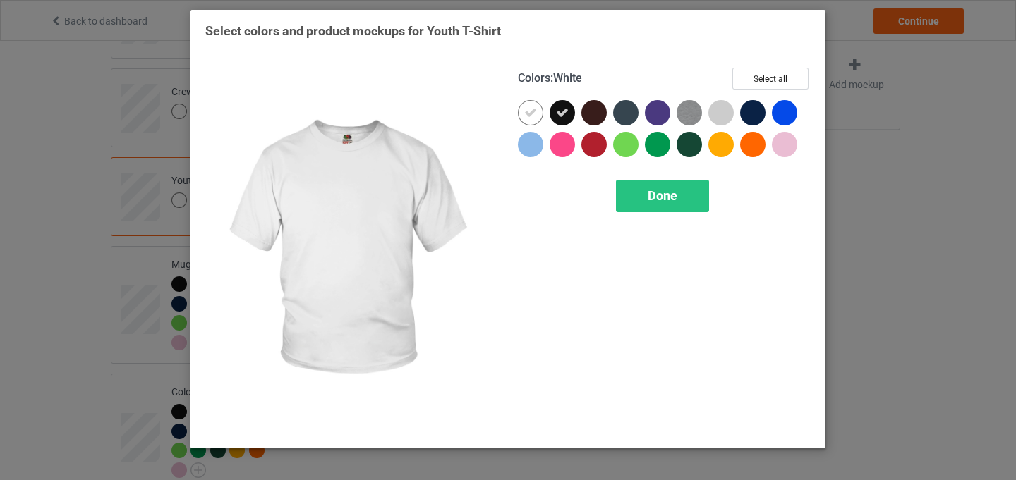
click at [519, 116] on div at bounding box center [530, 112] width 25 height 25
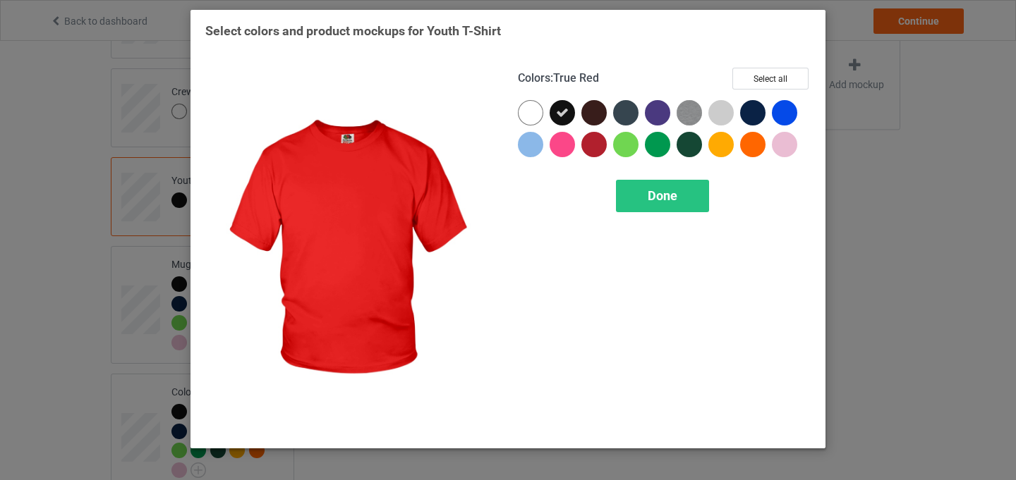
click at [664, 216] on div "Colors : True Red Select all Done" at bounding box center [664, 251] width 313 height 386
click at [667, 193] on span "Done" at bounding box center [663, 195] width 30 height 15
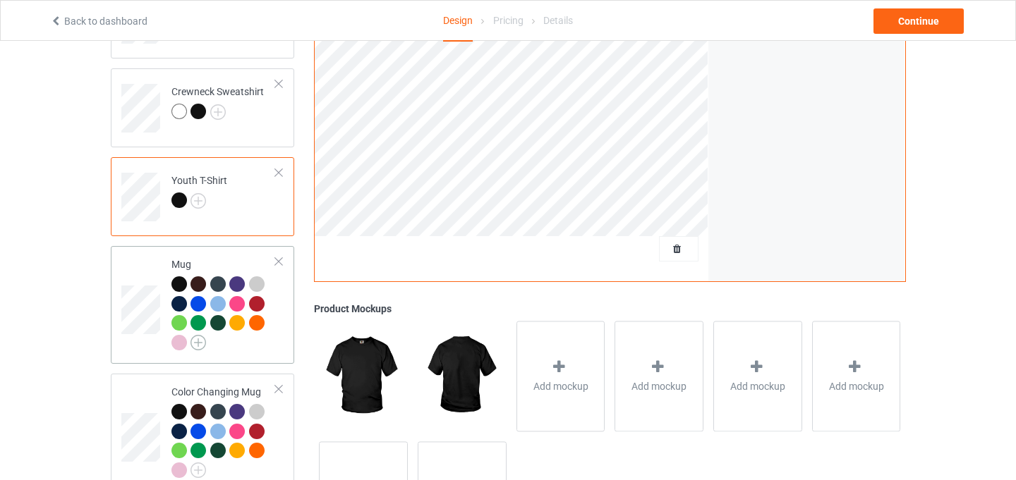
click at [199, 339] on img at bounding box center [198, 343] width 16 height 16
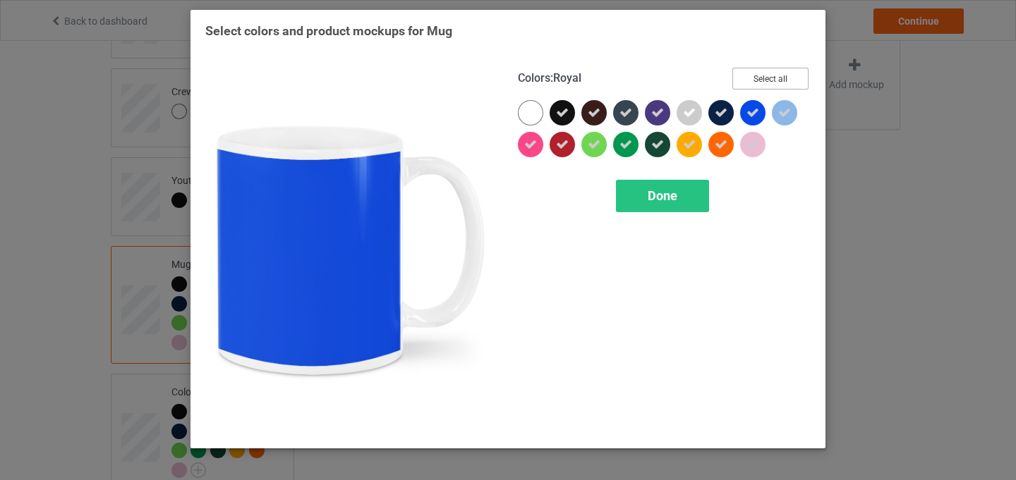
click at [764, 76] on button "Select all" at bounding box center [770, 79] width 76 height 22
click at [764, 76] on button "Reset to Default" at bounding box center [757, 79] width 102 height 22
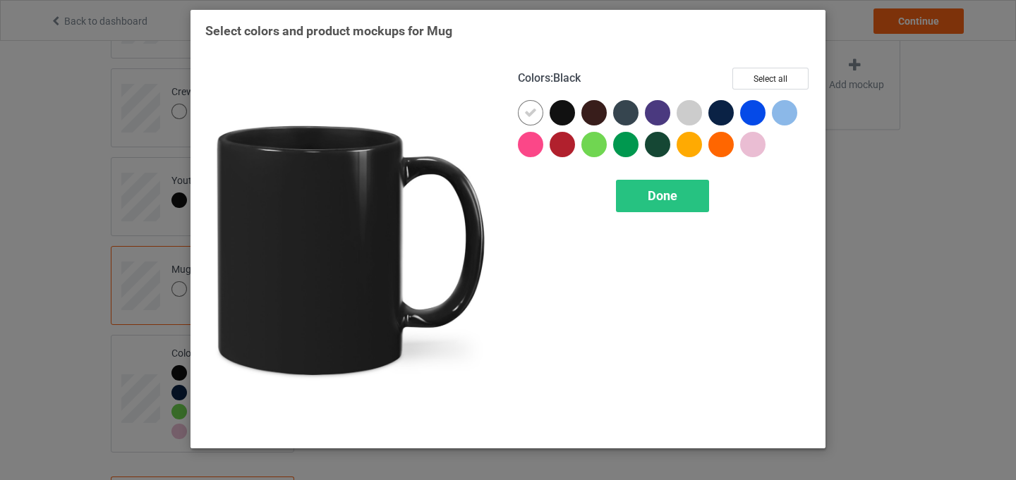
click at [566, 110] on div at bounding box center [562, 112] width 25 height 25
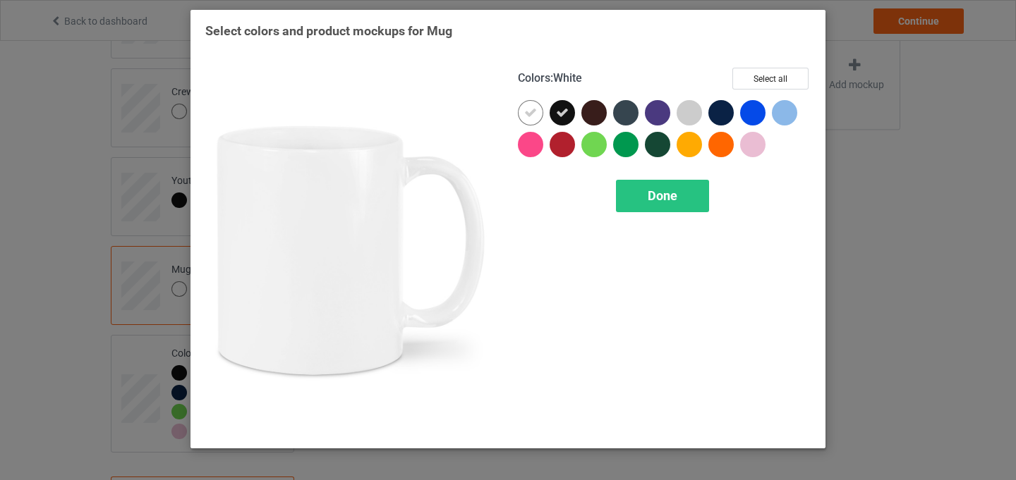
click at [540, 110] on div at bounding box center [530, 112] width 25 height 25
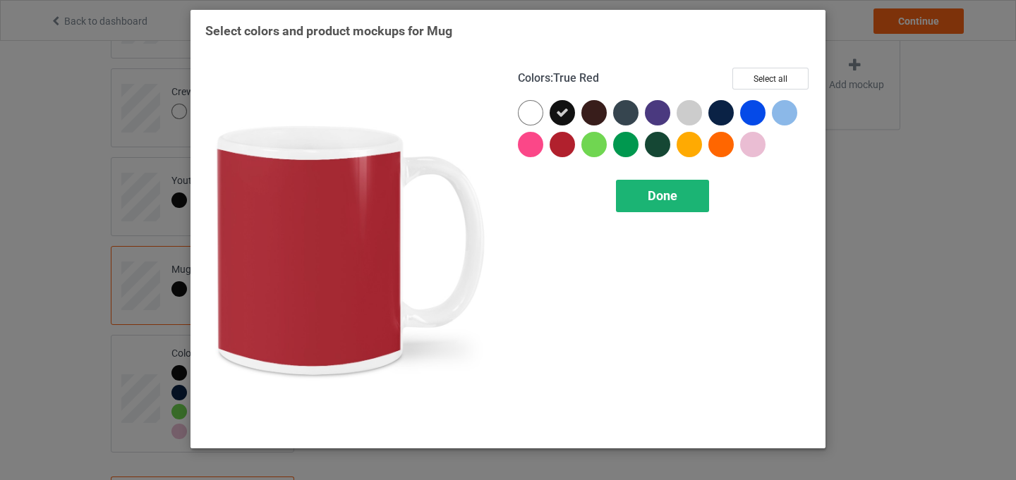
click at [682, 190] on div "Done" at bounding box center [662, 196] width 93 height 32
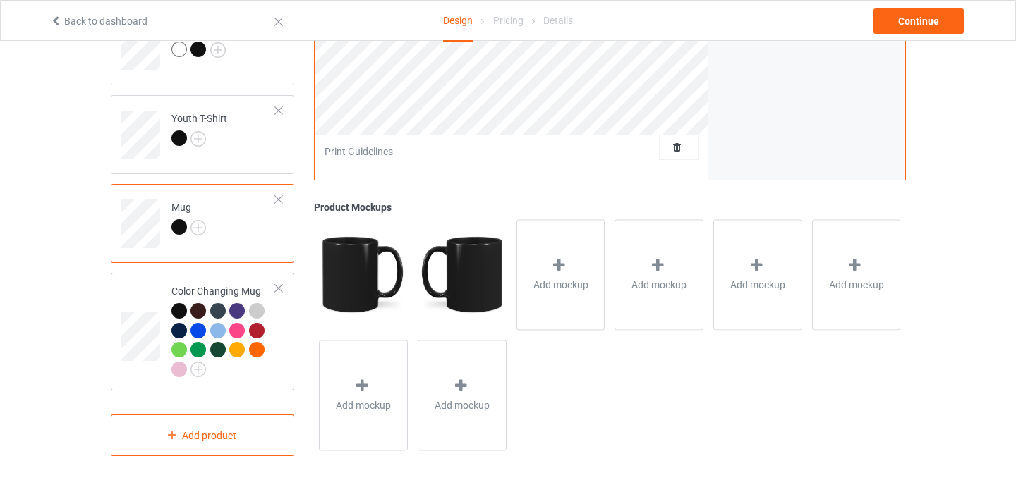
scroll to position [689, 0]
click at [194, 370] on img at bounding box center [198, 371] width 16 height 16
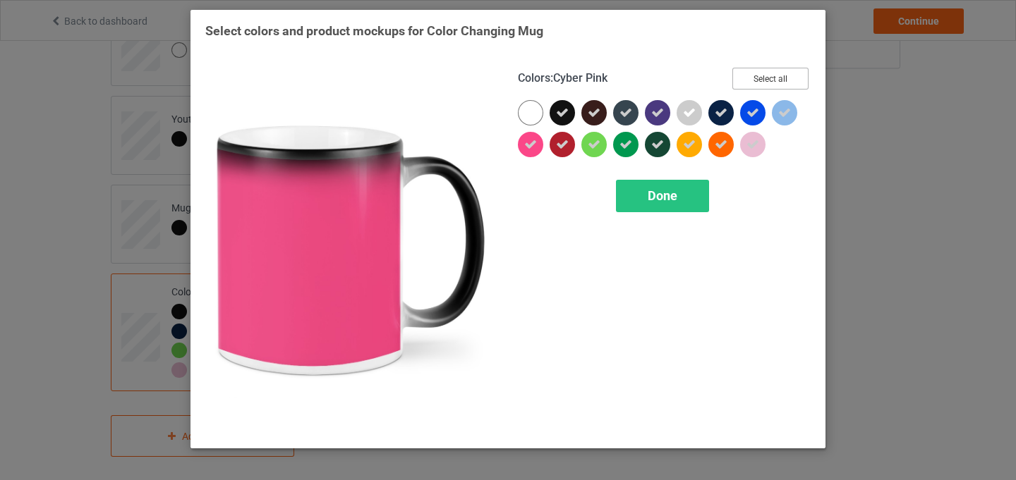
click at [788, 75] on button "Select all" at bounding box center [770, 79] width 76 height 22
click at [788, 75] on button "Reset to Default" at bounding box center [757, 79] width 102 height 22
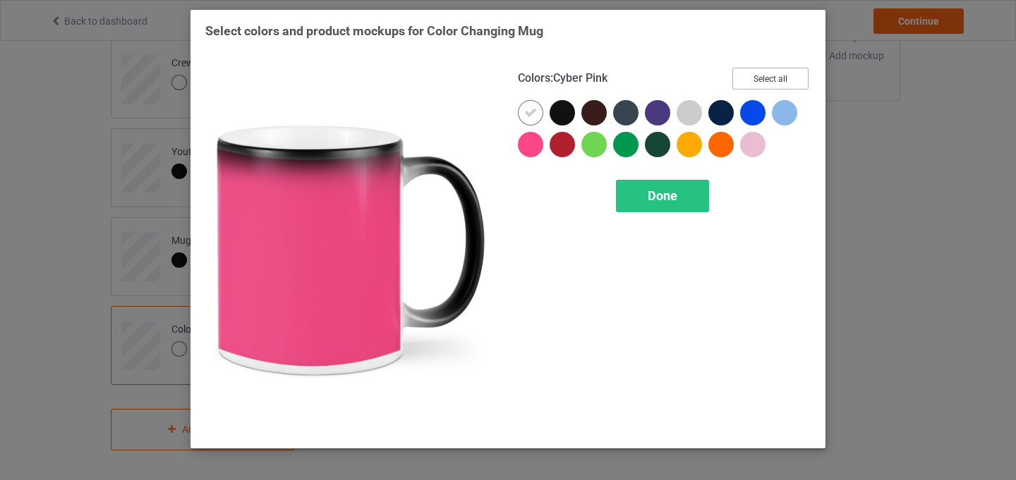
scroll to position [657, 0]
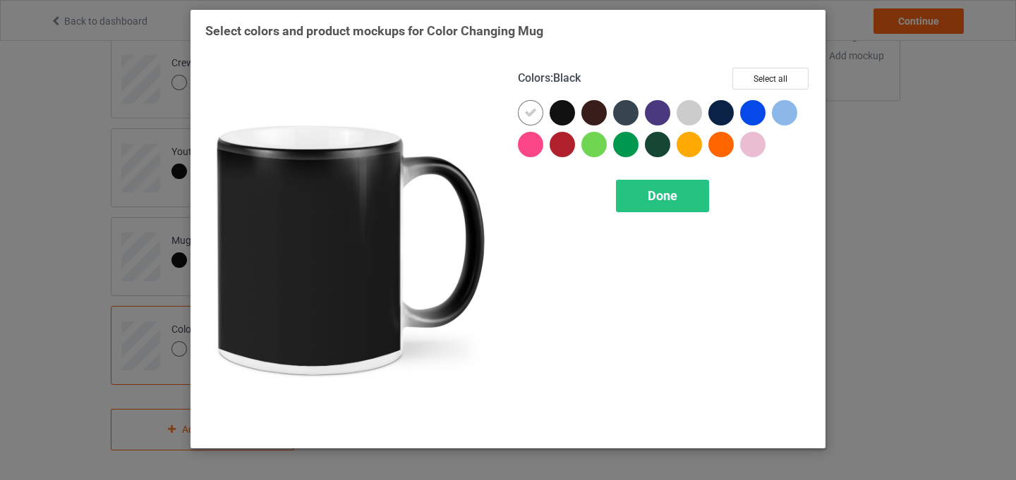
click at [563, 116] on div at bounding box center [562, 112] width 25 height 25
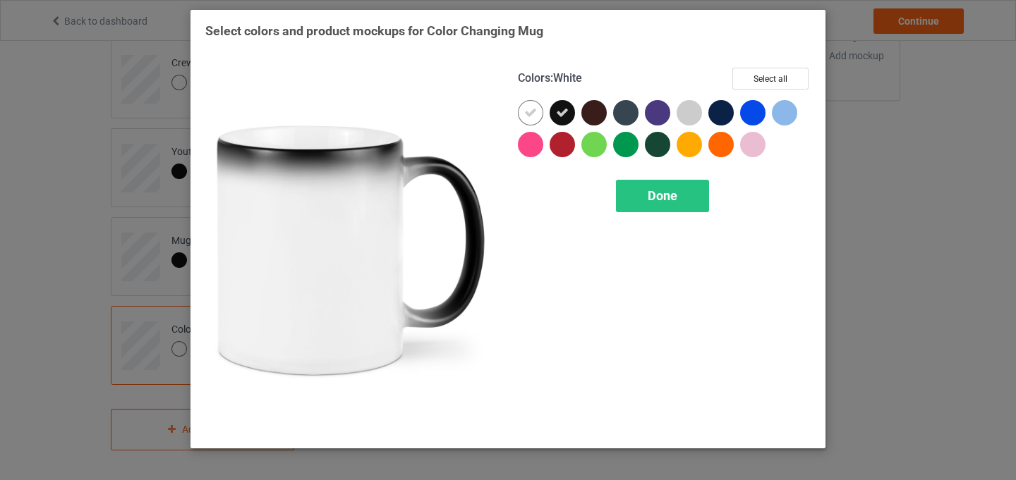
click at [538, 116] on div at bounding box center [530, 112] width 25 height 25
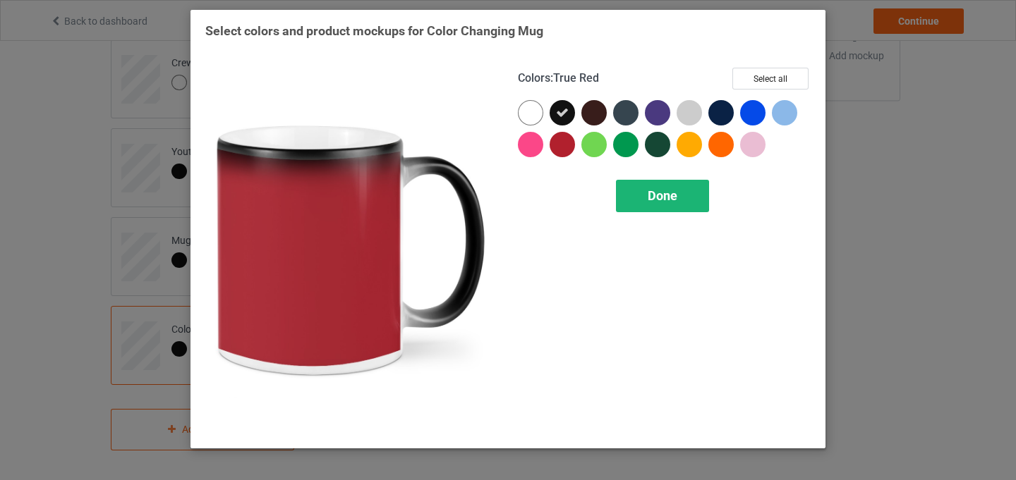
click at [679, 201] on div "Done" at bounding box center [662, 196] width 93 height 32
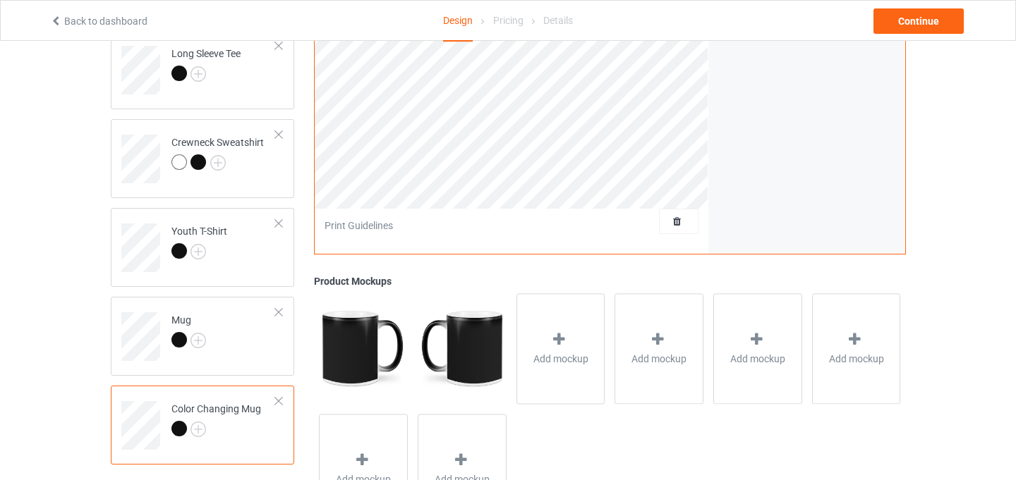
scroll to position [569, 0]
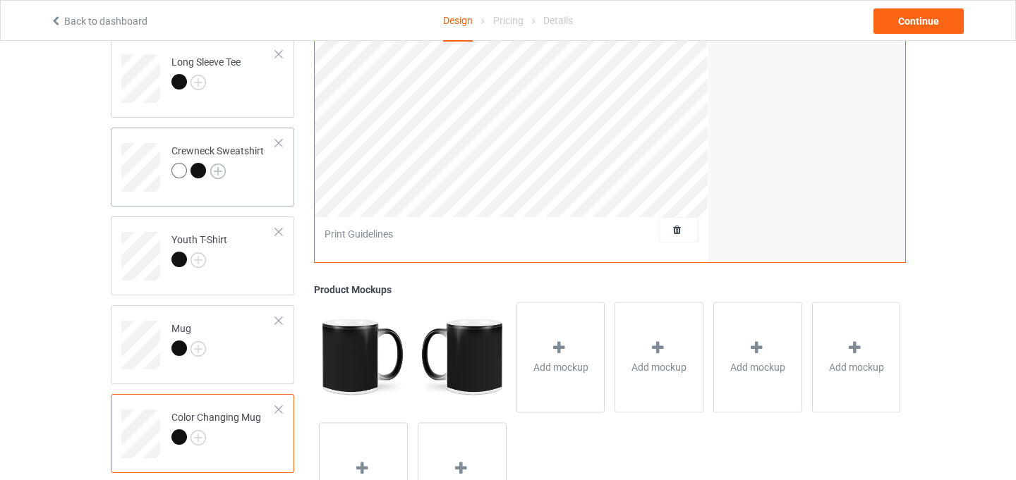
click at [212, 172] on img at bounding box center [218, 172] width 16 height 16
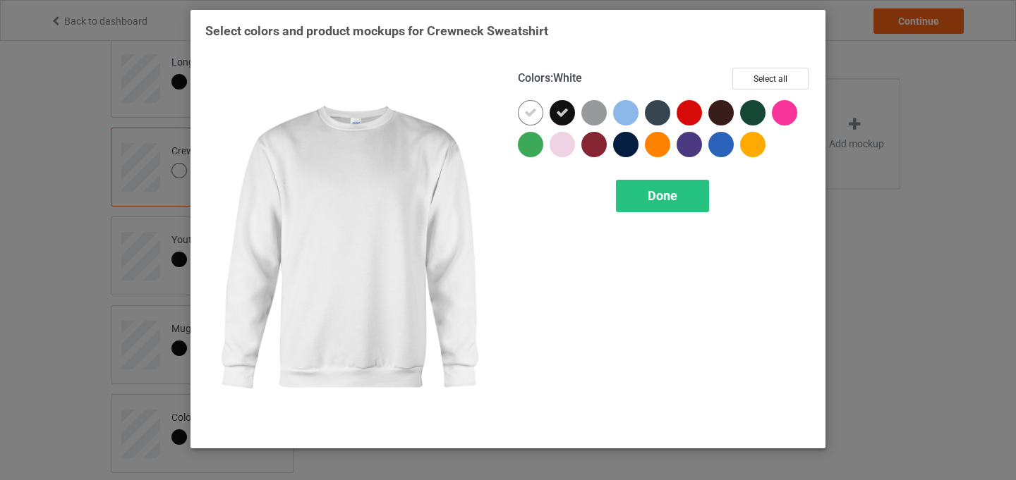
click at [535, 114] on icon at bounding box center [530, 113] width 13 height 13
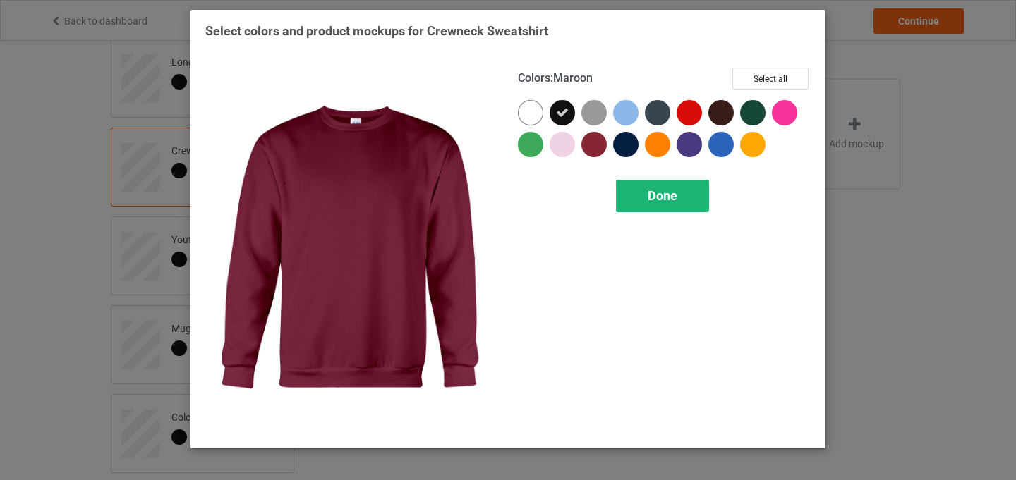
click at [675, 196] on span "Done" at bounding box center [663, 195] width 30 height 15
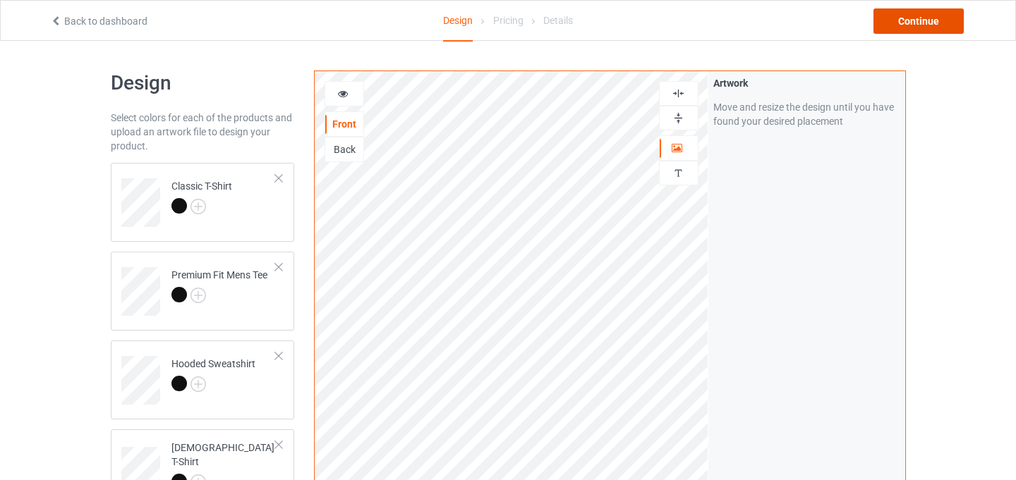
click at [938, 23] on div "Continue" at bounding box center [918, 20] width 90 height 25
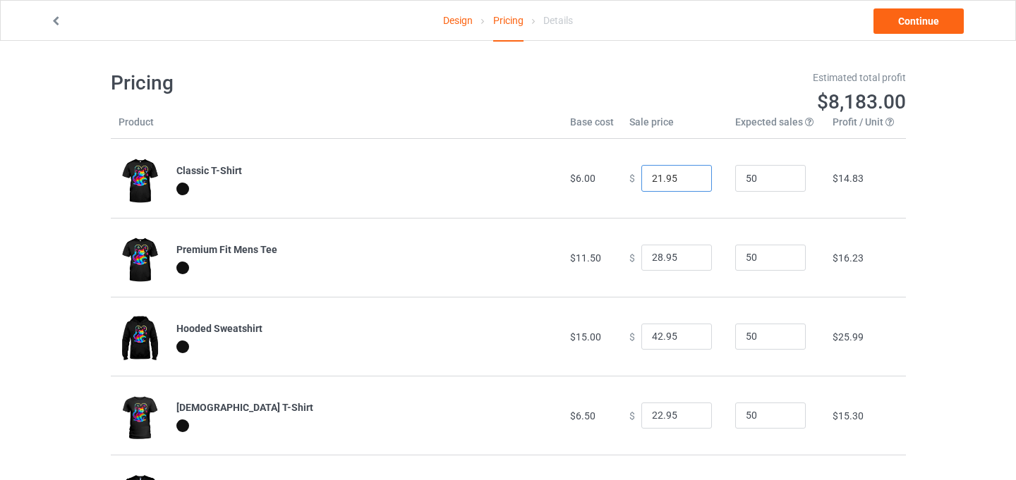
click at [689, 181] on input "21.95" at bounding box center [676, 178] width 71 height 27
click at [689, 181] on input "20.95" at bounding box center [676, 178] width 71 height 27
type input "19.95"
click at [689, 181] on input "19.95" at bounding box center [676, 178] width 71 height 27
click at [689, 281] on td "$ 28.95" at bounding box center [675, 257] width 106 height 79
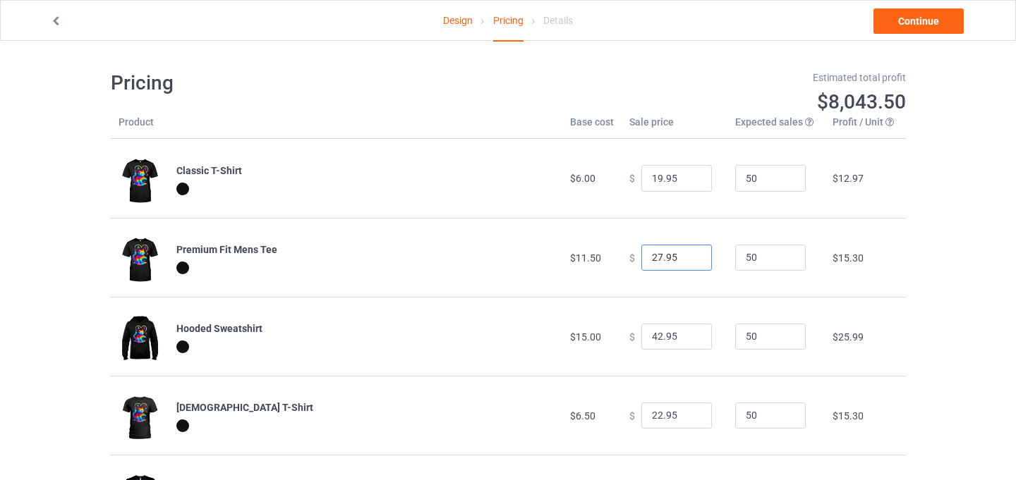
click at [689, 261] on input "27.95" at bounding box center [676, 258] width 71 height 27
click at [689, 261] on input "26.95" at bounding box center [676, 258] width 71 height 27
type input "25.95"
click at [689, 261] on input "25.95" at bounding box center [676, 258] width 71 height 27
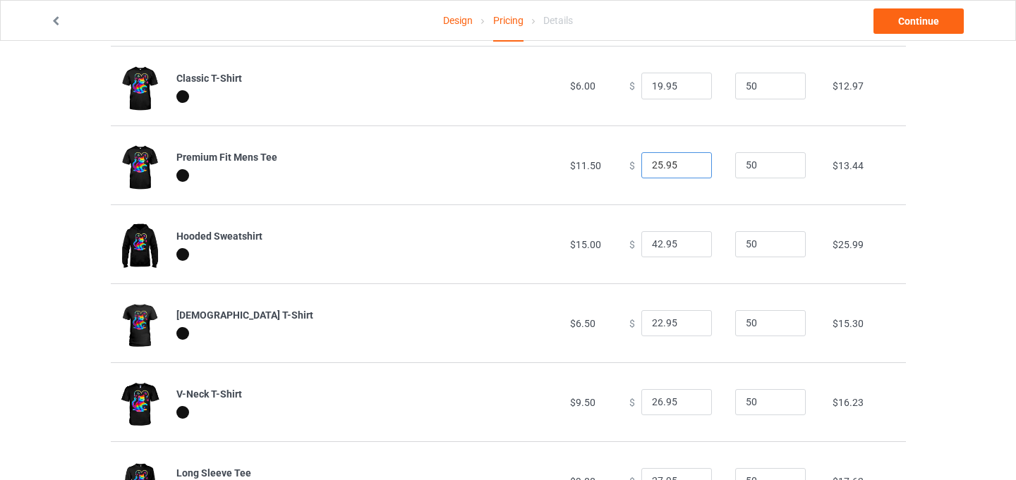
scroll to position [93, 0]
click at [688, 250] on input "42.95" at bounding box center [676, 244] width 71 height 27
click at [688, 244] on input "41.95" at bounding box center [676, 244] width 71 height 27
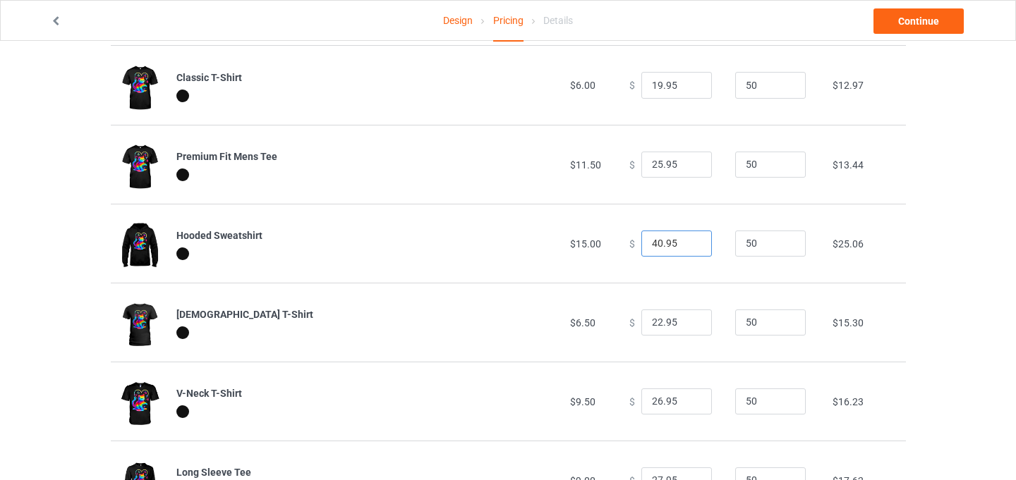
click at [688, 244] on input "40.95" at bounding box center [676, 244] width 71 height 27
click at [688, 244] on input "39.95" at bounding box center [676, 244] width 71 height 27
click at [688, 244] on input "38.95" at bounding box center [676, 244] width 71 height 27
click at [688, 244] on input "37.95" at bounding box center [676, 244] width 71 height 27
click at [688, 244] on input "36.95" at bounding box center [676, 244] width 71 height 27
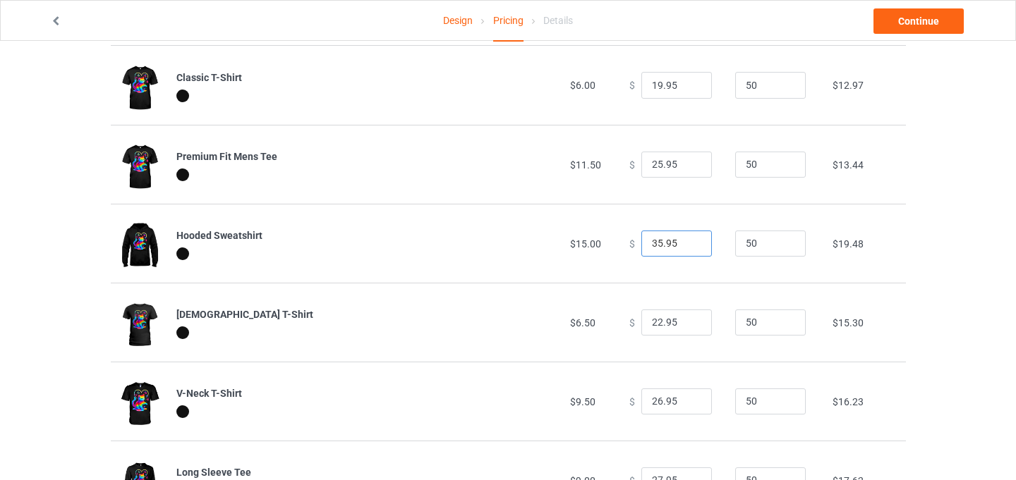
click at [688, 244] on input "35.95" at bounding box center [676, 244] width 71 height 27
click at [688, 244] on input "34.95" at bounding box center [676, 244] width 71 height 27
click at [688, 244] on input "33.95" at bounding box center [676, 244] width 71 height 27
click at [688, 244] on input "32.95" at bounding box center [676, 244] width 71 height 27
type input "31.95"
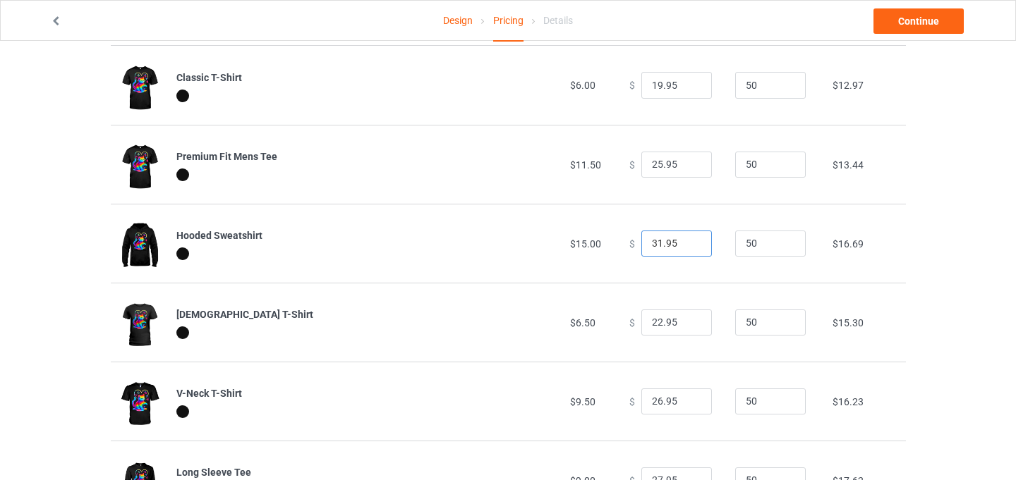
click at [688, 244] on input "31.95" at bounding box center [676, 244] width 71 height 27
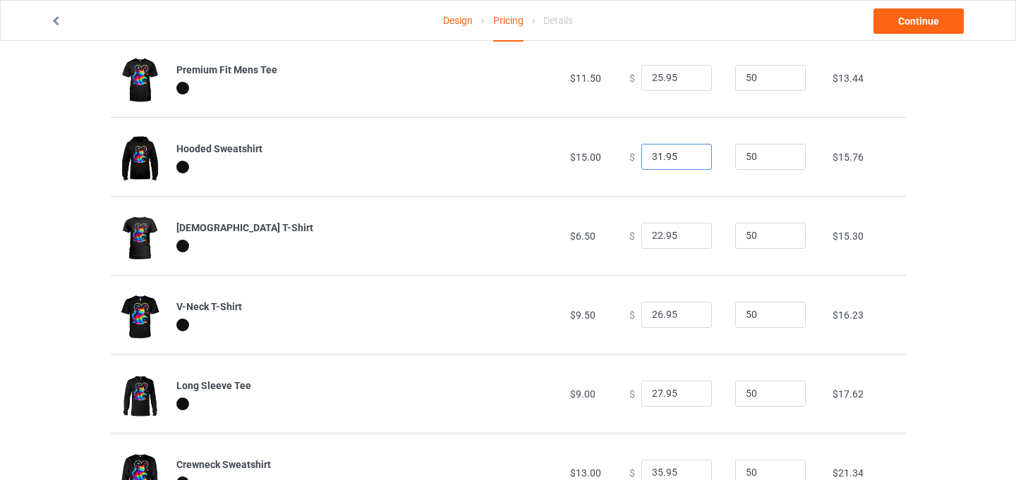
scroll to position [179, 0]
click at [687, 238] on input "21.95" at bounding box center [676, 237] width 71 height 27
type input "20.95"
click at [687, 238] on input "20.95" at bounding box center [676, 237] width 71 height 27
click at [691, 320] on input "25.95" at bounding box center [676, 316] width 71 height 27
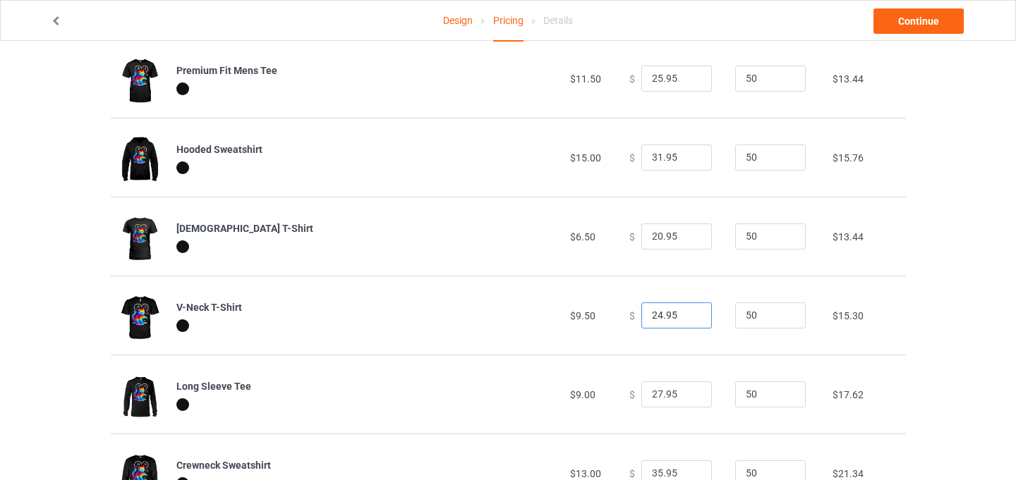
type input "24.95"
click at [691, 320] on input "24.95" at bounding box center [676, 316] width 71 height 27
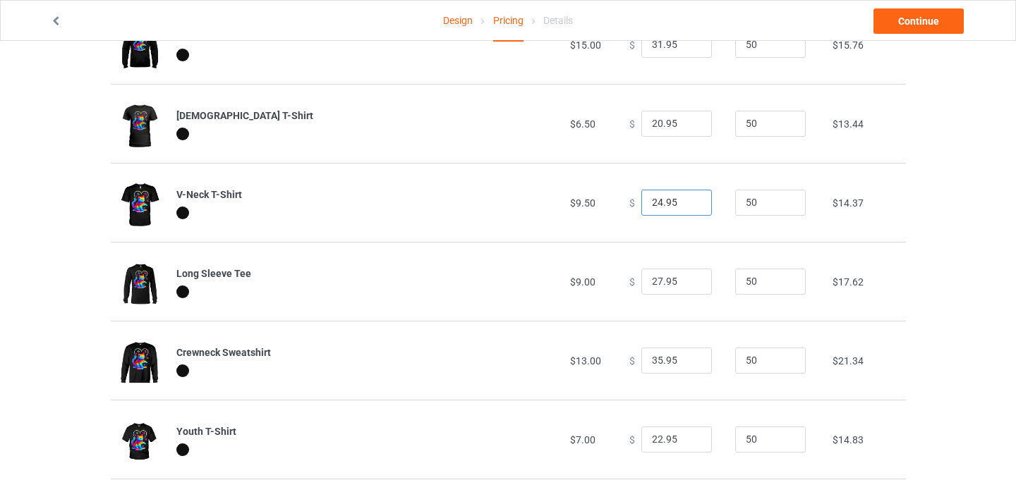
scroll to position [301, 0]
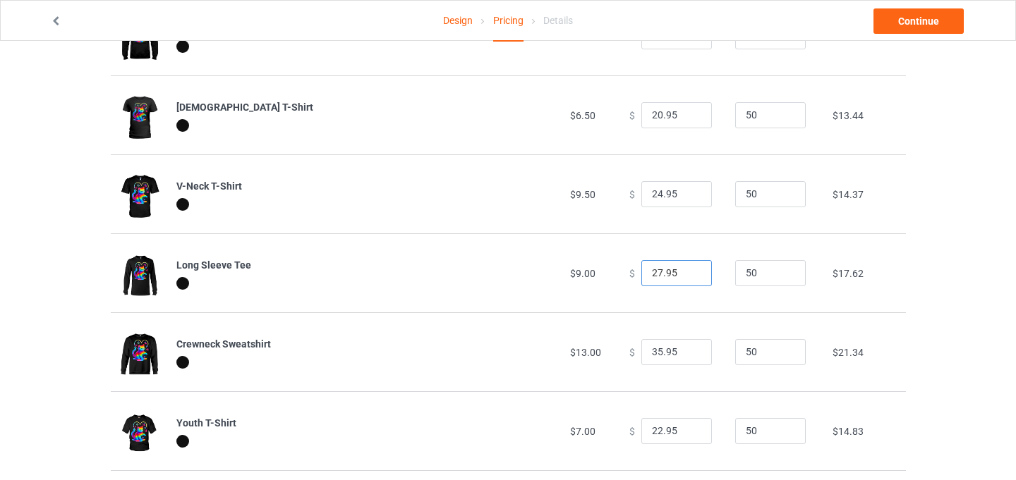
click at [689, 283] on input "27.95" at bounding box center [676, 273] width 71 height 27
click at [689, 278] on input "26.95" at bounding box center [676, 273] width 71 height 27
click at [689, 279] on input "25.95" at bounding box center [676, 273] width 71 height 27
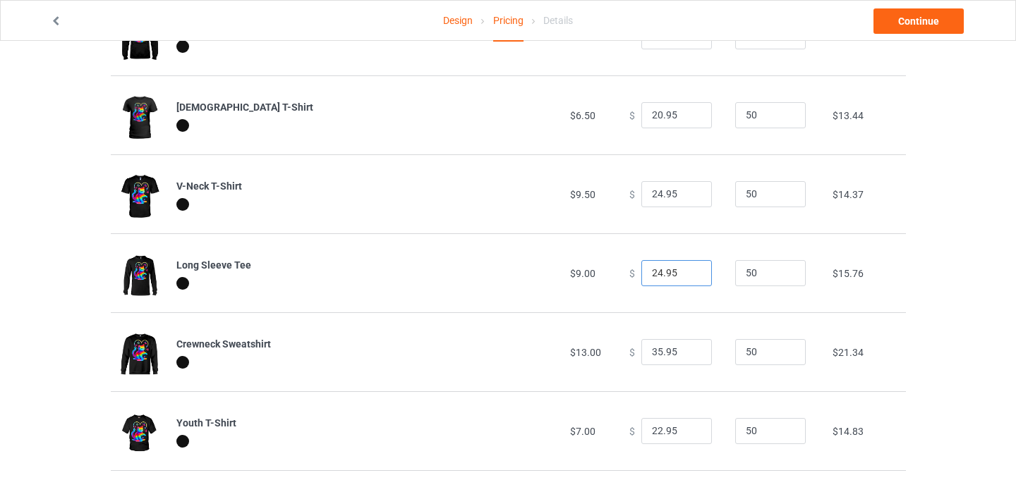
type input "24.95"
click at [689, 279] on input "24.95" at bounding box center [676, 273] width 71 height 27
click at [687, 356] on input "34.95" at bounding box center [676, 352] width 71 height 27
click at [687, 356] on input "33.95" at bounding box center [676, 352] width 71 height 27
click at [687, 356] on input "32.95" at bounding box center [676, 352] width 71 height 27
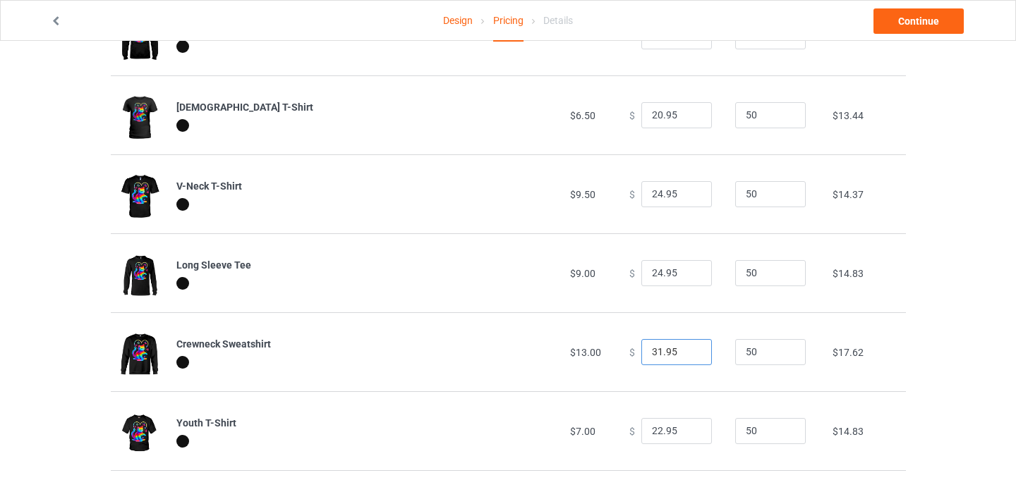
click at [687, 356] on input "31.95" at bounding box center [676, 352] width 71 height 27
click at [687, 356] on input "30.95" at bounding box center [676, 352] width 71 height 27
click at [687, 356] on input "29.95" at bounding box center [676, 352] width 71 height 27
type input "28.95"
click at [687, 356] on input "28.95" at bounding box center [676, 352] width 71 height 27
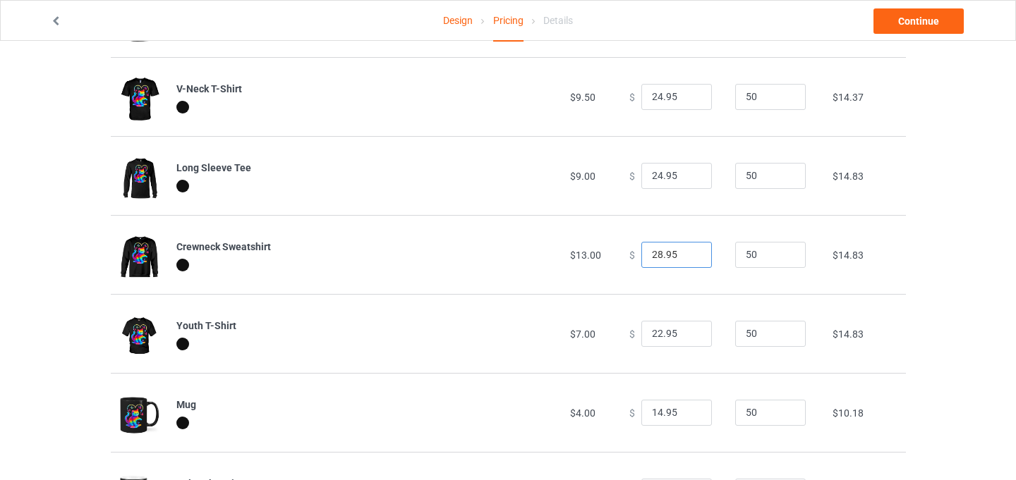
scroll to position [469, 0]
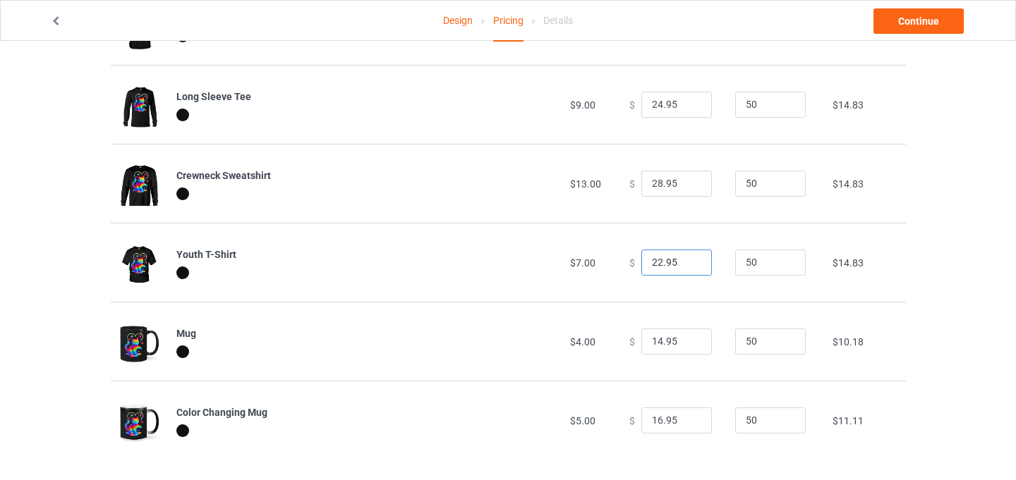
click at [691, 270] on input "22.95" at bounding box center [676, 263] width 71 height 27
click at [689, 265] on input "21.95" at bounding box center [676, 263] width 71 height 27
click at [689, 265] on input "20.95" at bounding box center [676, 263] width 71 height 27
type input "21.95"
click at [688, 258] on input "21.95" at bounding box center [676, 263] width 71 height 27
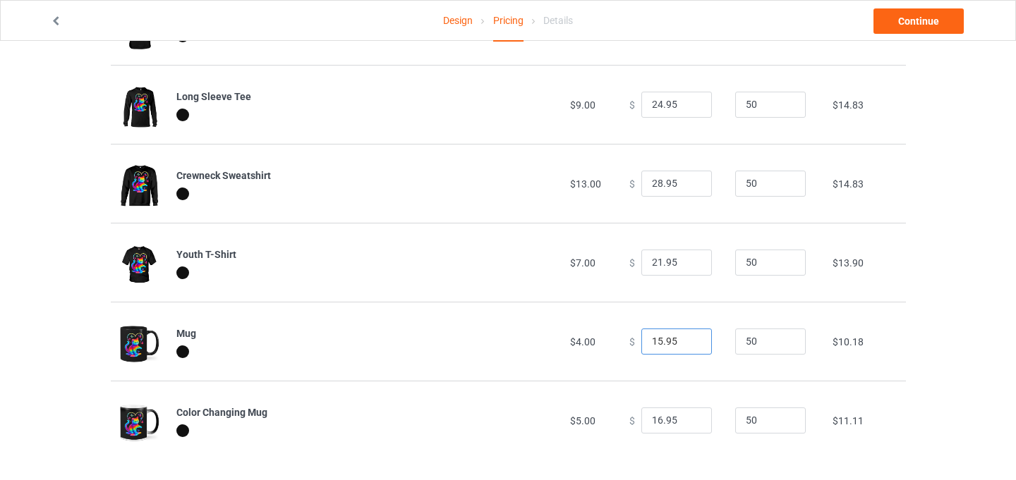
click at [687, 338] on input "15.95" at bounding box center [676, 342] width 71 height 27
click at [687, 338] on input "16.95" at bounding box center [676, 342] width 71 height 27
click at [687, 338] on input "17.95" at bounding box center [676, 342] width 71 height 27
click at [687, 338] on input "18.95" at bounding box center [676, 342] width 71 height 27
type input "19.95"
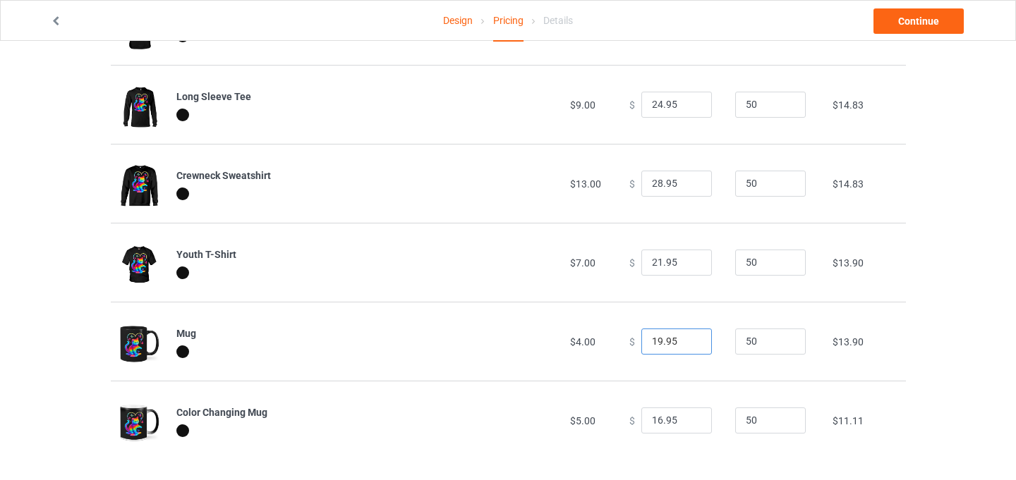
click at [687, 338] on input "19.95" at bounding box center [676, 342] width 71 height 27
click at [691, 418] on input "17.95" at bounding box center [676, 421] width 71 height 27
click at [691, 418] on input "18.95" at bounding box center [676, 421] width 71 height 27
type input "19.95"
click at [691, 418] on input "19.95" at bounding box center [676, 421] width 71 height 27
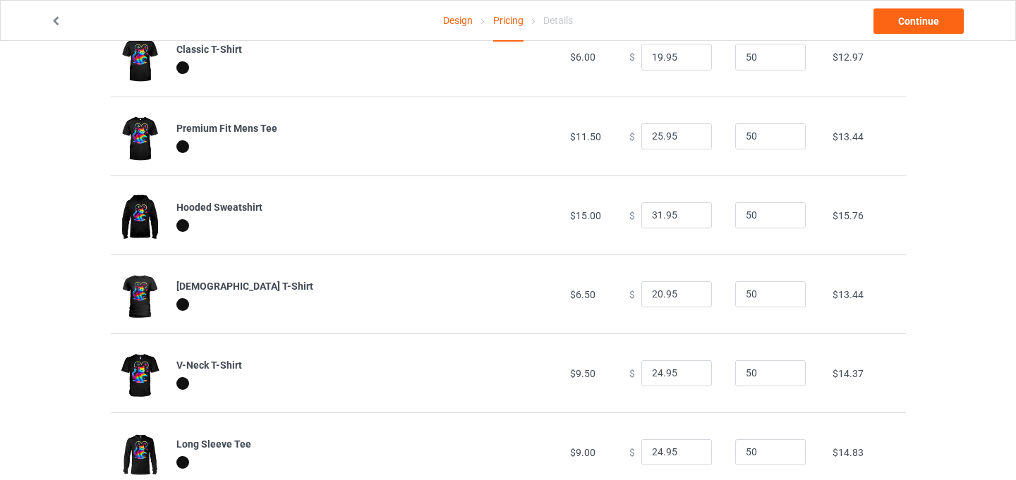
scroll to position [0, 0]
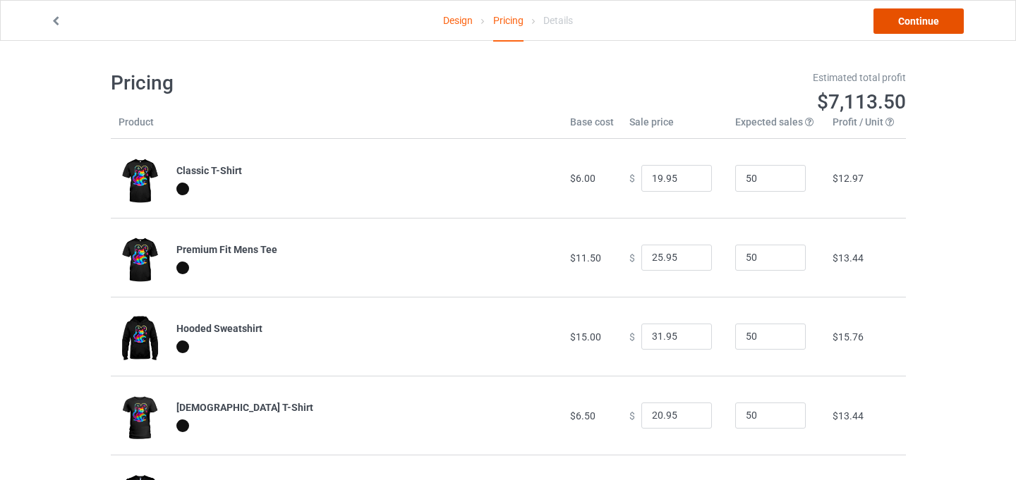
click at [916, 25] on link "Continue" at bounding box center [918, 20] width 90 height 25
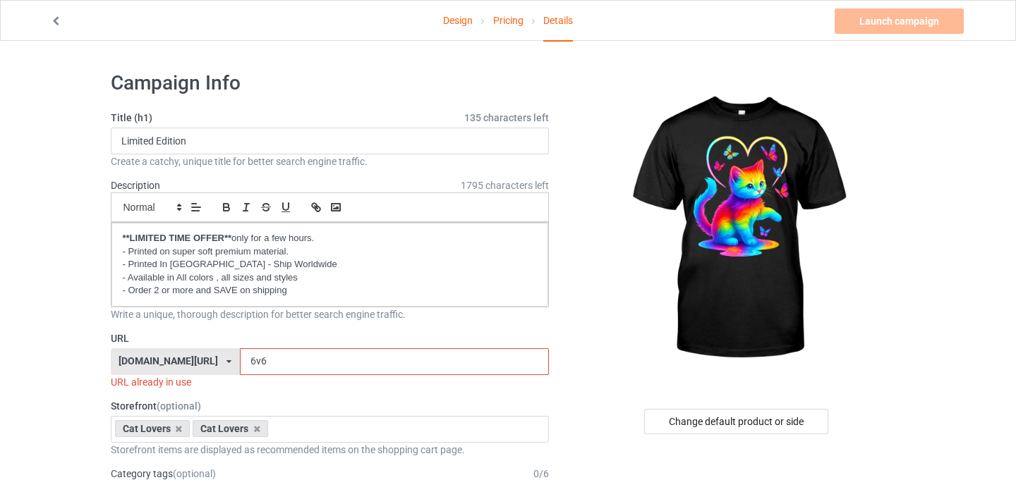
drag, startPoint x: 230, startPoint y: 361, endPoint x: 216, endPoint y: 360, distance: 14.2
click at [240, 360] on input "6v6" at bounding box center [394, 362] width 309 height 27
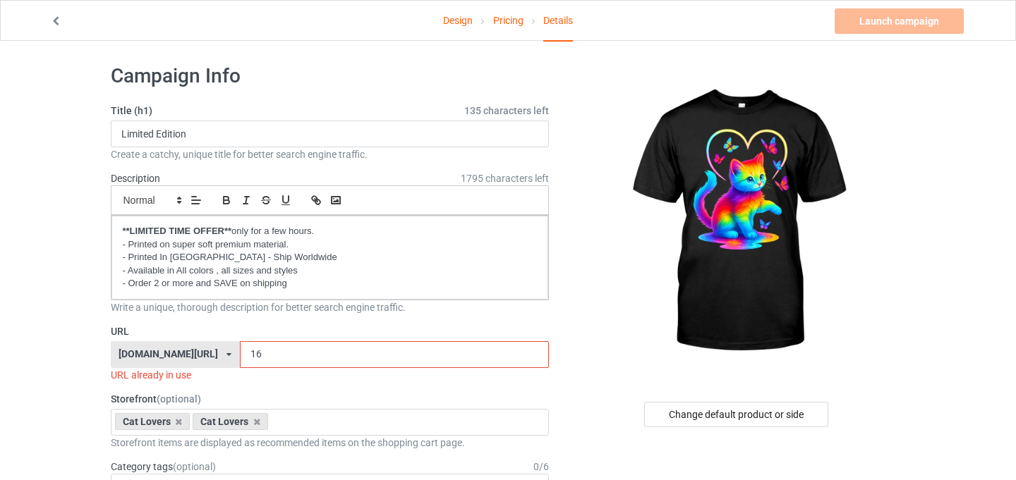
click at [240, 358] on input "16" at bounding box center [394, 354] width 309 height 27
click at [386, 363] on input "13" at bounding box center [394, 354] width 309 height 27
drag, startPoint x: 226, startPoint y: 357, endPoint x: 237, endPoint y: 358, distance: 11.4
click at [240, 358] on input "13" at bounding box center [394, 354] width 309 height 27
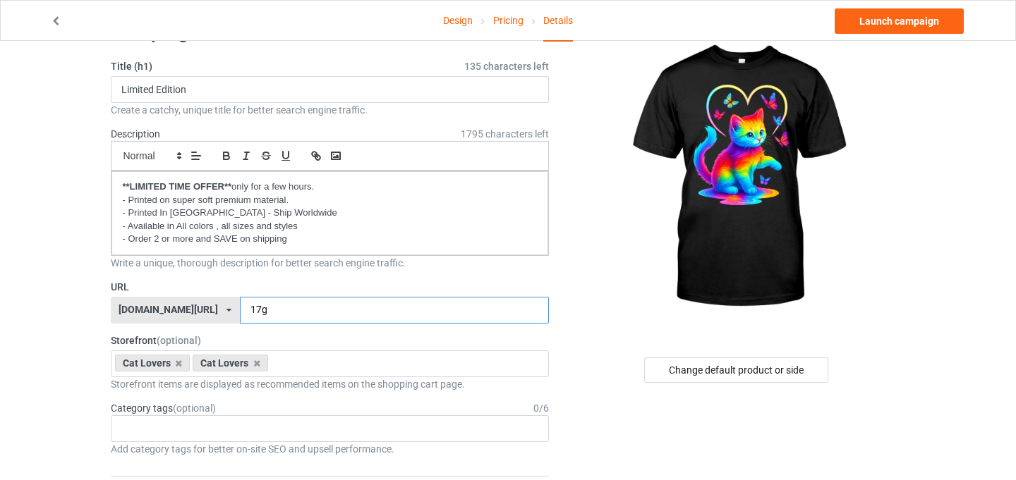
scroll to position [0, 0]
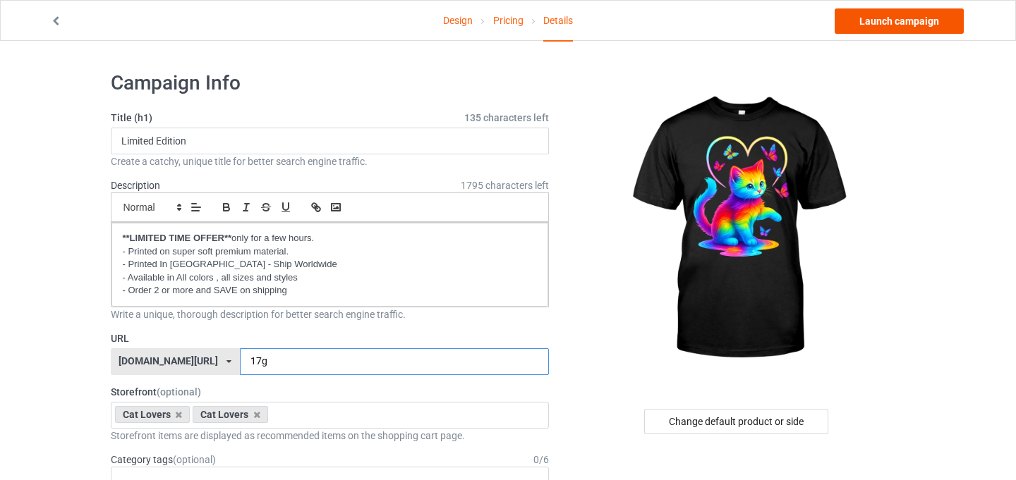
type input "17g"
click at [876, 30] on link "Launch campaign" at bounding box center [899, 20] width 129 height 25
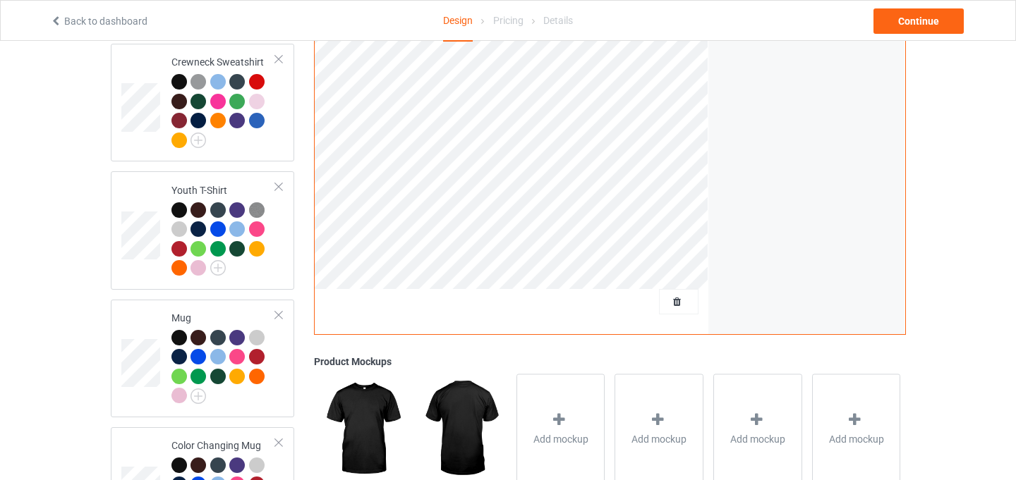
scroll to position [850, 0]
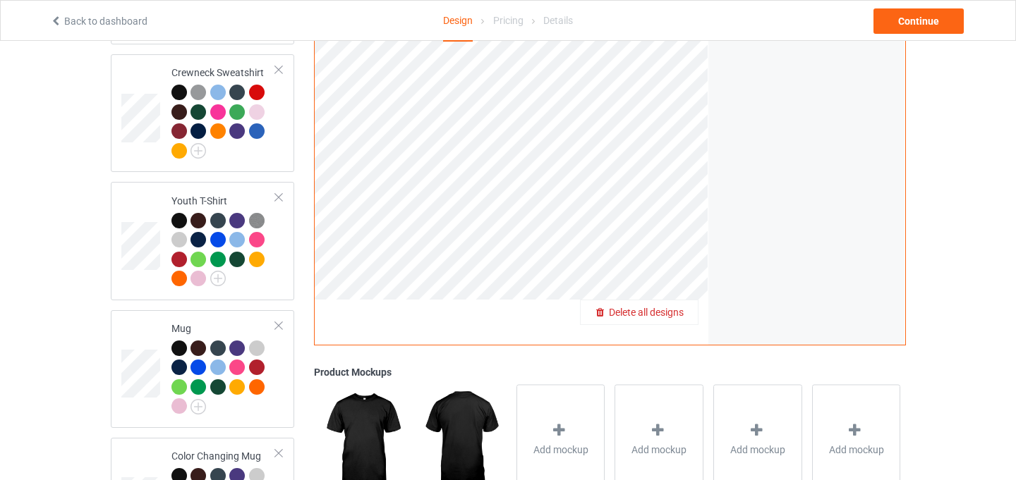
click at [672, 307] on span "Delete all designs" at bounding box center [646, 312] width 75 height 11
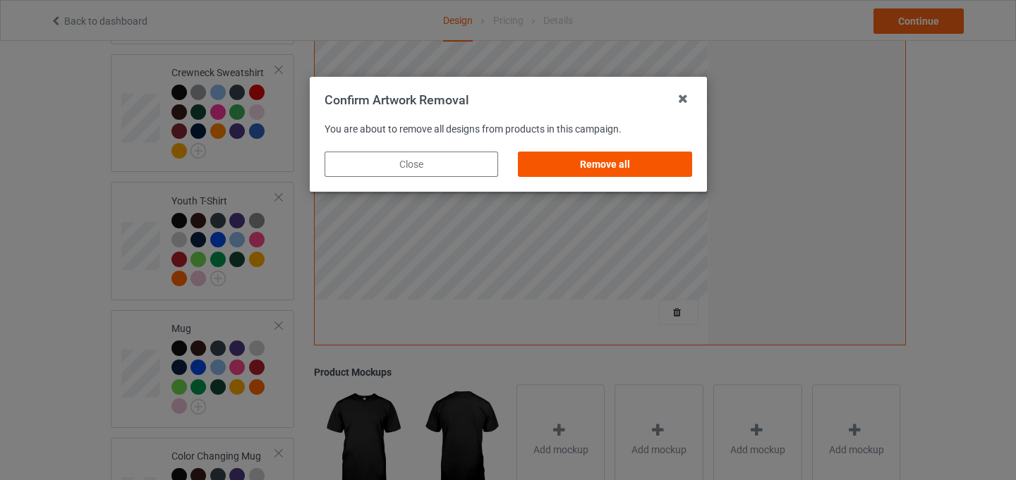
click at [635, 174] on div "Remove all" at bounding box center [605, 164] width 174 height 25
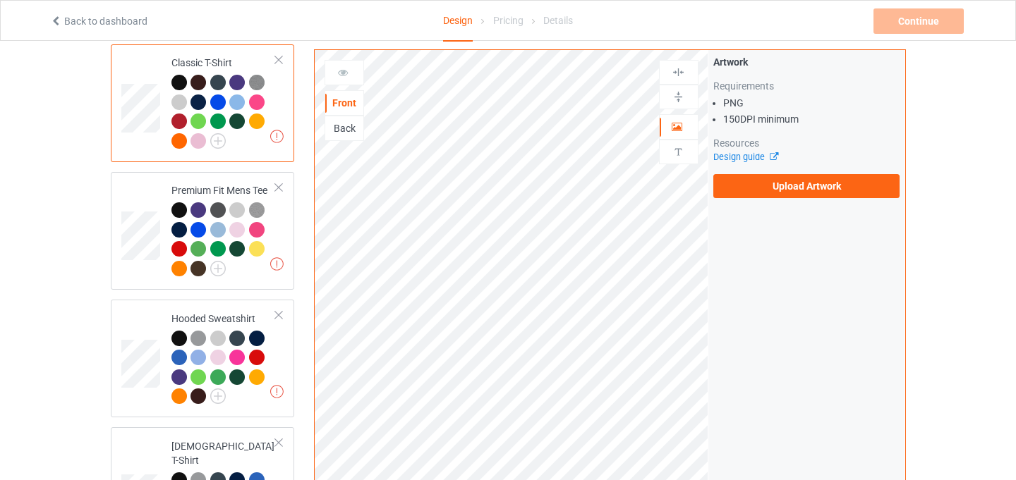
scroll to position [48, 0]
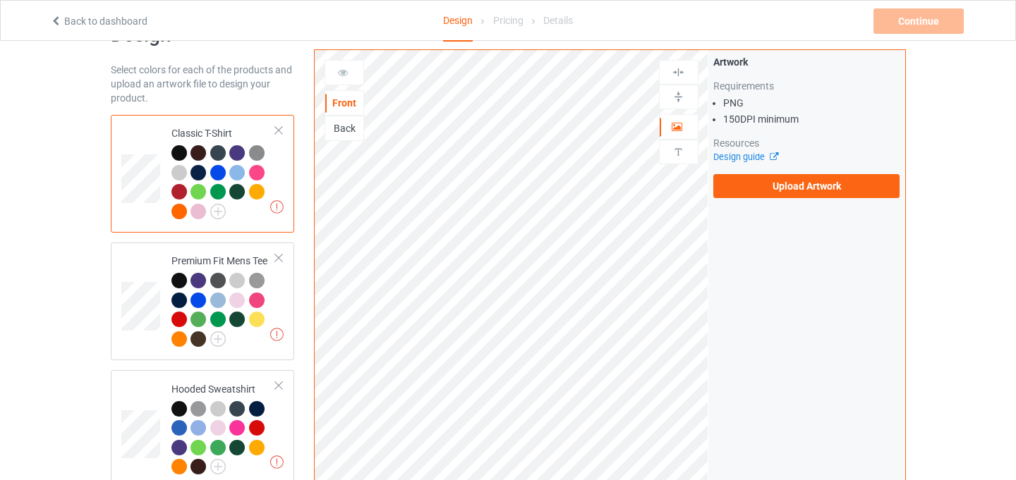
click at [799, 208] on div "Artwork Requirements PNG 150 DPI minimum Resources Design guide Upload Artwork" at bounding box center [806, 318] width 197 height 536
click at [803, 184] on label "Upload Artwork" at bounding box center [806, 186] width 187 height 24
click at [0, 0] on input "Upload Artwork" at bounding box center [0, 0] width 0 height 0
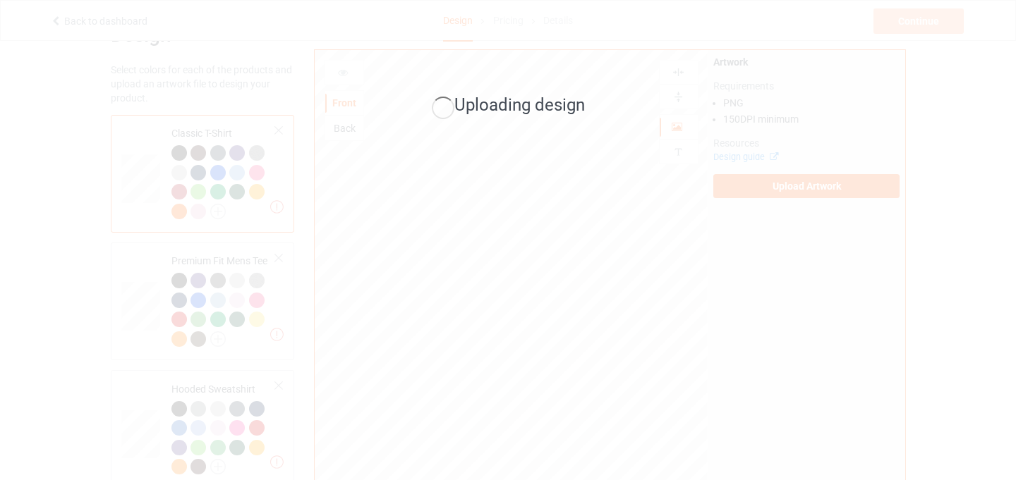
click at [408, 15] on div "Uploading design" at bounding box center [508, 240] width 1016 height 480
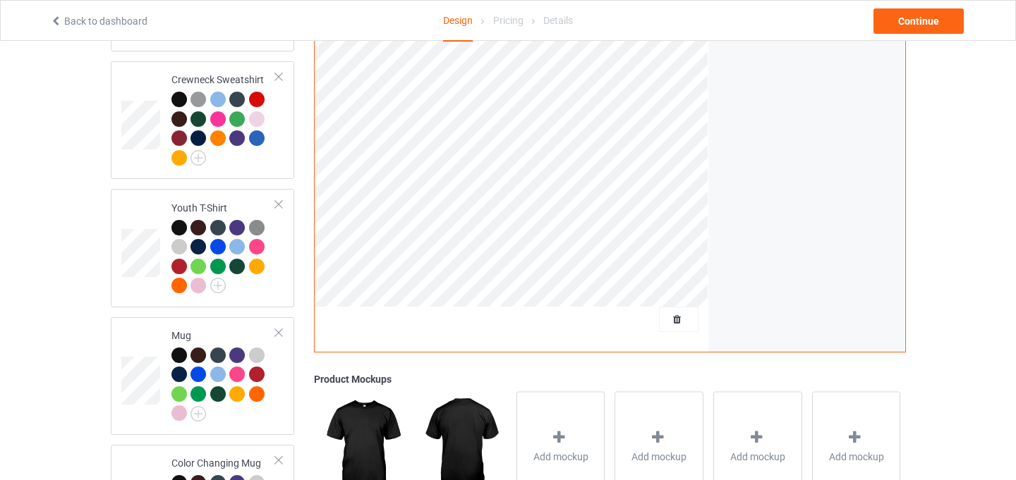
scroll to position [842, 0]
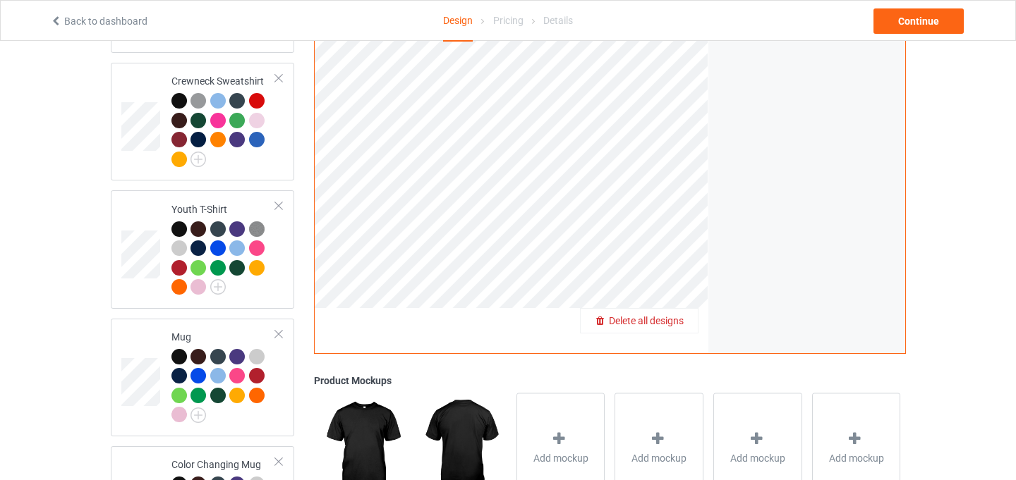
click at [674, 315] on span "Delete all designs" at bounding box center [646, 320] width 75 height 11
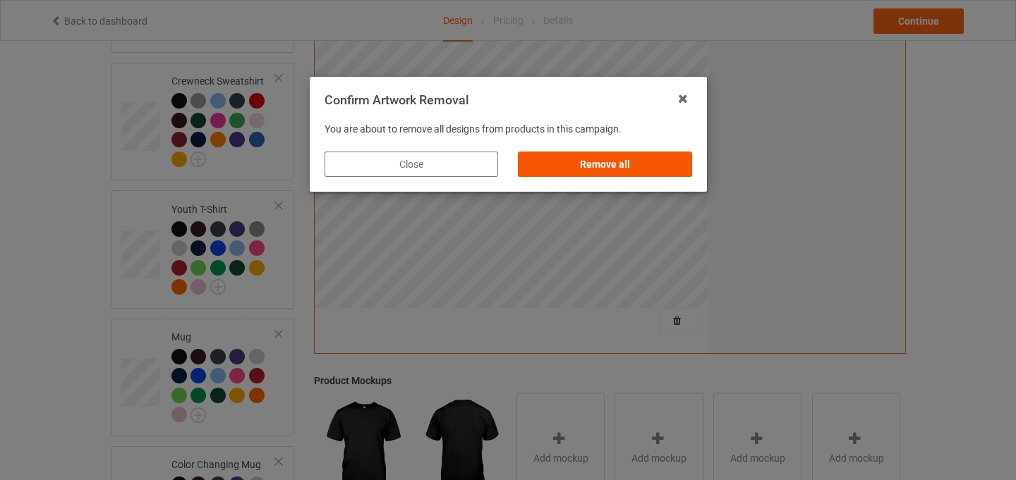
click at [637, 159] on div "Remove all" at bounding box center [605, 164] width 174 height 25
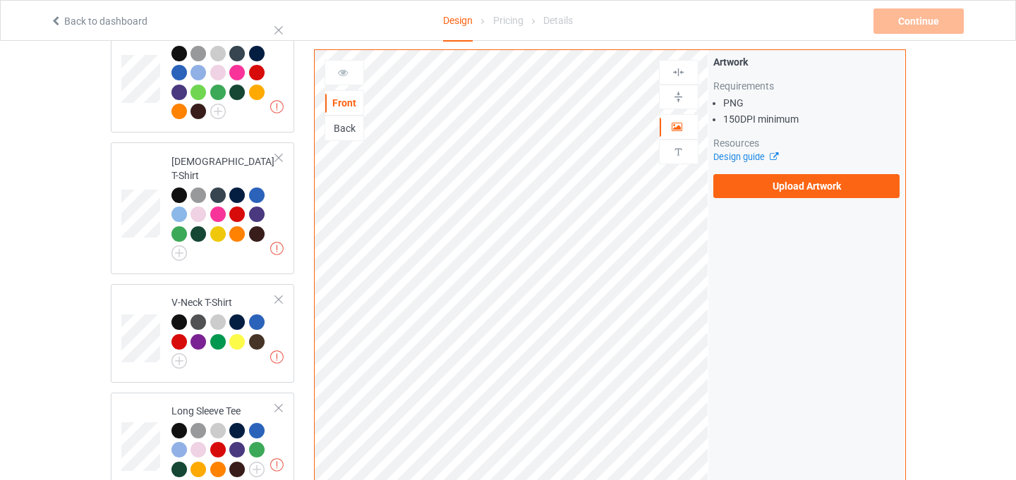
scroll to position [347, 0]
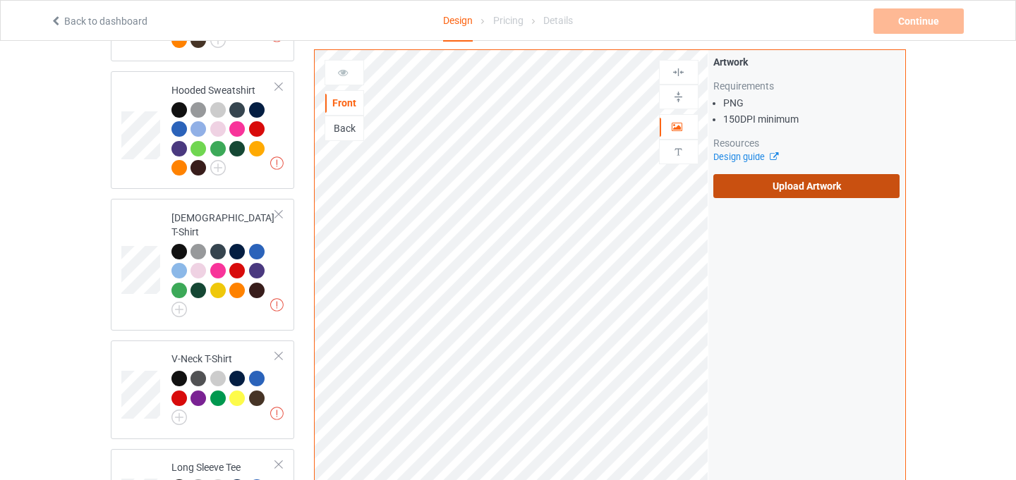
click at [787, 182] on label "Upload Artwork" at bounding box center [806, 186] width 187 height 24
click at [0, 0] on input "Upload Artwork" at bounding box center [0, 0] width 0 height 0
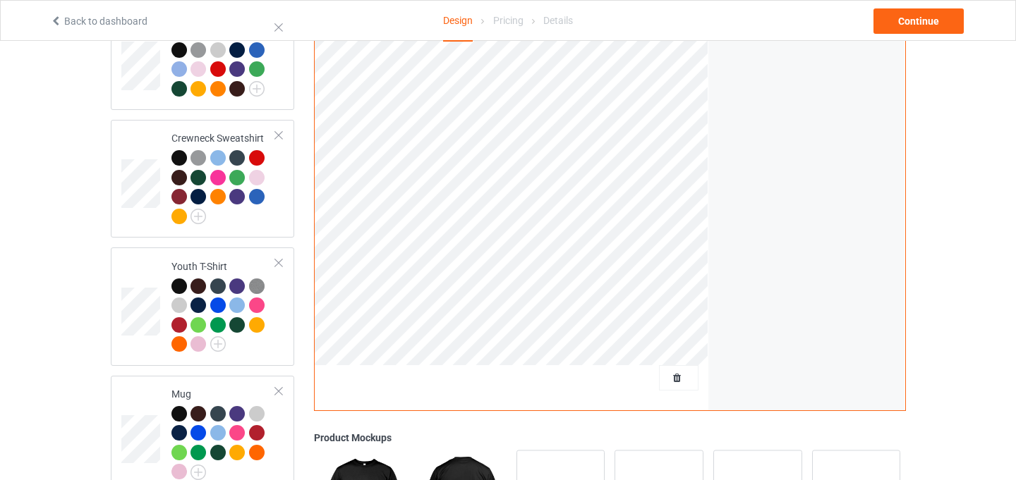
scroll to position [777, 0]
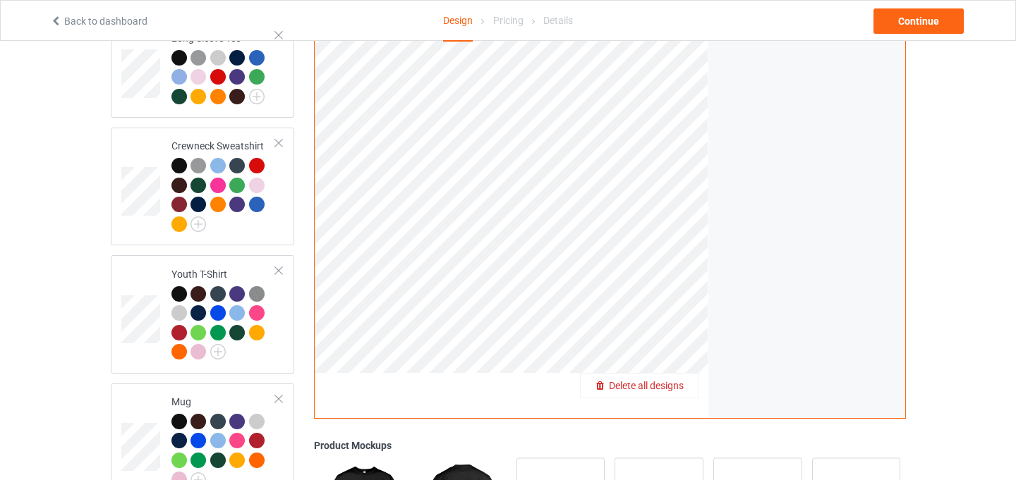
click at [674, 380] on span "Delete all designs" at bounding box center [646, 385] width 75 height 11
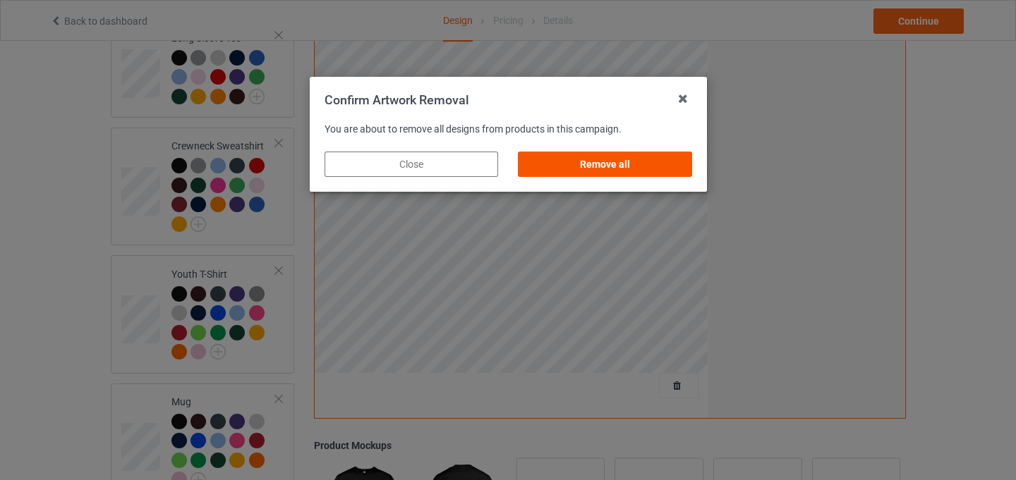
click at [635, 160] on div "Remove all" at bounding box center [605, 164] width 174 height 25
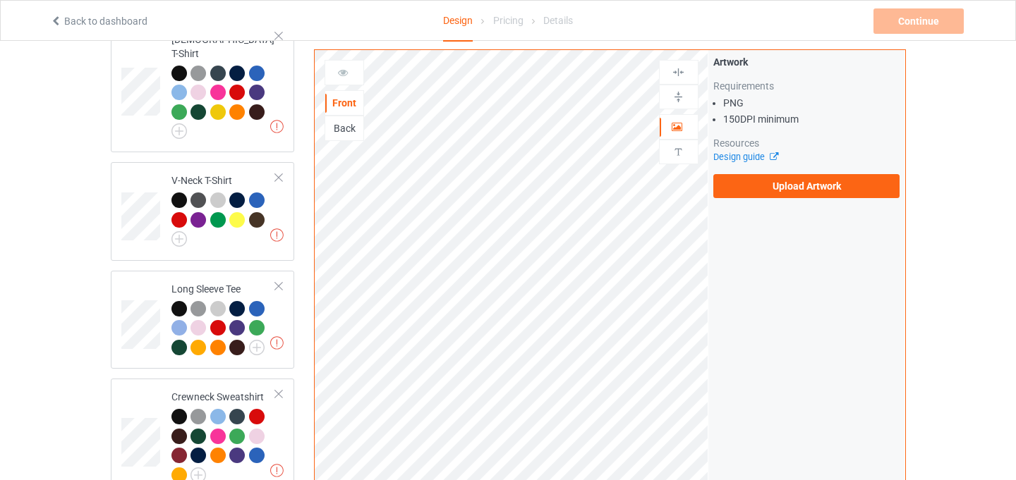
scroll to position [532, 0]
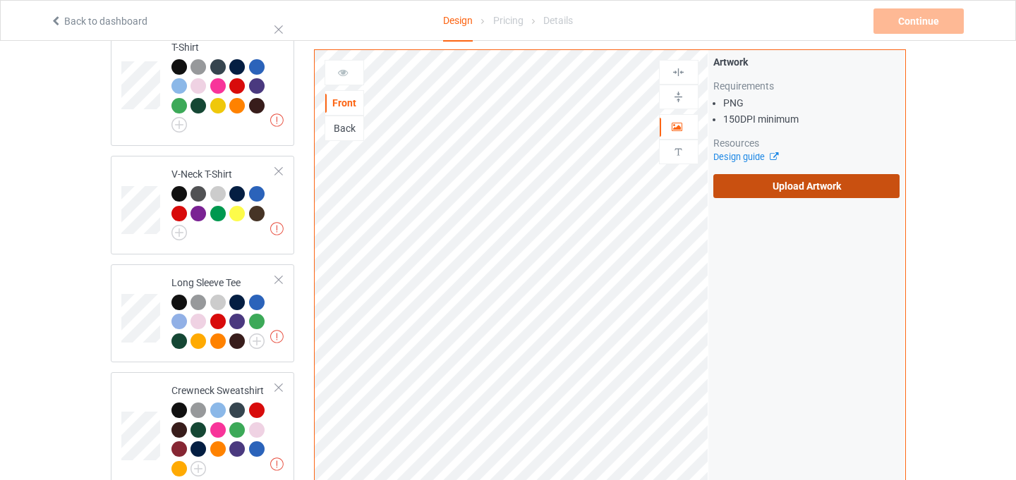
click at [756, 189] on label "Upload Artwork" at bounding box center [806, 186] width 187 height 24
click at [0, 0] on input "Upload Artwork" at bounding box center [0, 0] width 0 height 0
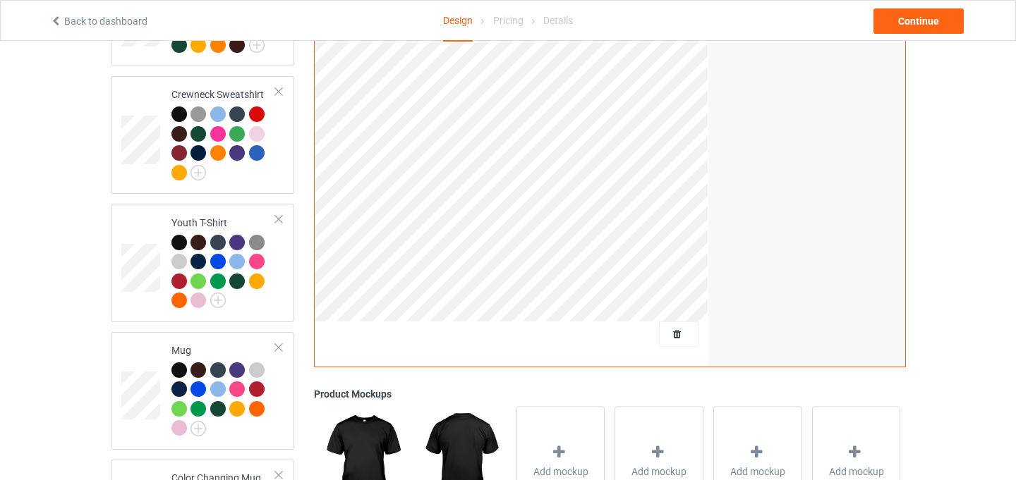
scroll to position [801, 0]
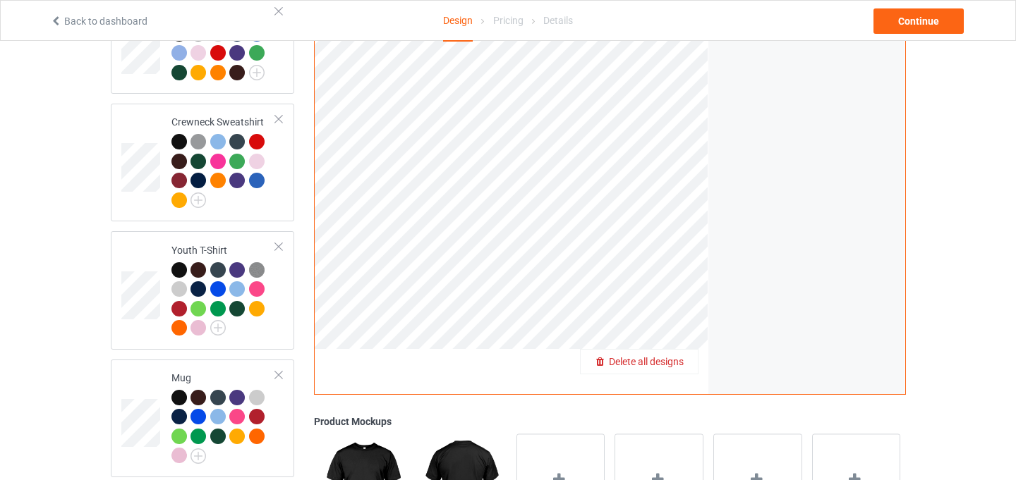
click at [679, 356] on span "Delete all designs" at bounding box center [646, 361] width 75 height 11
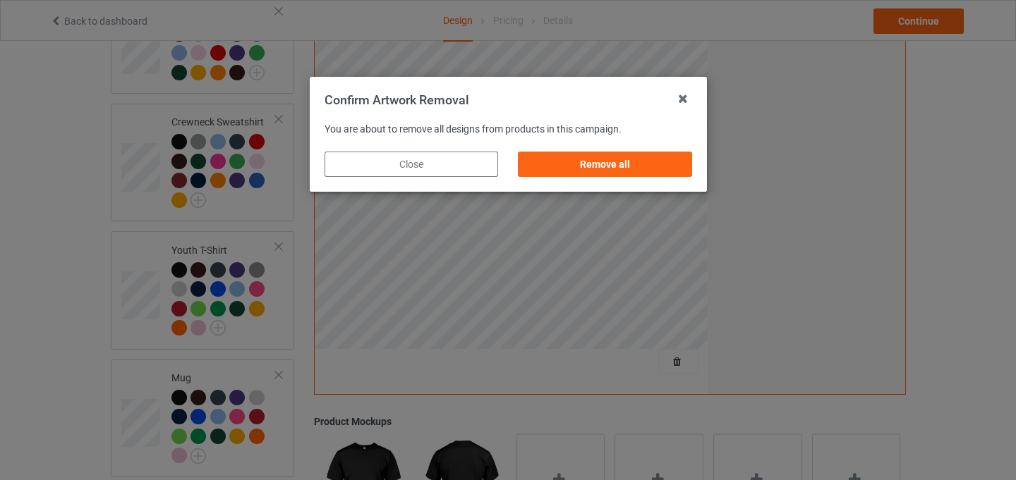
click at [660, 180] on div "Remove all" at bounding box center [604, 164] width 193 height 45
click at [660, 170] on div "Remove all" at bounding box center [605, 164] width 174 height 25
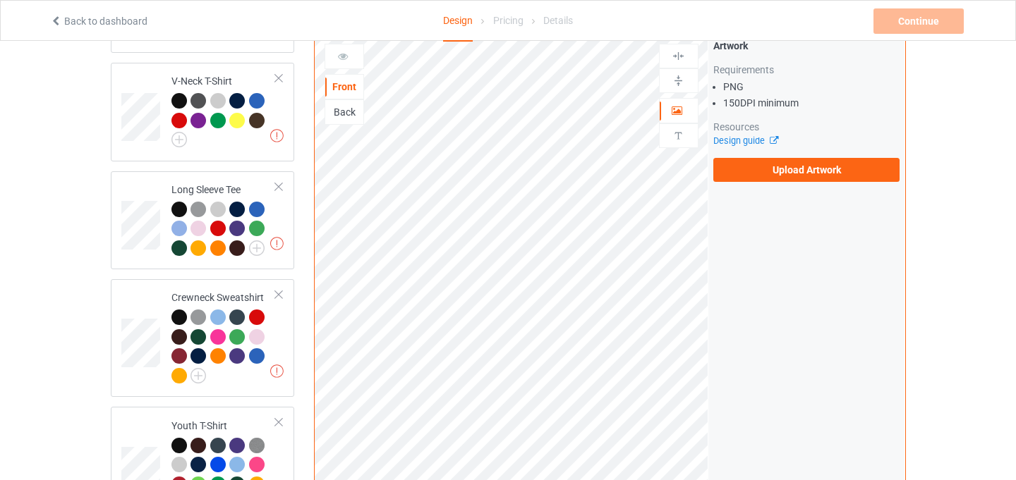
scroll to position [586, 0]
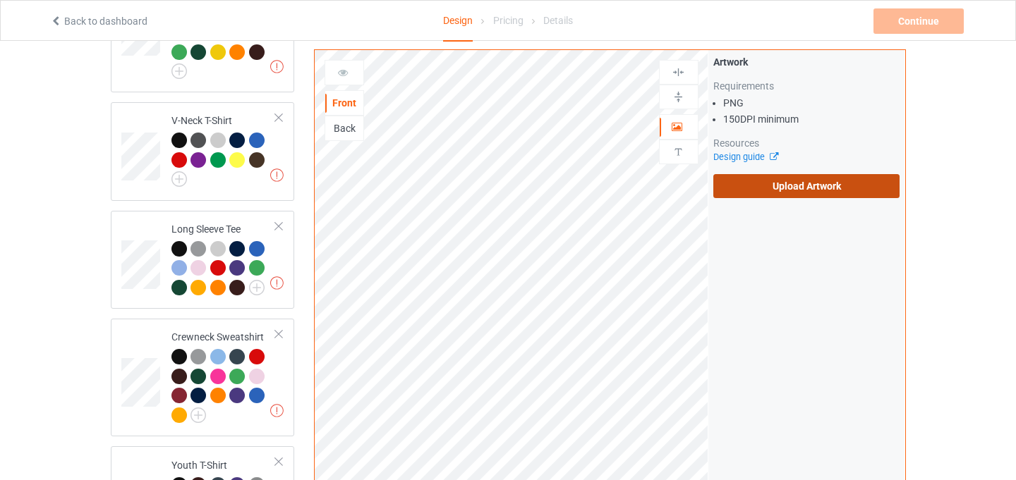
click at [808, 190] on label "Upload Artwork" at bounding box center [806, 186] width 187 height 24
click at [0, 0] on input "Upload Artwork" at bounding box center [0, 0] width 0 height 0
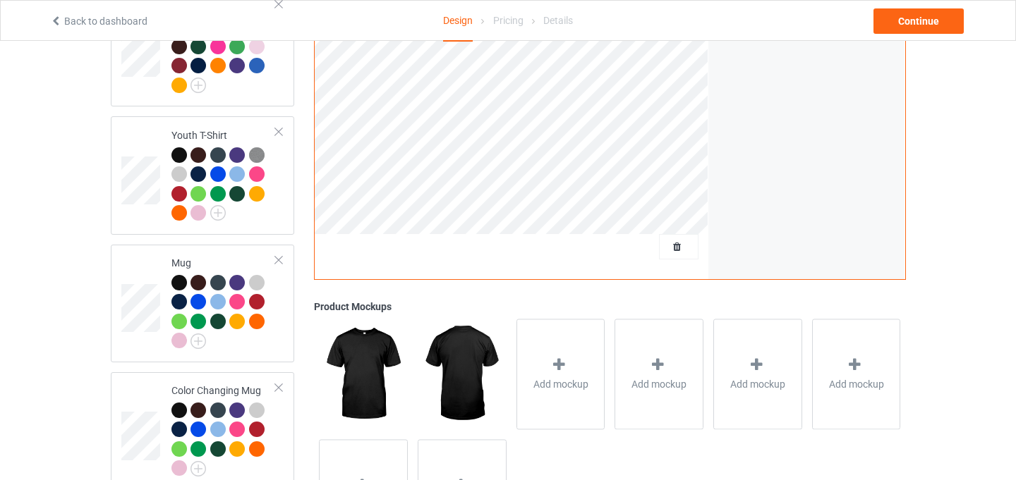
scroll to position [914, 0]
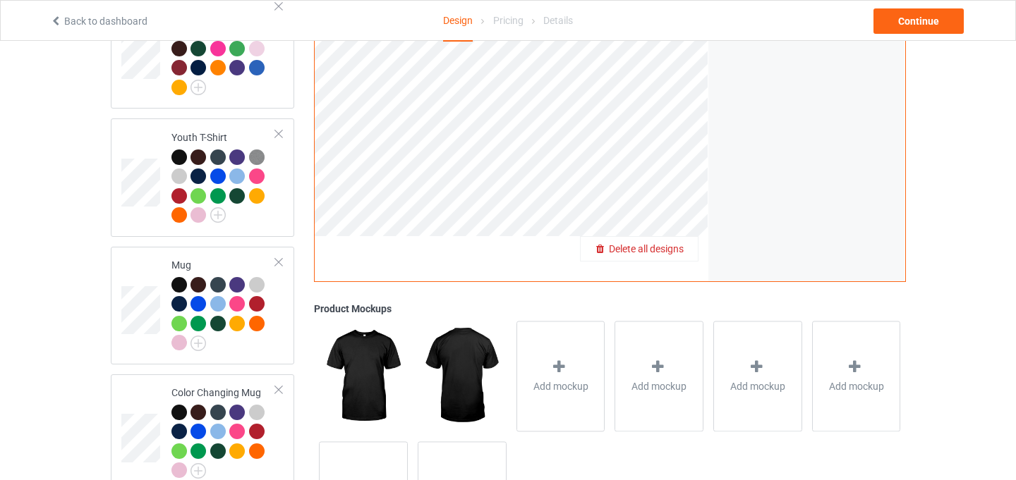
click at [673, 243] on span "Delete all designs" at bounding box center [646, 248] width 75 height 11
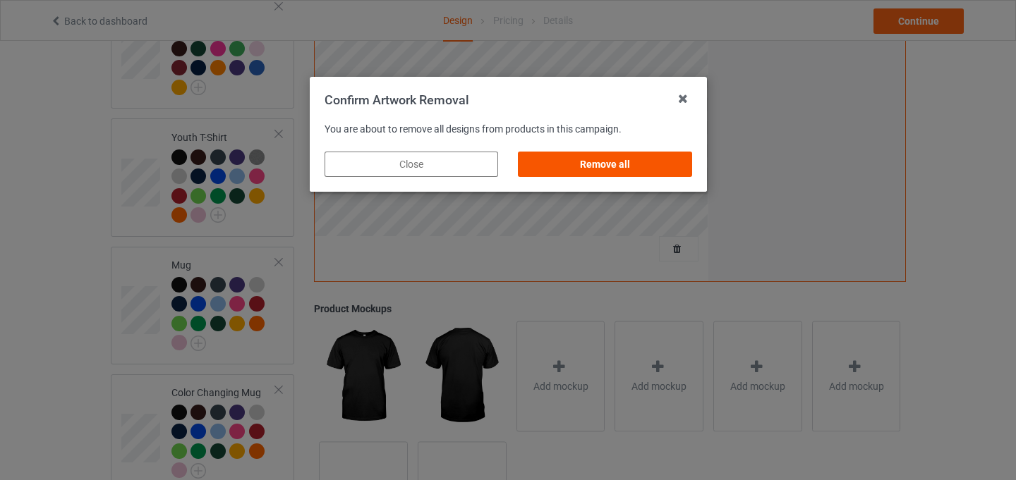
click at [626, 167] on div "Remove all" at bounding box center [605, 164] width 174 height 25
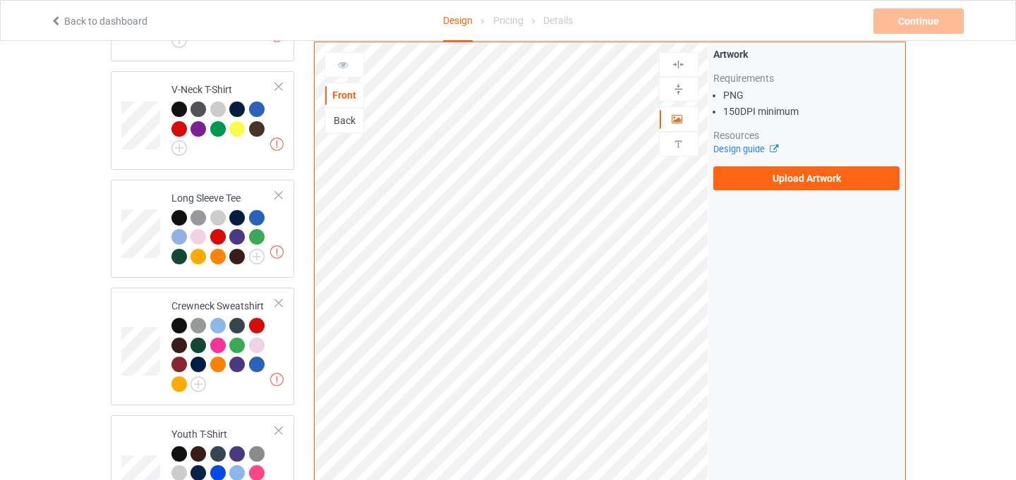
scroll to position [543, 0]
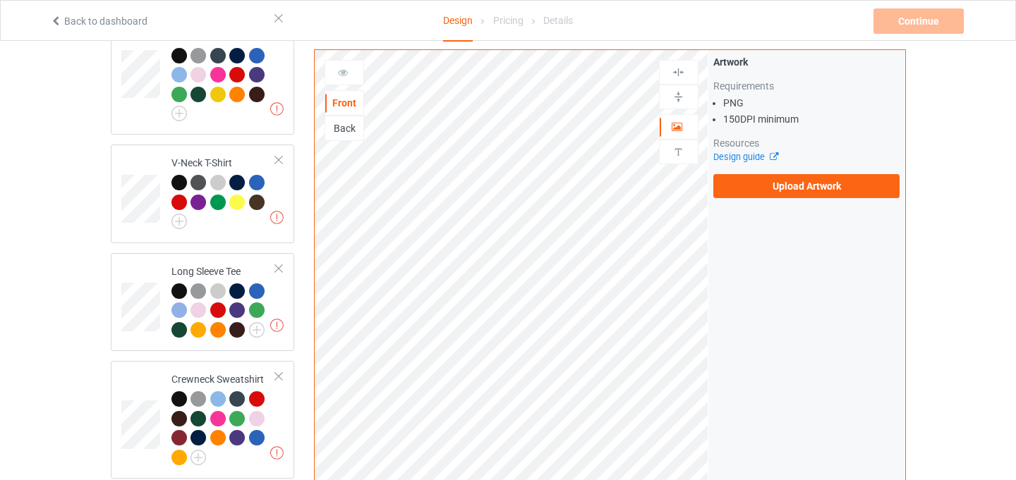
click at [795, 162] on div "Design guide" at bounding box center [806, 157] width 187 height 14
click at [795, 193] on label "Upload Artwork" at bounding box center [806, 186] width 187 height 24
click at [0, 0] on input "Upload Artwork" at bounding box center [0, 0] width 0 height 0
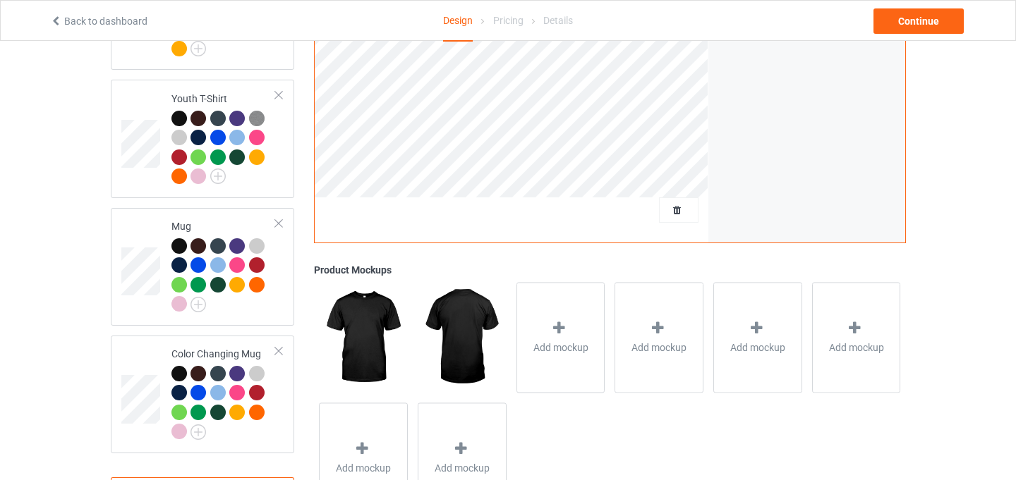
scroll to position [955, 0]
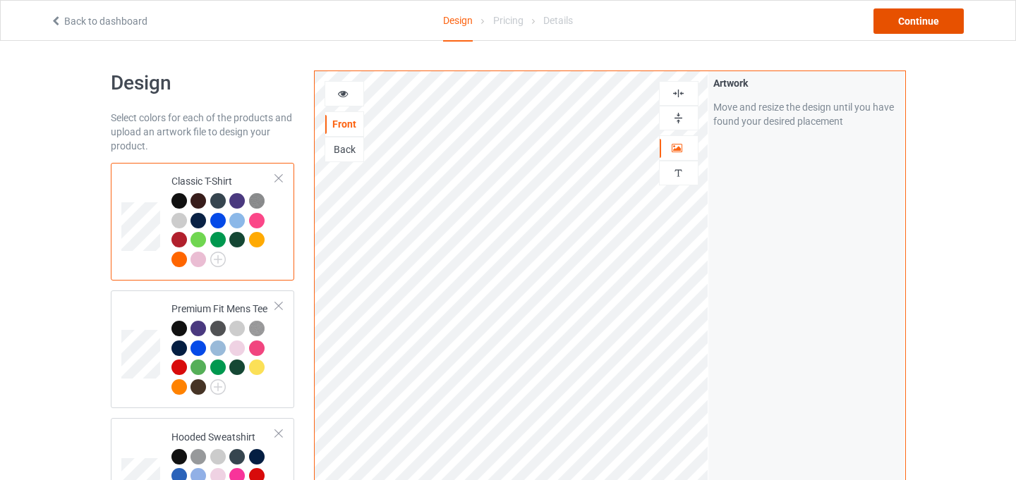
click at [909, 29] on div "Continue" at bounding box center [918, 20] width 90 height 25
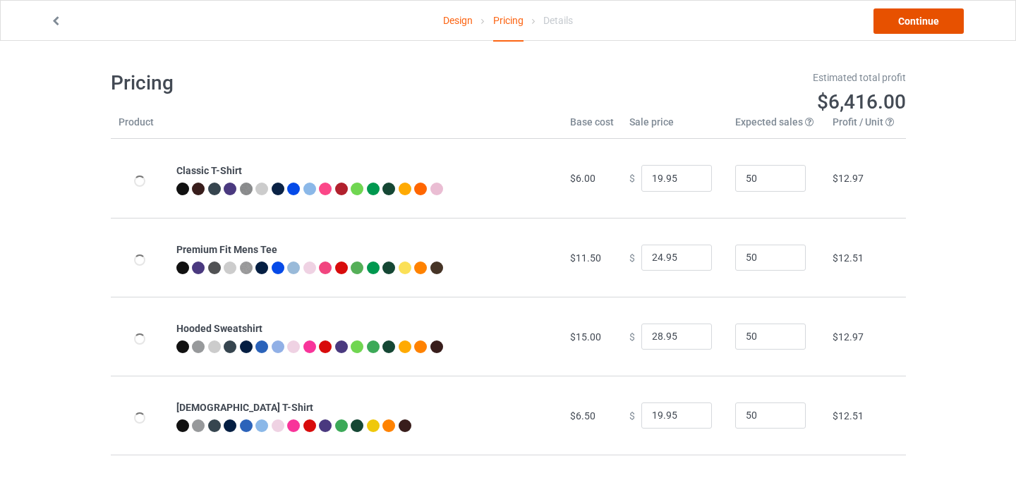
click at [918, 25] on link "Continue" at bounding box center [918, 20] width 90 height 25
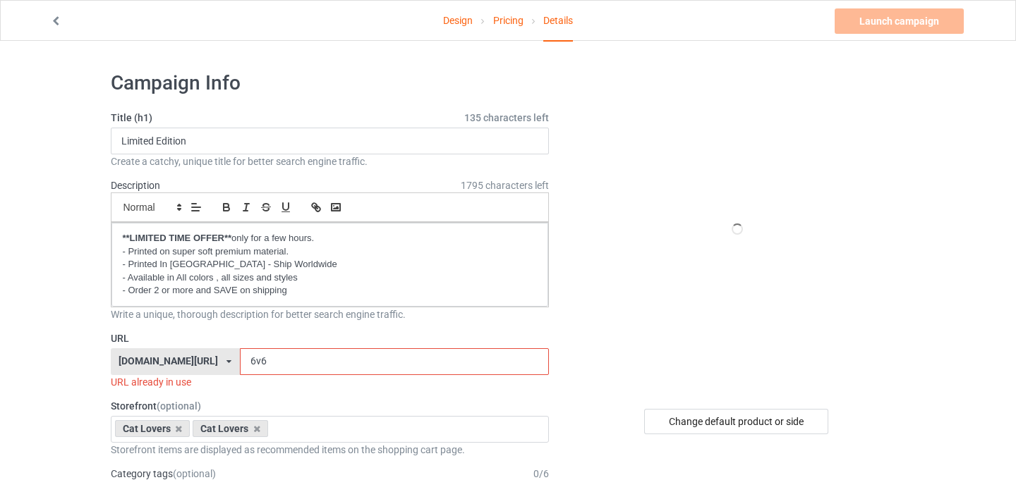
drag, startPoint x: 230, startPoint y: 361, endPoint x: 222, endPoint y: 361, distance: 7.8
click at [240, 361] on input "6v6" at bounding box center [394, 362] width 309 height 27
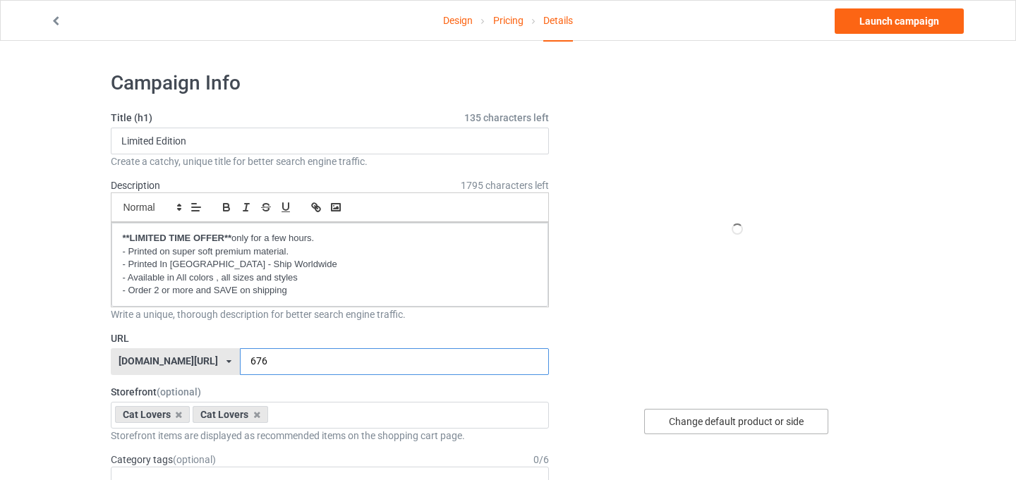
type input "676"
click at [710, 423] on div "Change default product or side" at bounding box center [736, 421] width 184 height 25
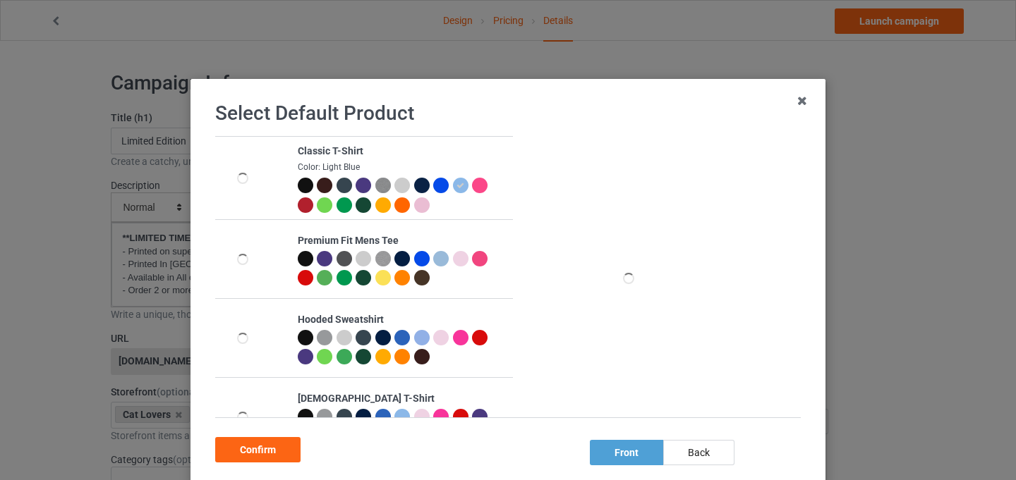
click at [362, 186] on div at bounding box center [364, 186] width 16 height 16
click at [473, 191] on div at bounding box center [482, 188] width 20 height 20
click at [257, 446] on div "Confirm" at bounding box center [257, 449] width 85 height 25
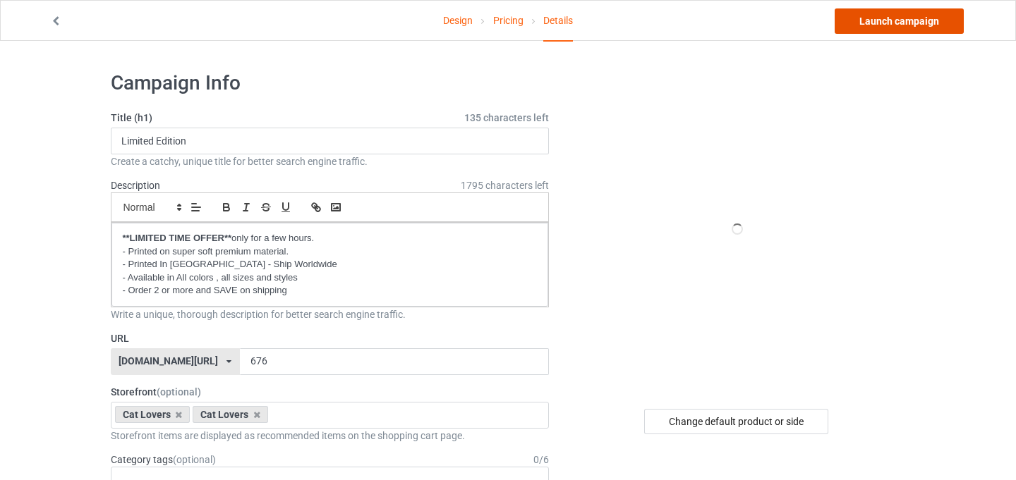
click at [878, 17] on link "Launch campaign" at bounding box center [899, 20] width 129 height 25
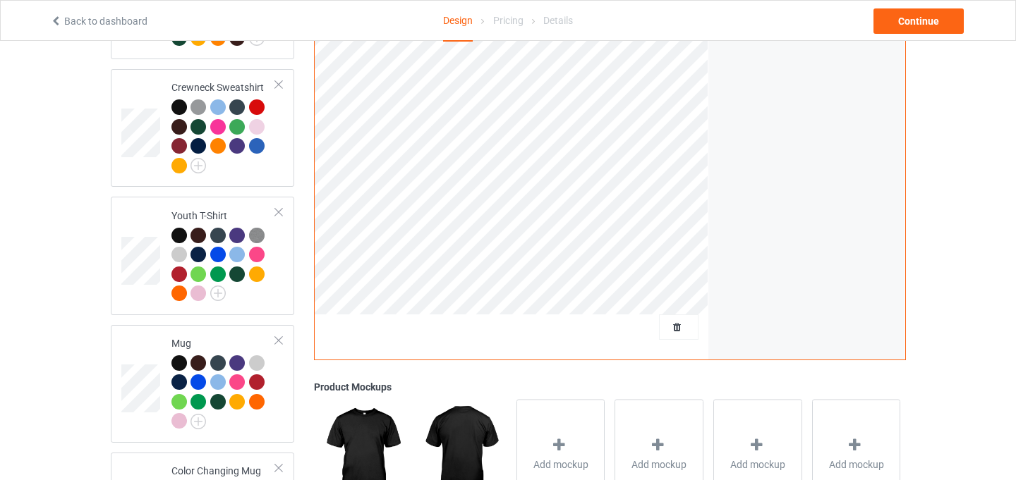
scroll to position [901, 0]
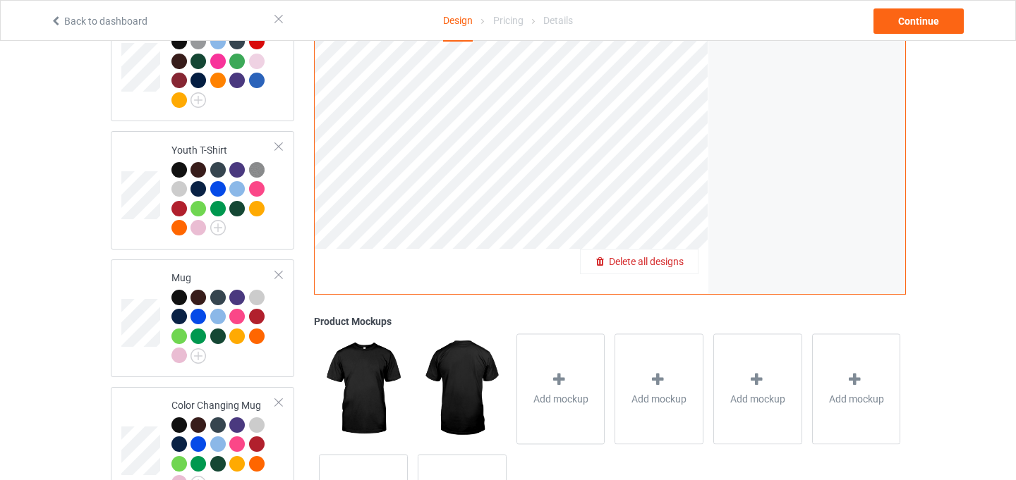
click at [676, 256] on span "Delete all designs" at bounding box center [646, 261] width 75 height 11
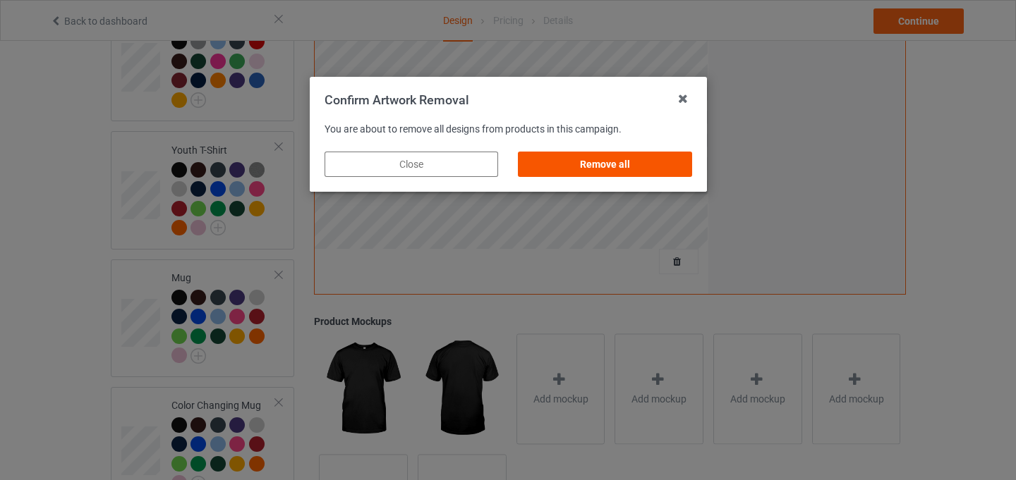
click at [648, 166] on div "Remove all" at bounding box center [605, 164] width 174 height 25
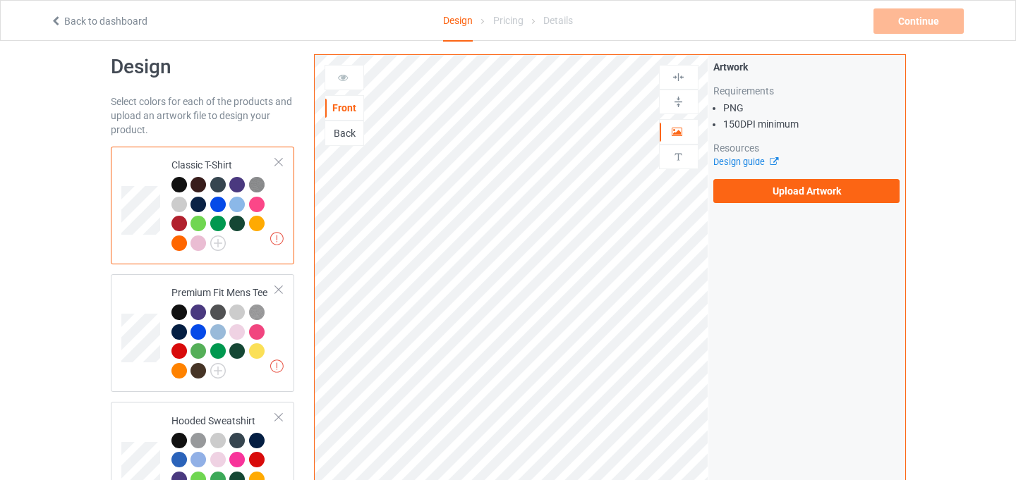
scroll to position [0, 0]
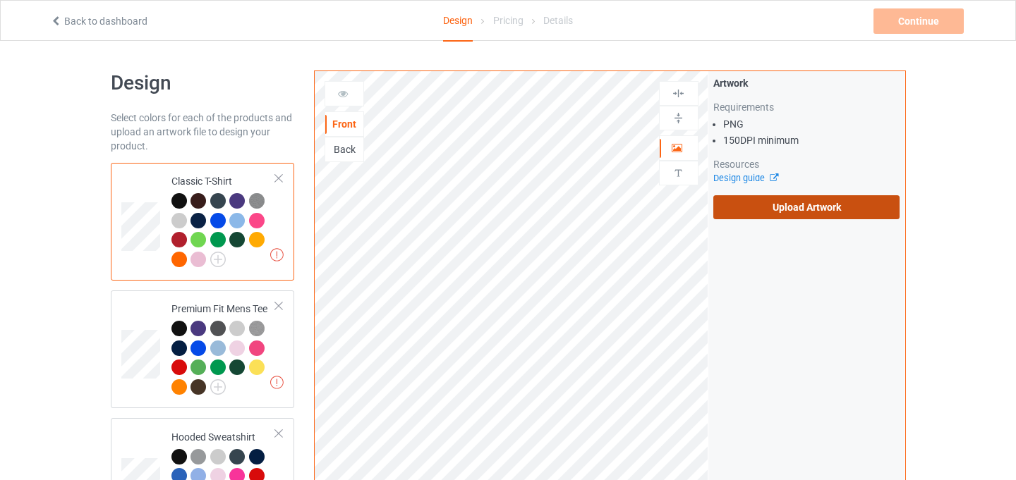
click at [792, 218] on label "Upload Artwork" at bounding box center [806, 207] width 187 height 24
click at [0, 0] on input "Upload Artwork" at bounding box center [0, 0] width 0 height 0
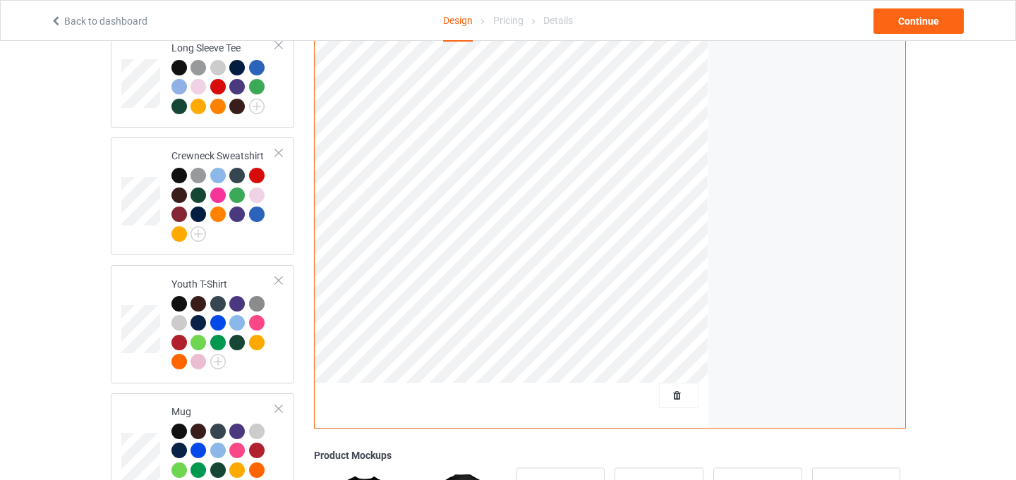
scroll to position [1010, 0]
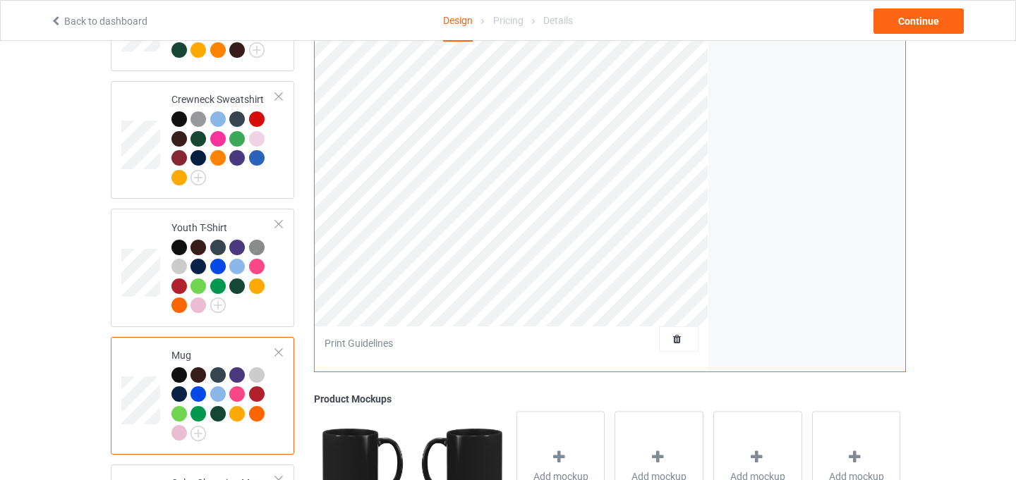
scroll to position [694, 0]
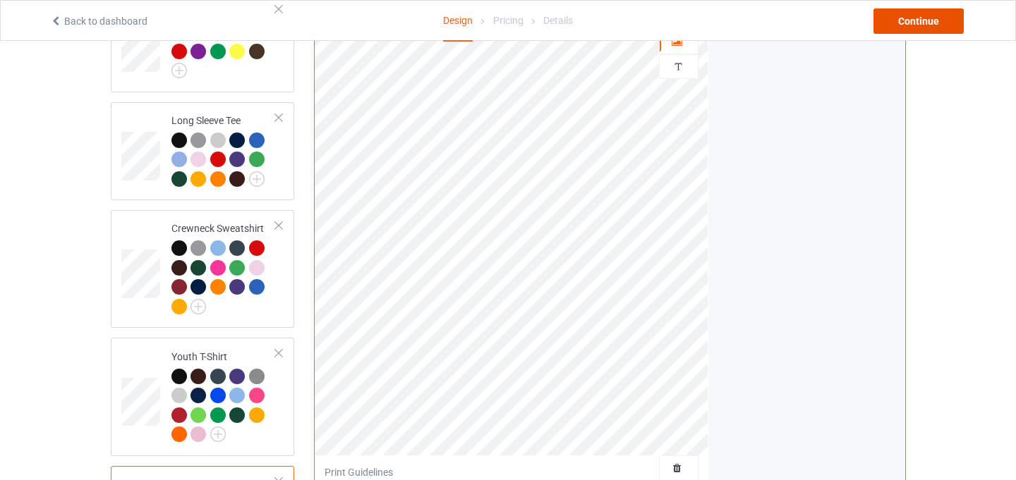
click at [895, 25] on div "Continue" at bounding box center [918, 20] width 90 height 25
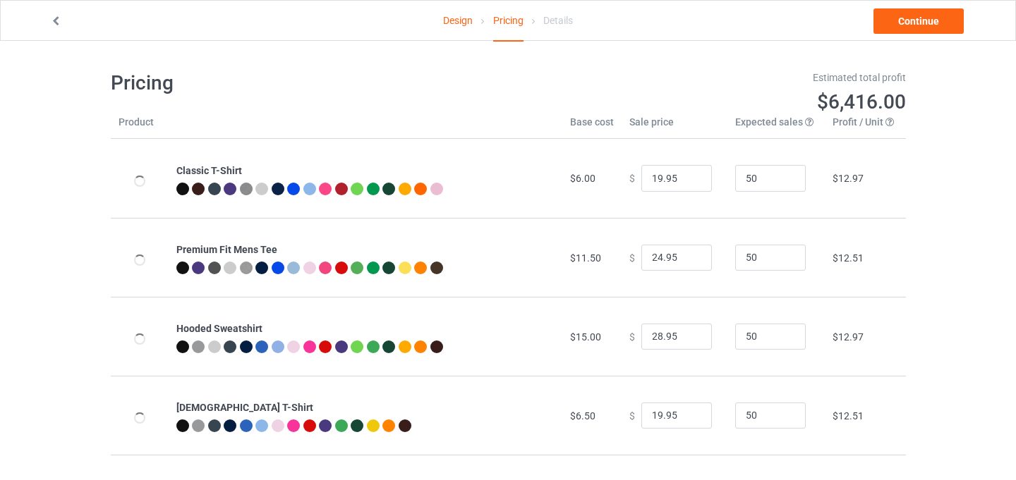
click at [790, 109] on h1 "$6,416.00" at bounding box center [712, 102] width 388 height 25
click at [915, 30] on link "Continue" at bounding box center [918, 20] width 90 height 25
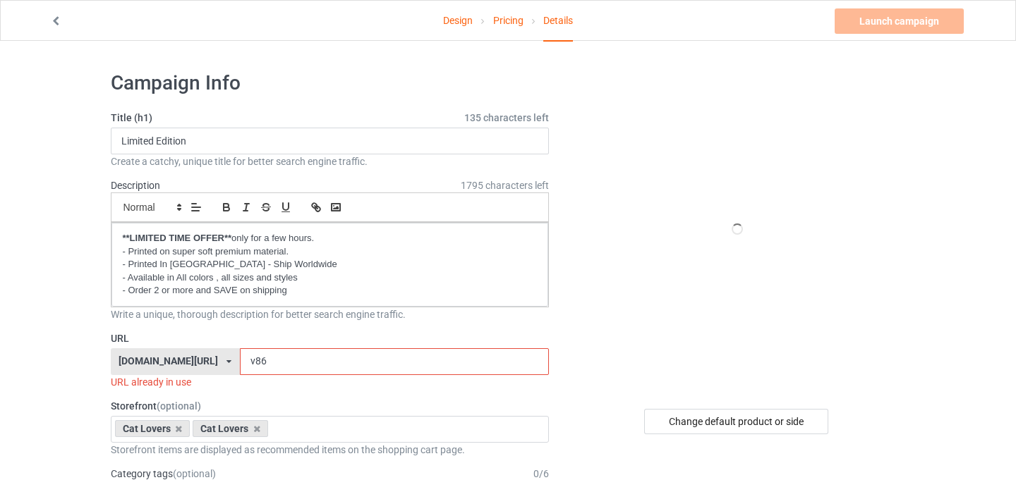
click at [240, 365] on input "v86" at bounding box center [394, 362] width 309 height 27
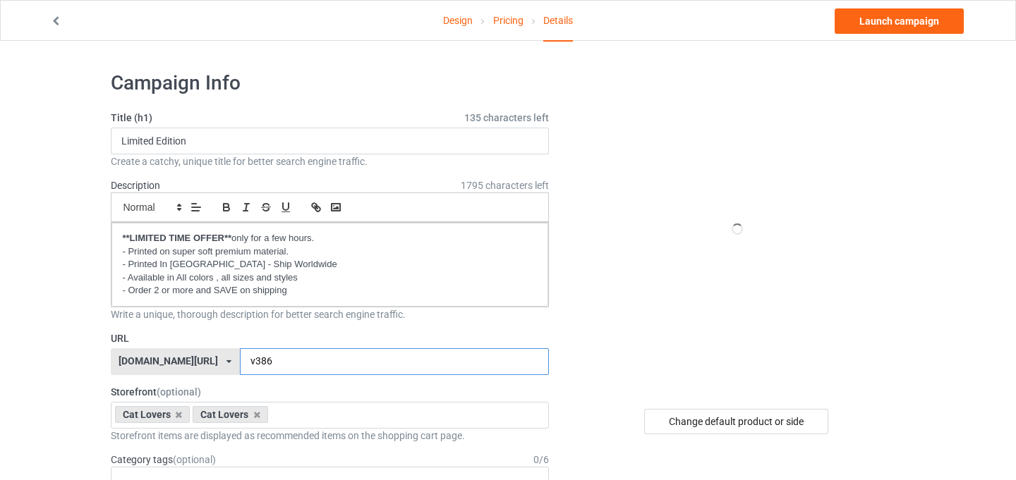
type input "v386"
click at [729, 420] on div "Change default product or side" at bounding box center [736, 421] width 184 height 25
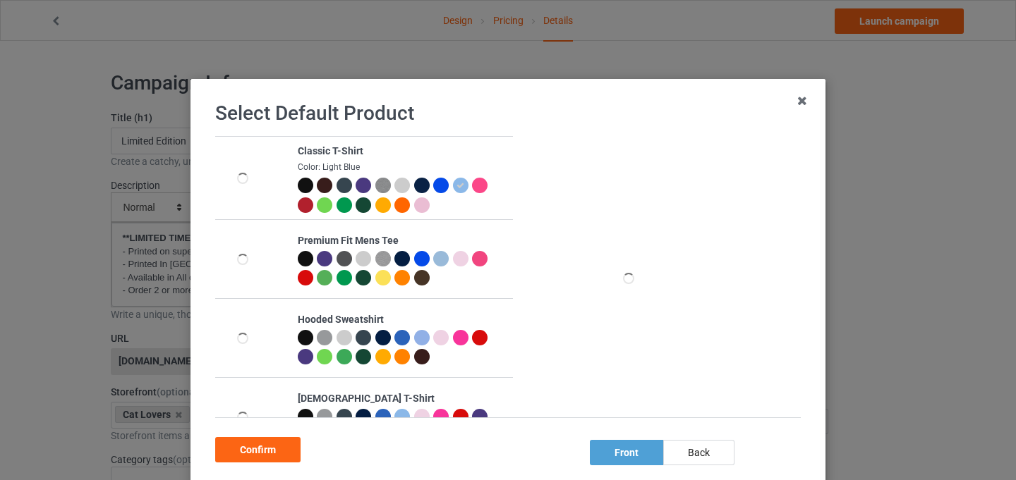
click at [366, 182] on div at bounding box center [364, 186] width 16 height 16
click at [287, 455] on div "Confirm" at bounding box center [257, 449] width 85 height 25
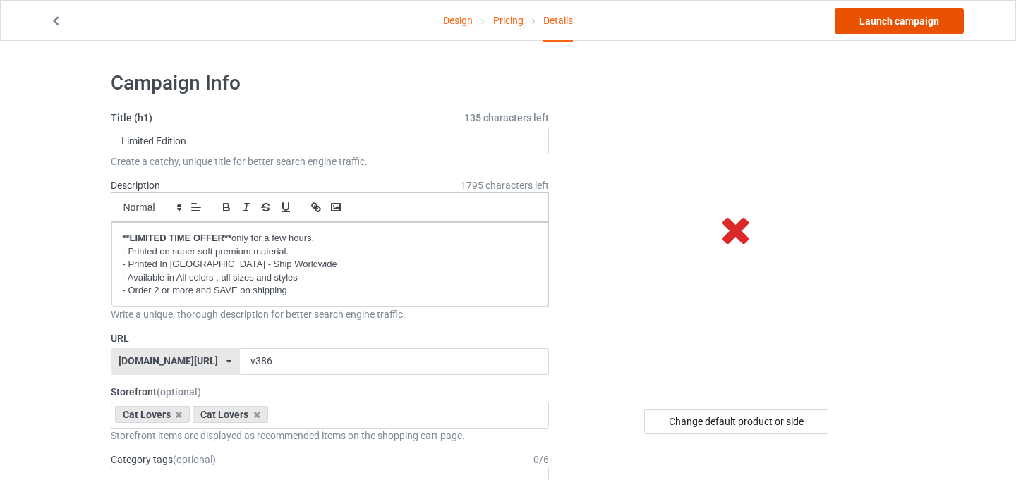
click at [884, 26] on link "Launch campaign" at bounding box center [899, 20] width 129 height 25
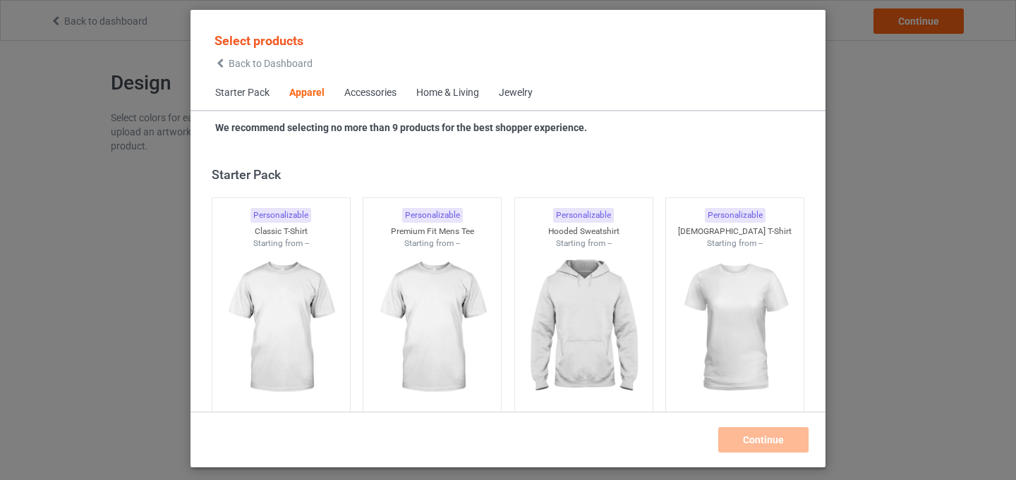
scroll to position [526, 0]
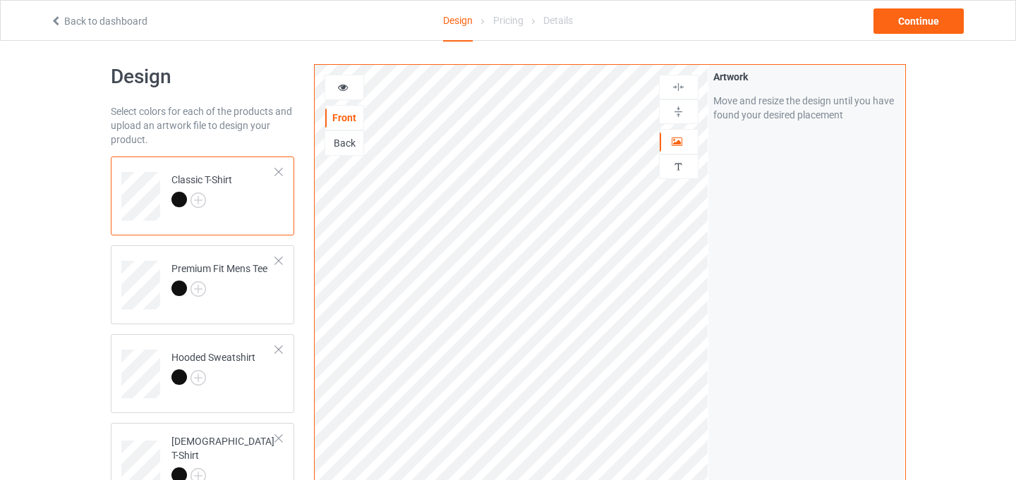
scroll to position [8, 0]
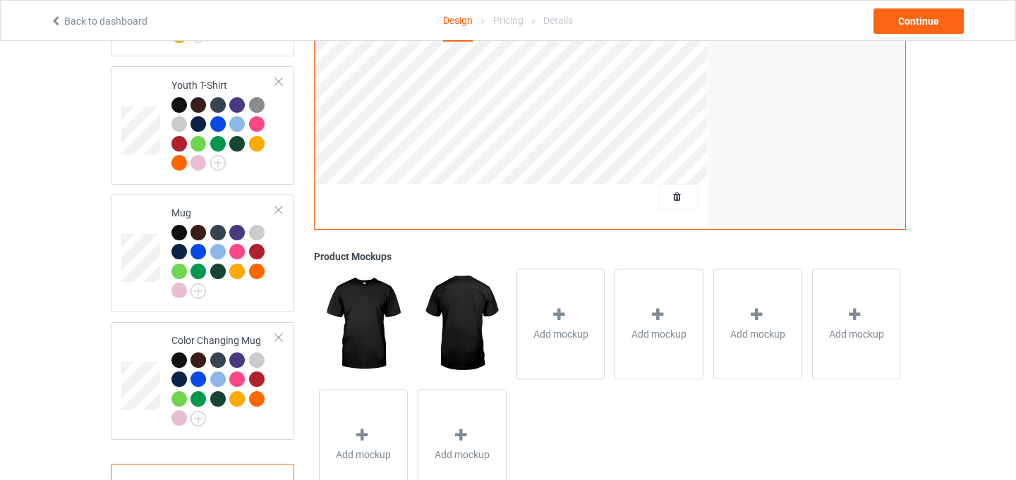
scroll to position [986, 0]
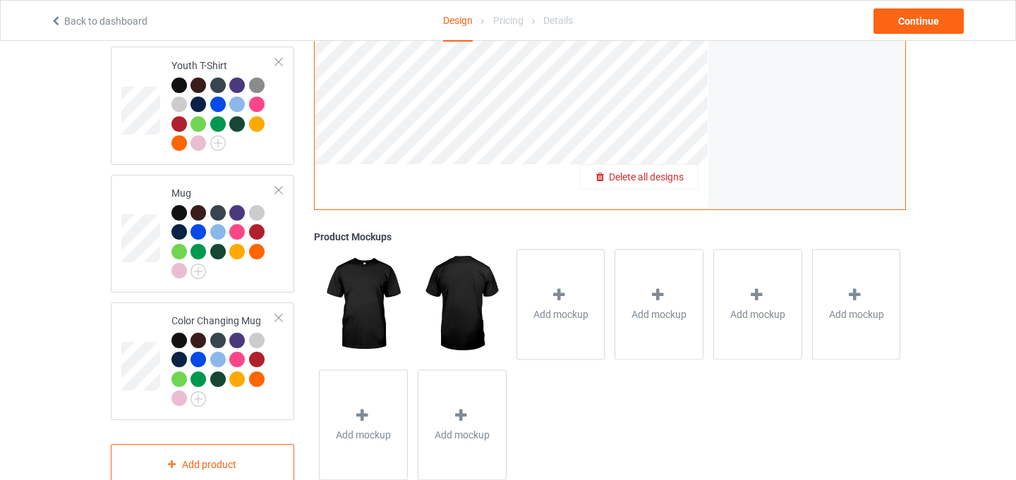
click at [677, 171] on span "Delete all designs" at bounding box center [646, 176] width 75 height 11
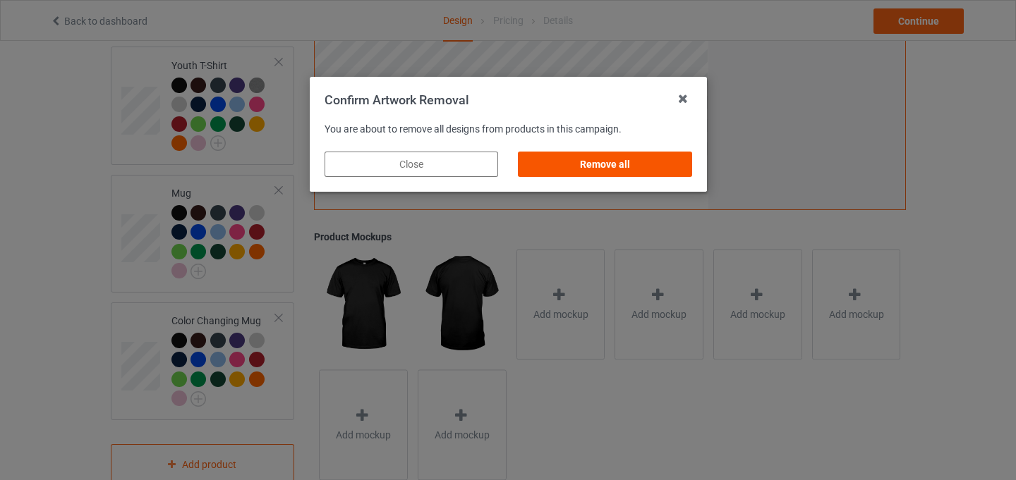
click at [646, 166] on div "Remove all" at bounding box center [605, 164] width 174 height 25
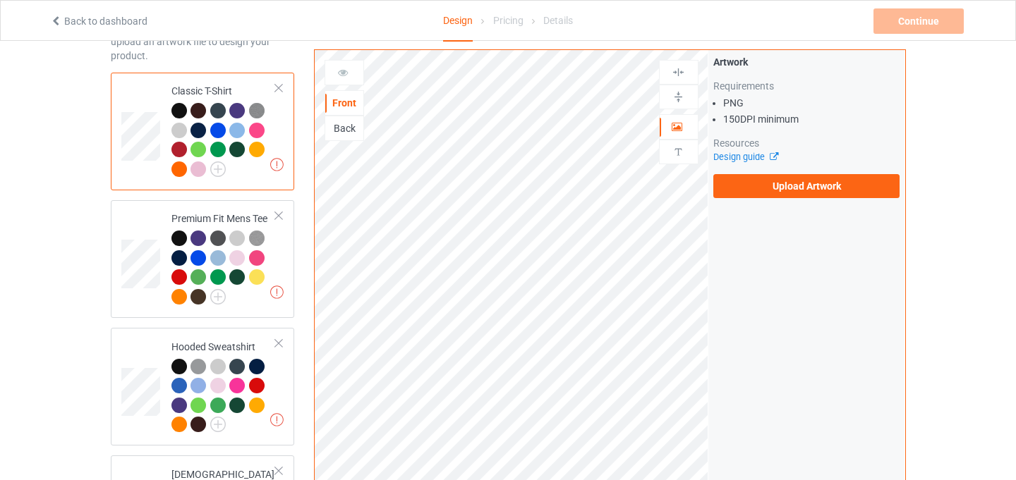
scroll to position [0, 0]
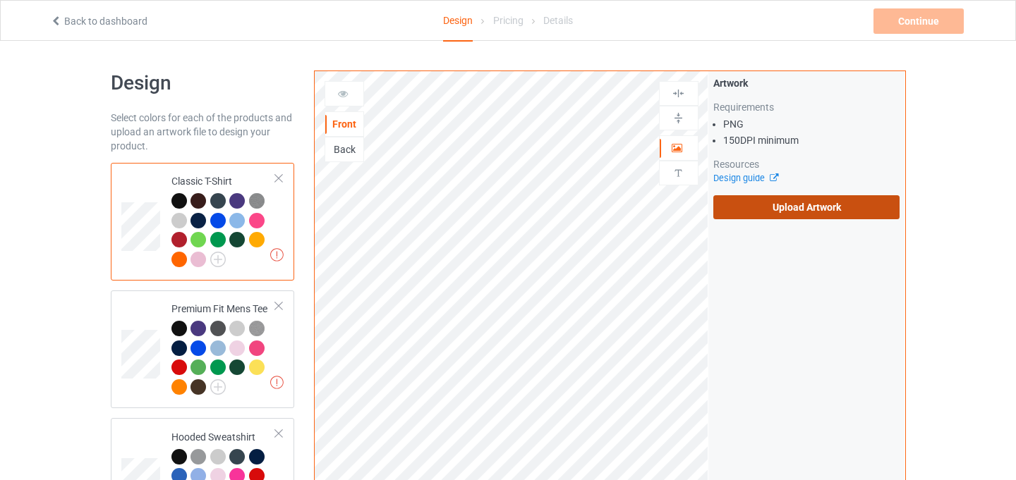
click at [765, 202] on label "Upload Artwork" at bounding box center [806, 207] width 187 height 24
click at [0, 0] on input "Upload Artwork" at bounding box center [0, 0] width 0 height 0
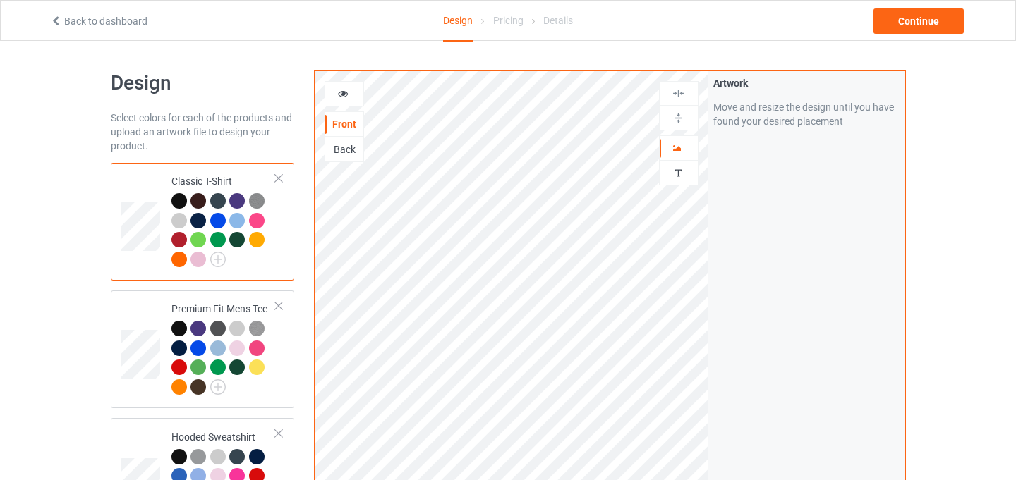
click at [334, 87] on div at bounding box center [344, 94] width 38 height 14
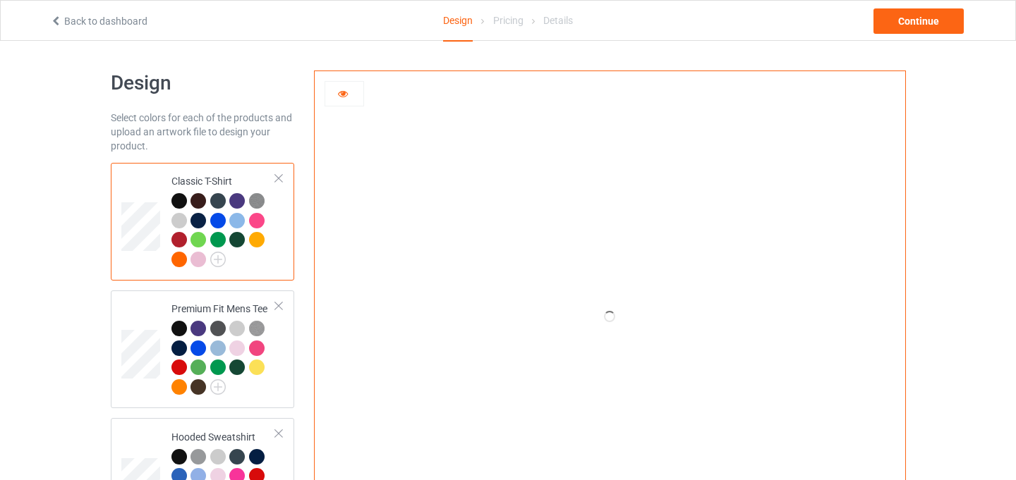
click at [355, 121] on div at bounding box center [610, 316] width 590 height 491
click at [348, 132] on div at bounding box center [610, 316] width 590 height 491
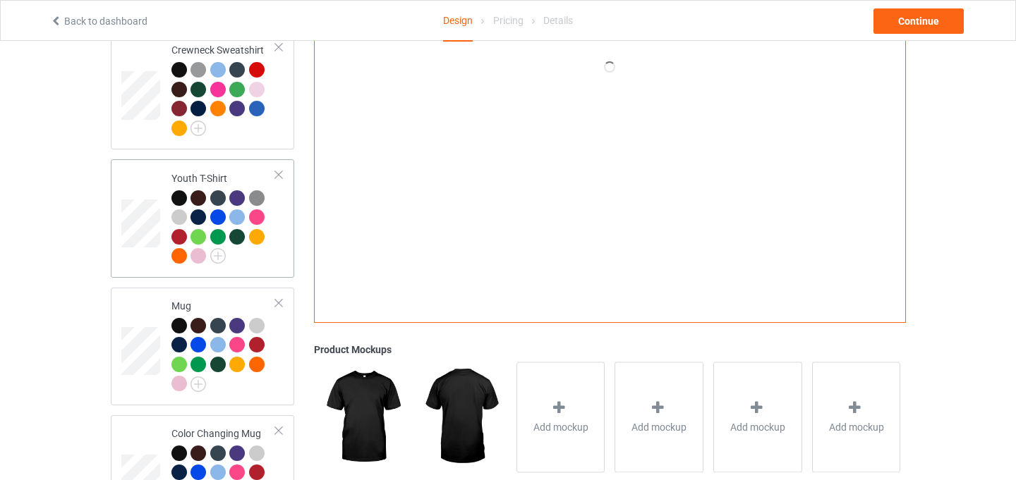
scroll to position [1010, 0]
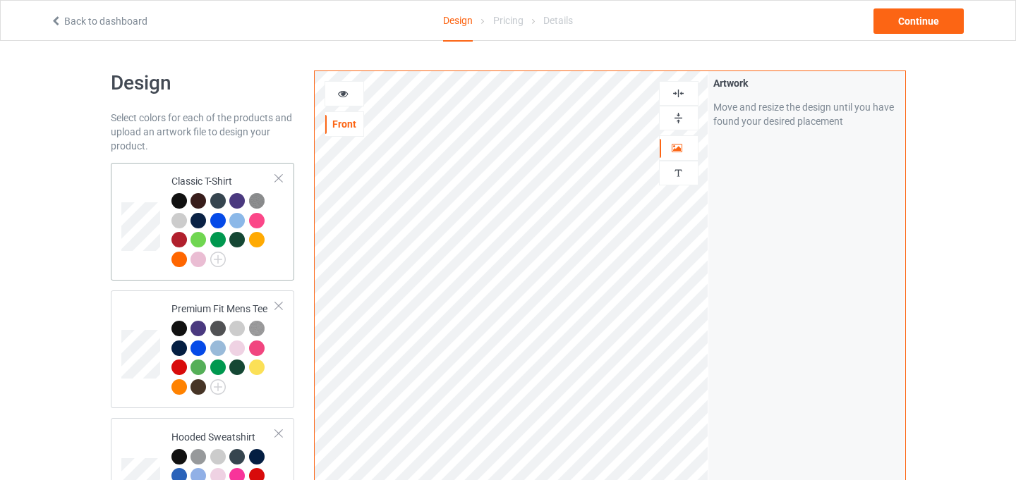
click at [159, 206] on td at bounding box center [142, 222] width 42 height 107
click at [937, 17] on div "Continue" at bounding box center [918, 20] width 90 height 25
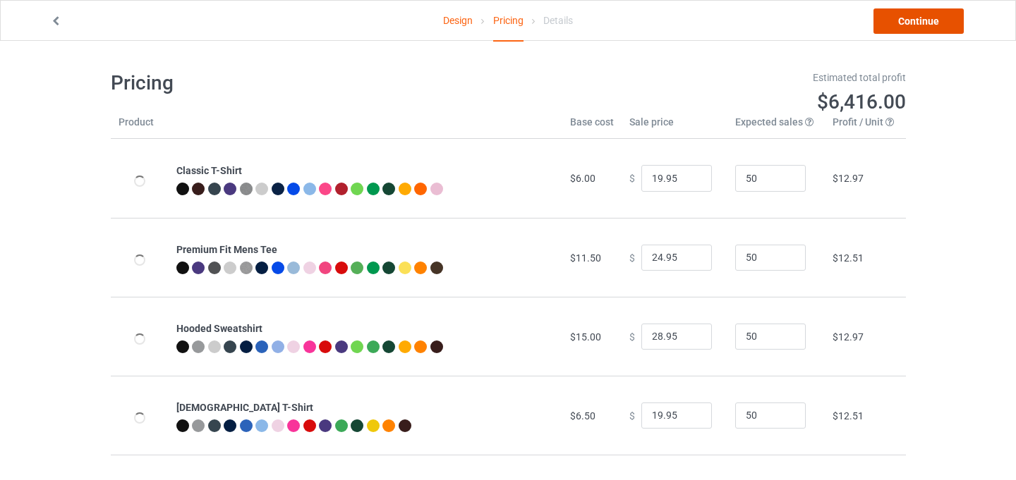
click at [925, 23] on link "Continue" at bounding box center [918, 20] width 90 height 25
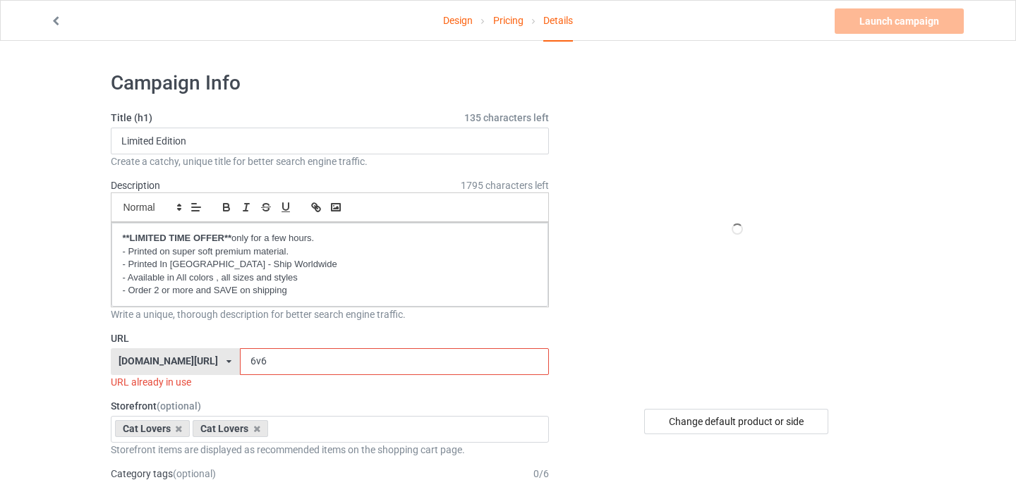
click at [240, 359] on input "6v6" at bounding box center [394, 362] width 309 height 27
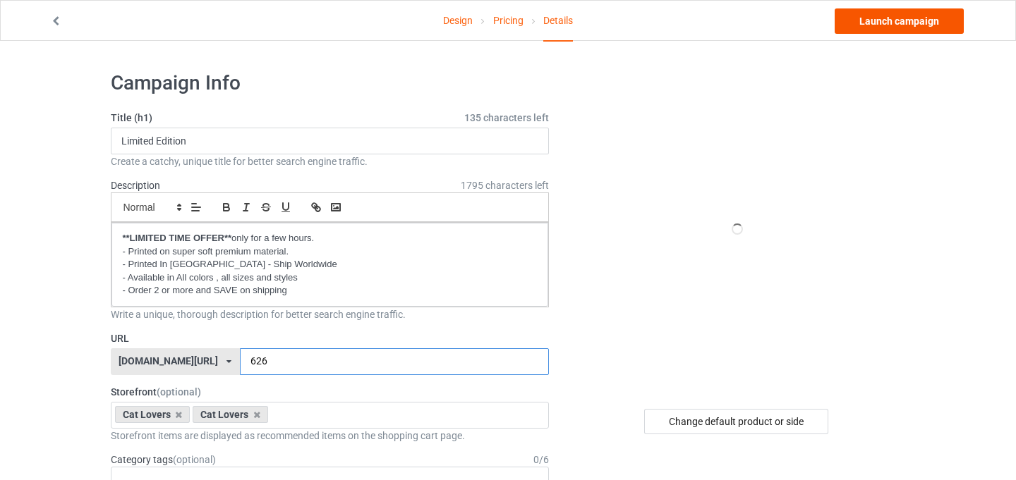
type input "626"
click at [879, 28] on link "Launch campaign" at bounding box center [899, 20] width 129 height 25
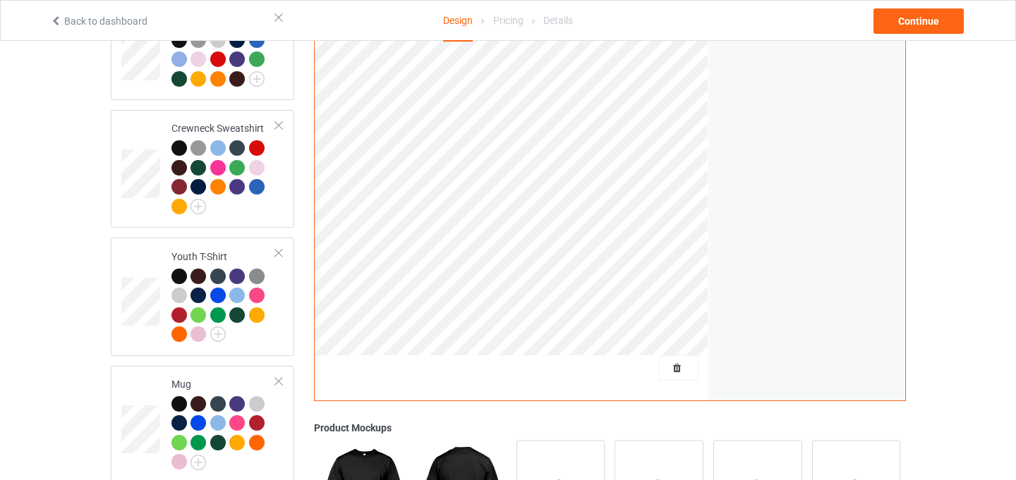
scroll to position [807, 0]
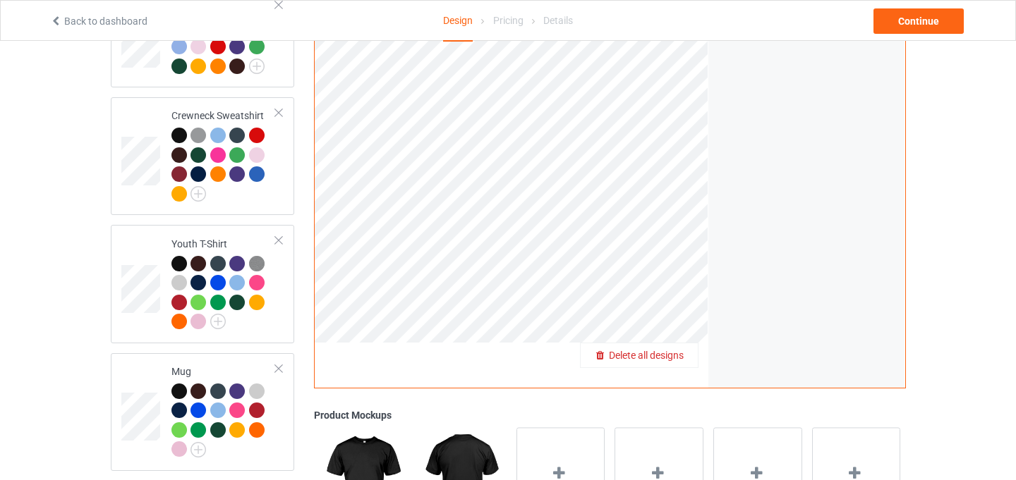
click at [674, 350] on span "Delete all designs" at bounding box center [646, 355] width 75 height 11
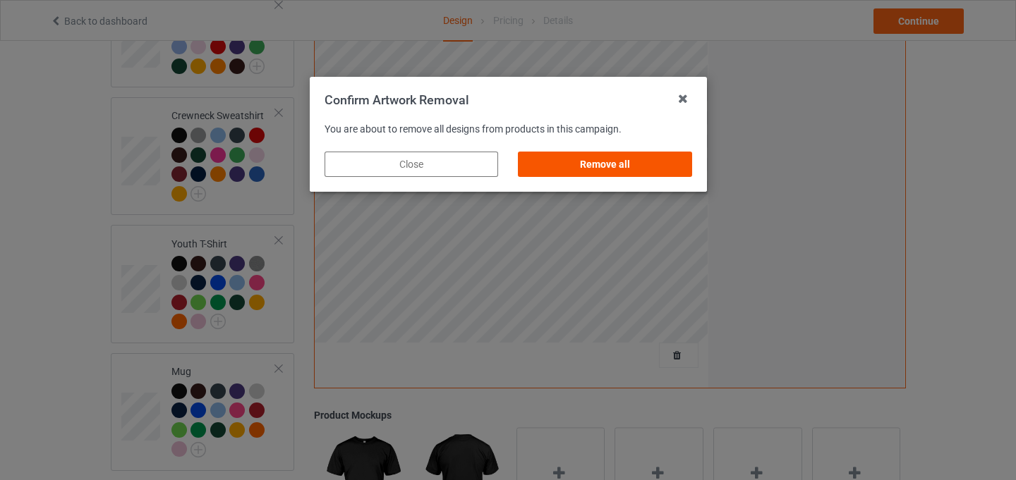
click at [641, 175] on div "Remove all" at bounding box center [605, 164] width 174 height 25
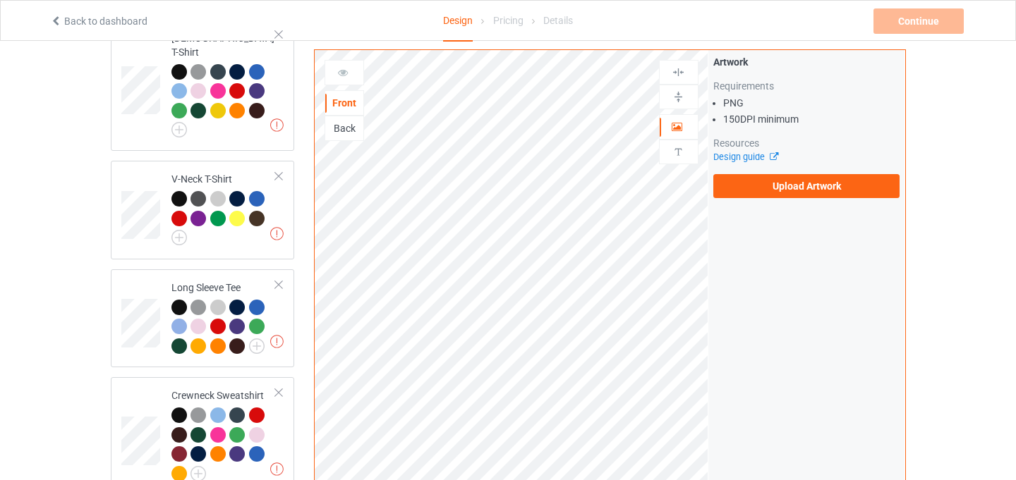
scroll to position [456, 0]
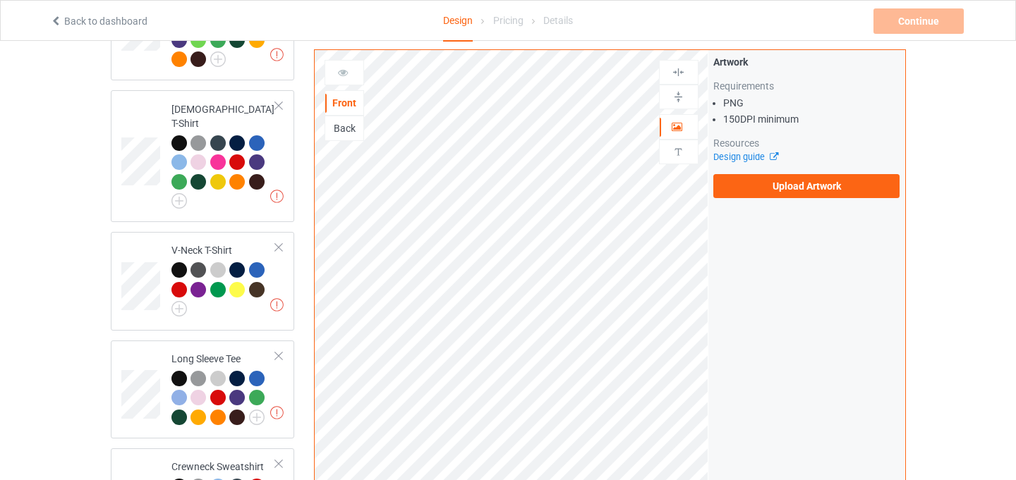
click at [811, 208] on div "Artwork Requirements PNG 150 DPI minimum Resources Design guide Upload Artwork" at bounding box center [806, 318] width 197 height 536
click at [813, 190] on label "Upload Artwork" at bounding box center [806, 186] width 187 height 24
click at [0, 0] on input "Upload Artwork" at bounding box center [0, 0] width 0 height 0
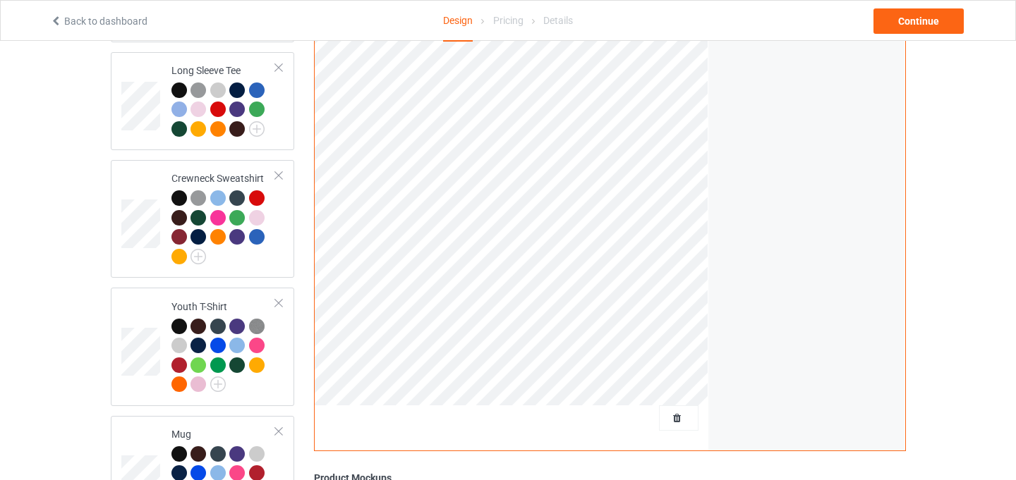
scroll to position [1010, 0]
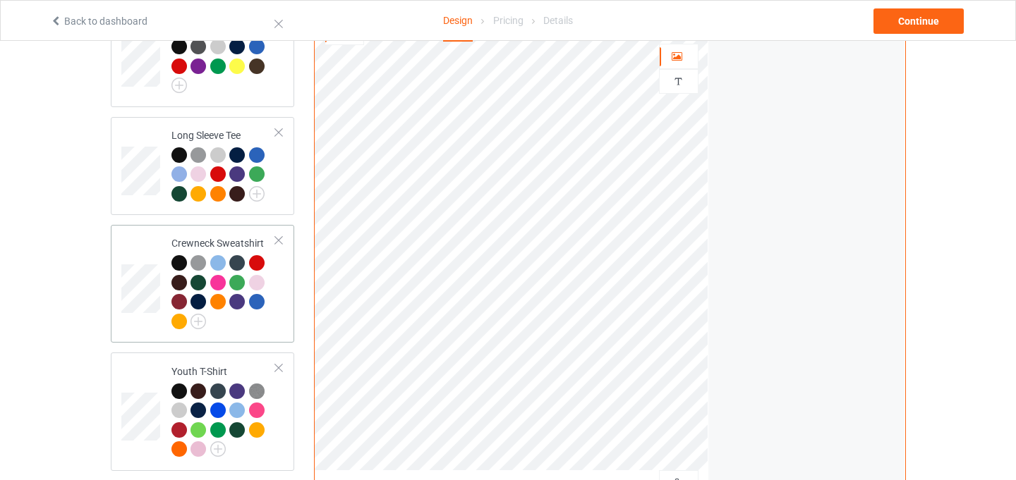
scroll to position [1010, 0]
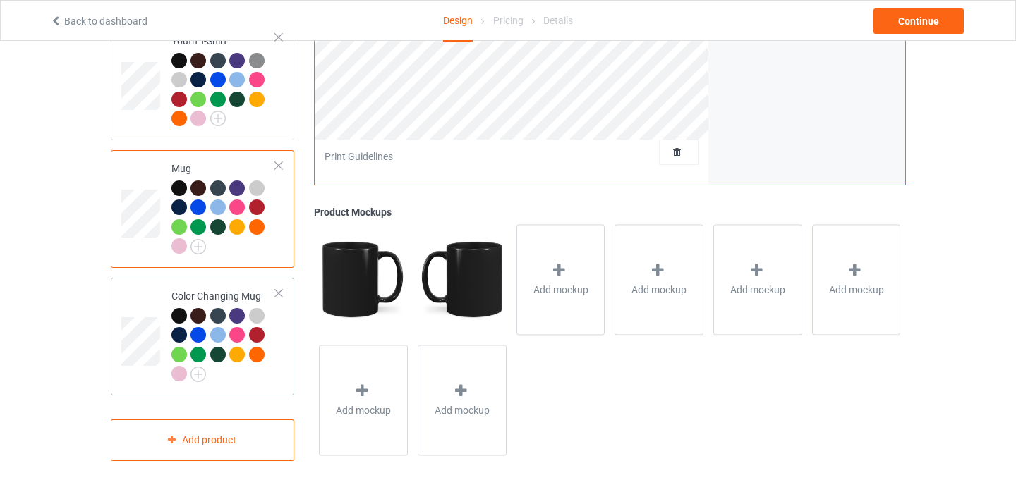
click at [148, 287] on td at bounding box center [142, 337] width 42 height 107
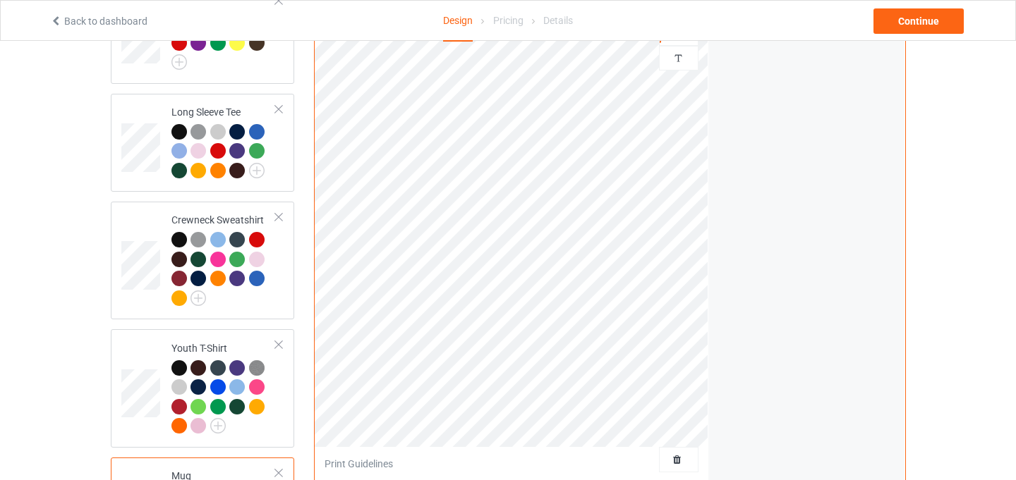
scroll to position [670, 0]
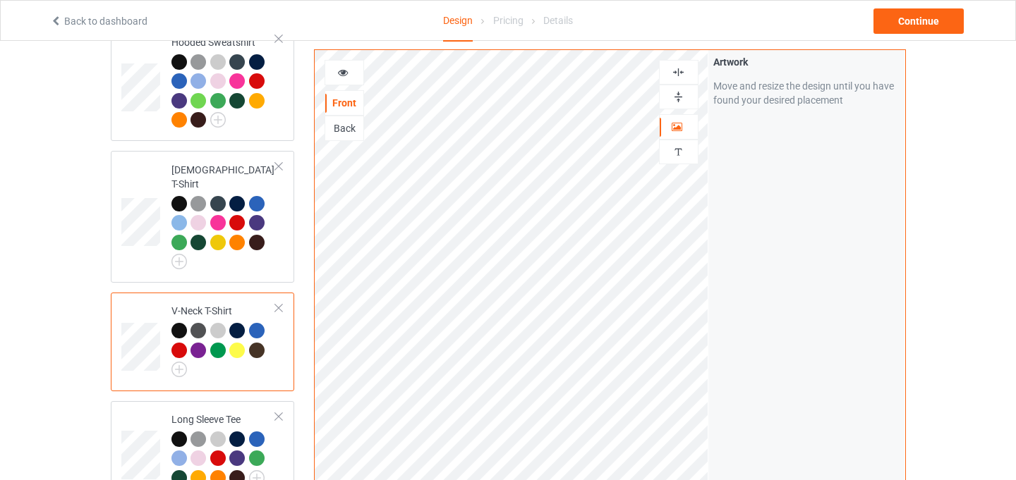
scroll to position [274, 0]
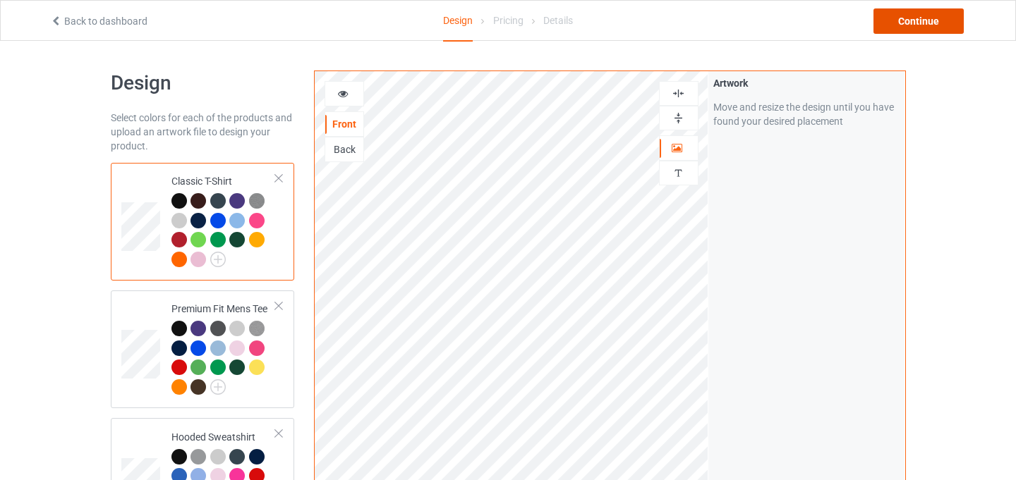
click at [895, 23] on div "Continue" at bounding box center [918, 20] width 90 height 25
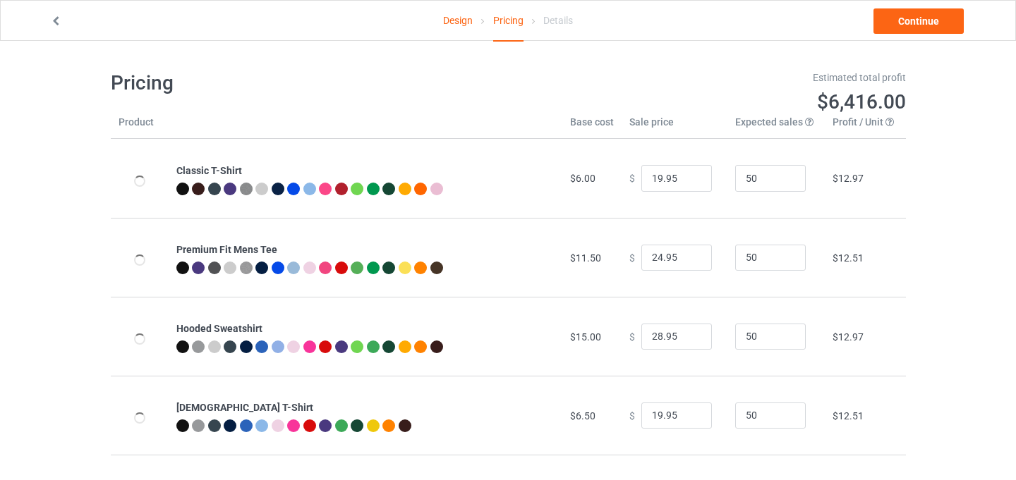
click at [915, 35] on div "Design Pricing Details Continue" at bounding box center [508, 21] width 936 height 40
click at [915, 21] on link "Continue" at bounding box center [918, 20] width 90 height 25
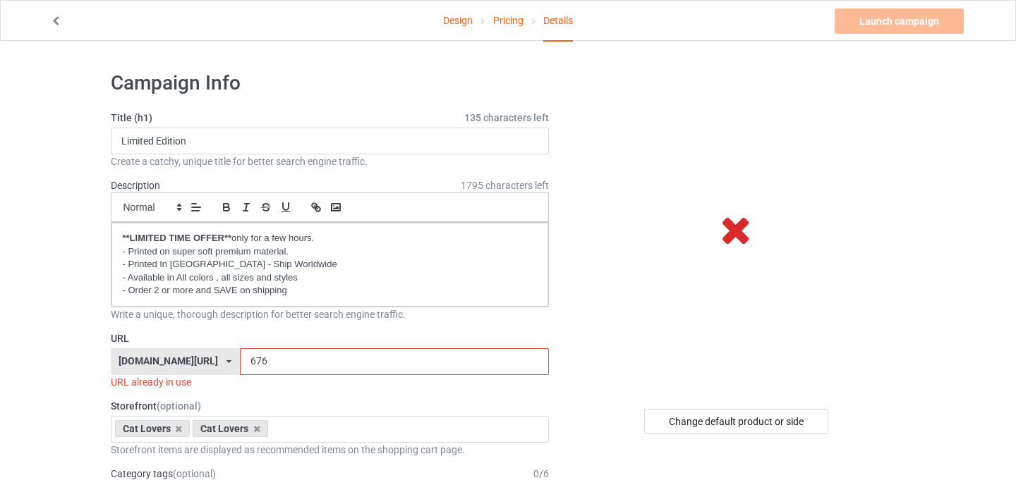
click at [240, 361] on input "676" at bounding box center [394, 362] width 309 height 27
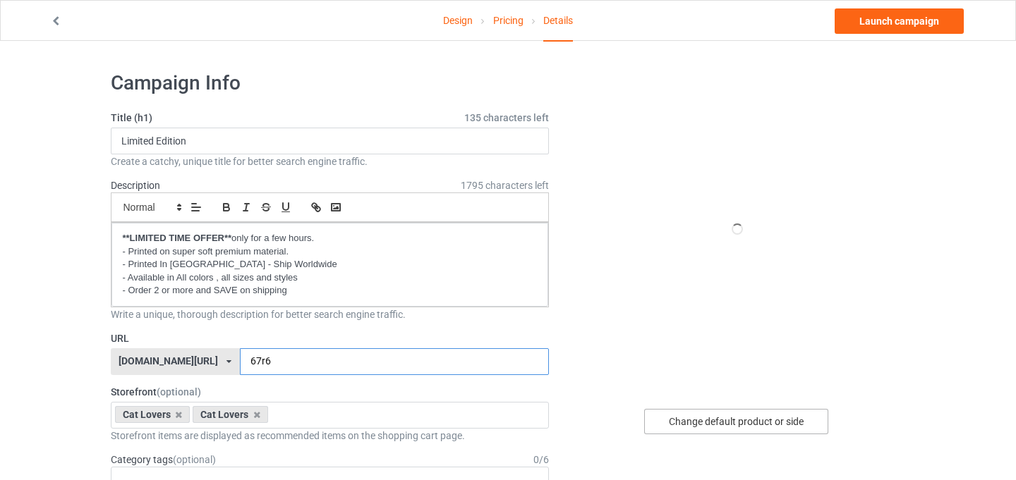
type input "67r6"
click at [739, 423] on div "Change default product or side" at bounding box center [736, 421] width 184 height 25
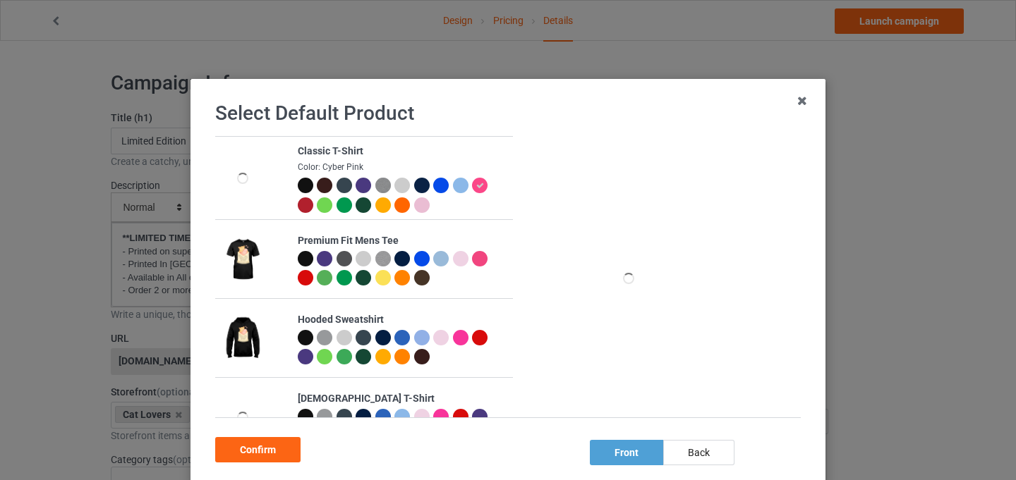
click at [363, 188] on div at bounding box center [364, 186] width 16 height 16
click at [262, 456] on div "Confirm" at bounding box center [257, 449] width 85 height 25
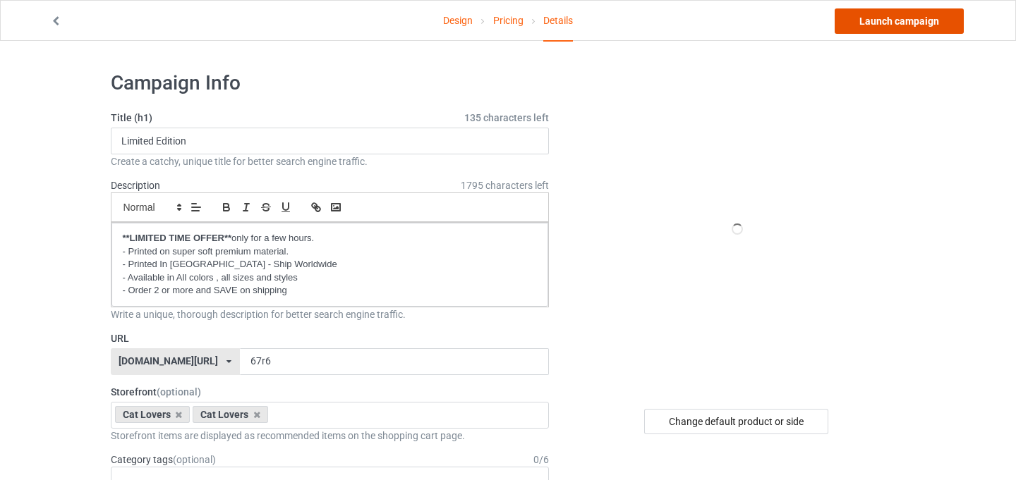
click at [894, 27] on link "Launch campaign" at bounding box center [899, 20] width 129 height 25
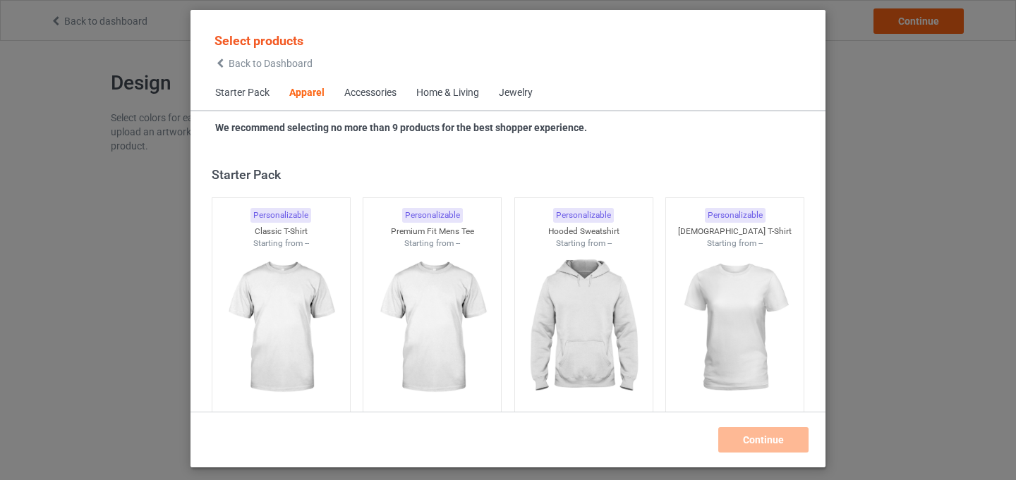
scroll to position [526, 0]
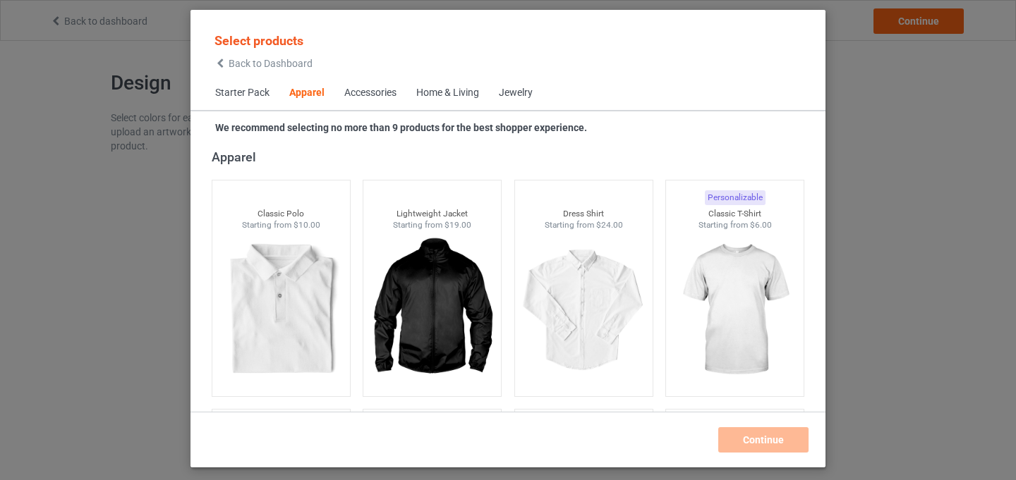
click at [279, 64] on span "Back to Dashboard" at bounding box center [271, 63] width 84 height 11
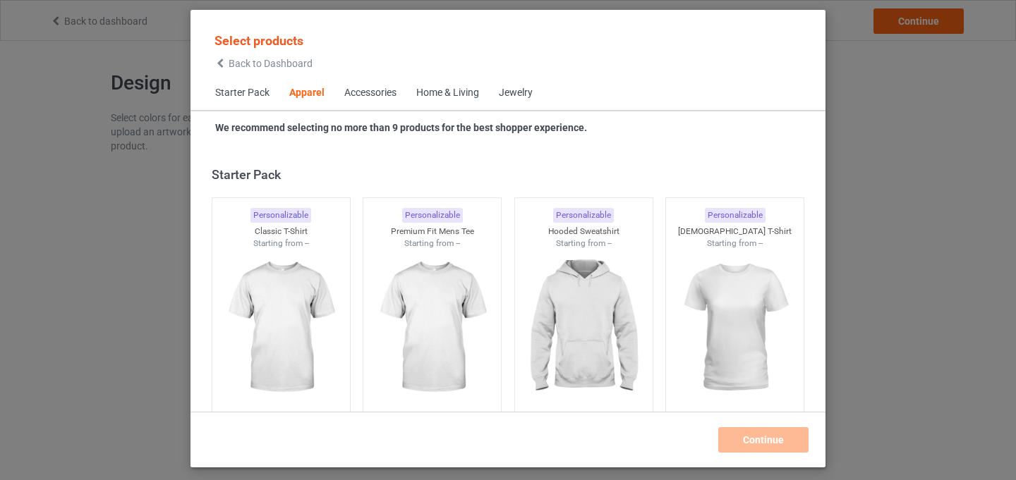
scroll to position [526, 0]
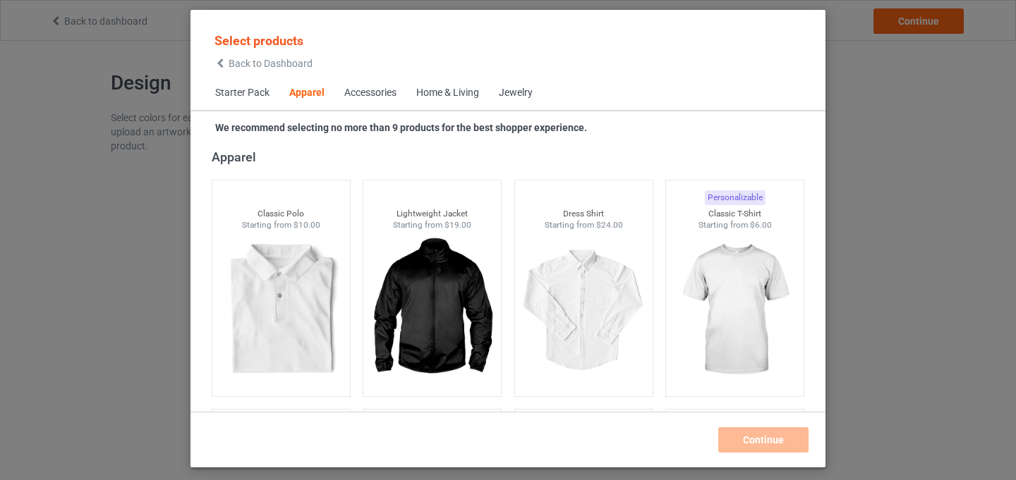
click at [237, 90] on span "Starter Pack" at bounding box center [242, 93] width 74 height 34
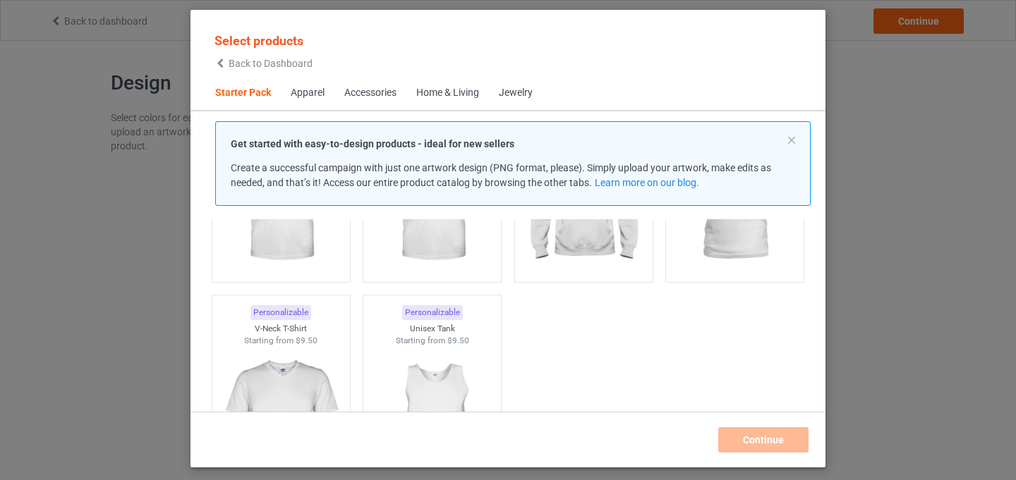
scroll to position [209, 0]
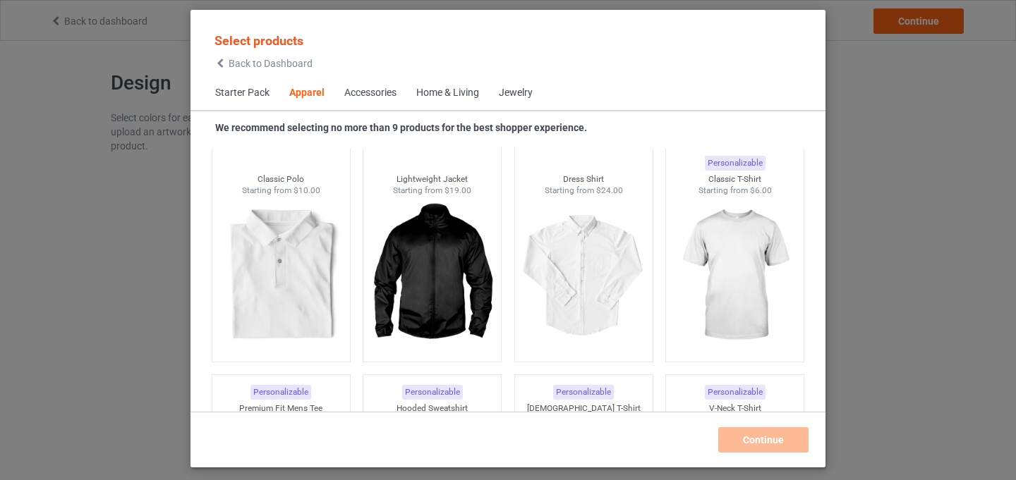
scroll to position [514, 0]
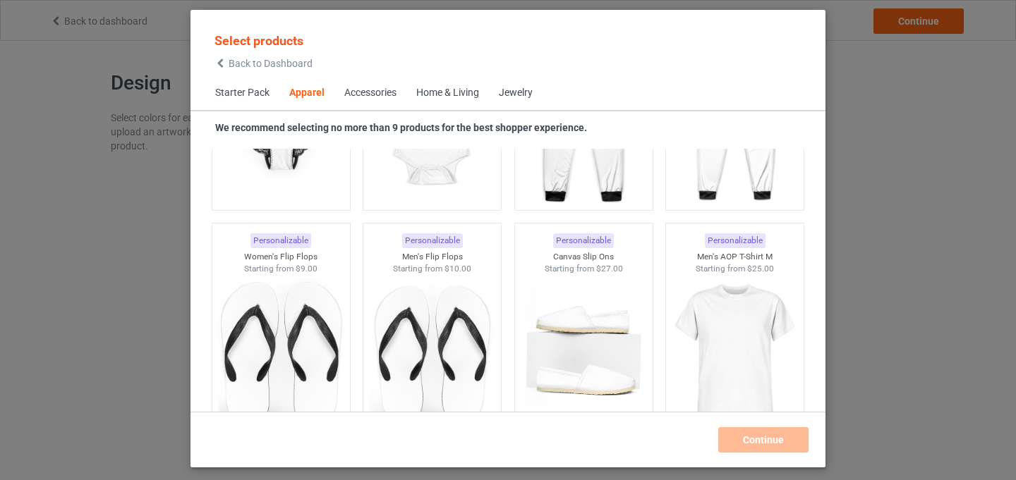
scroll to position [2092, 0]
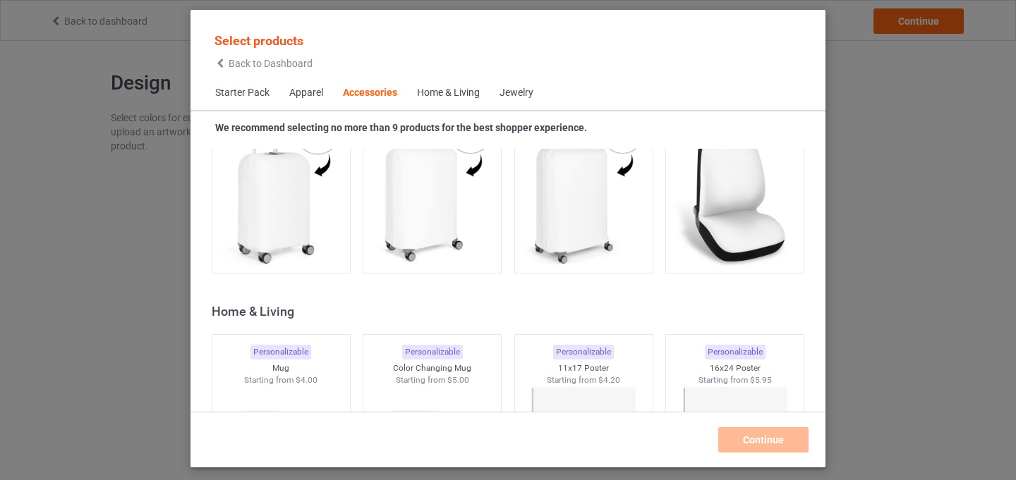
scroll to position [6032, 0]
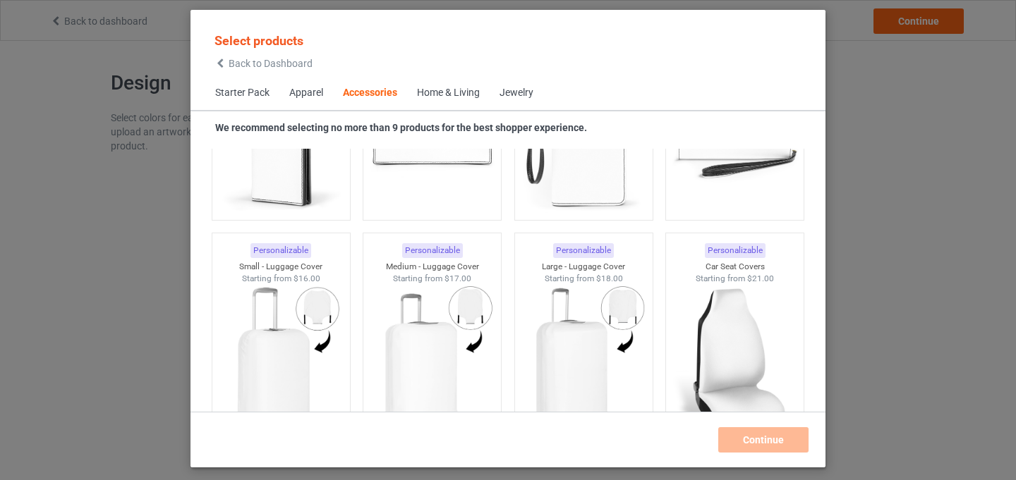
click at [462, 91] on div "Home & Living" at bounding box center [448, 93] width 63 height 14
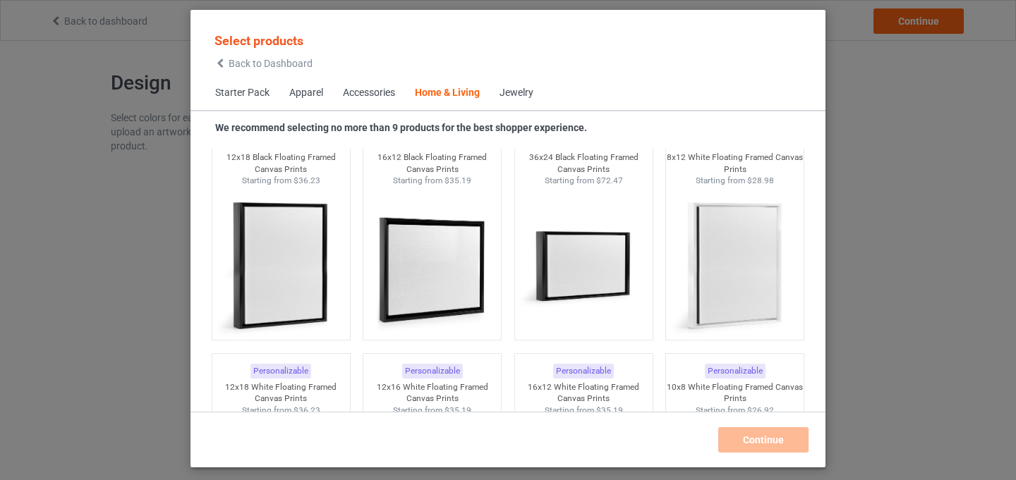
scroll to position [13568, 0]
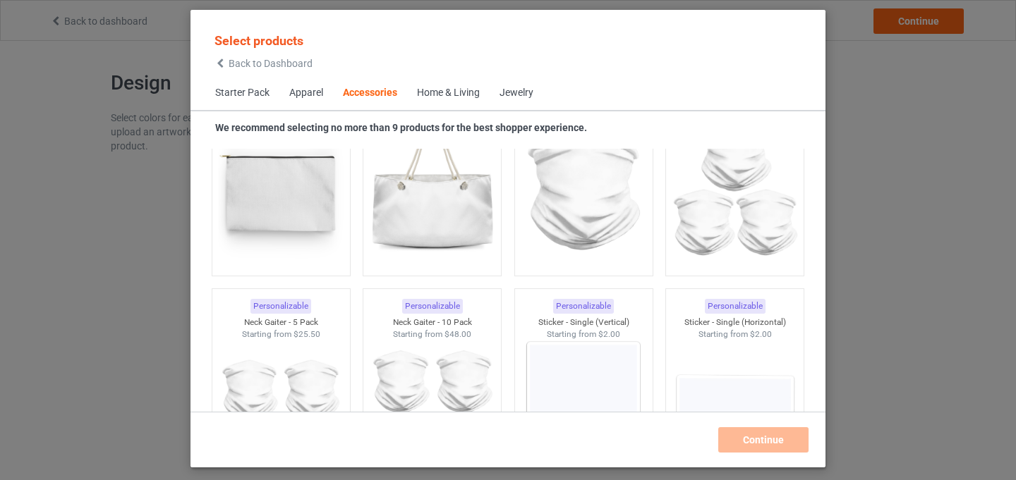
scroll to position [4591, 0]
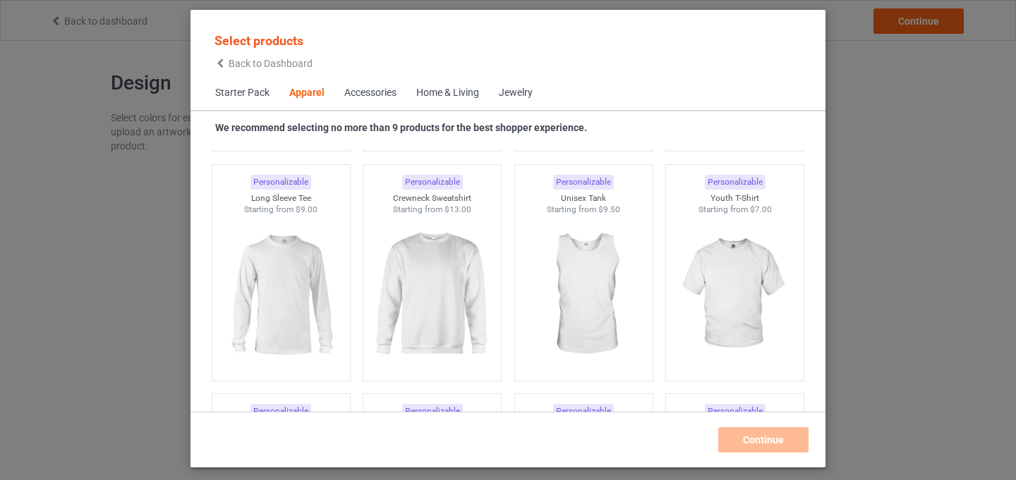
scroll to position [680, 0]
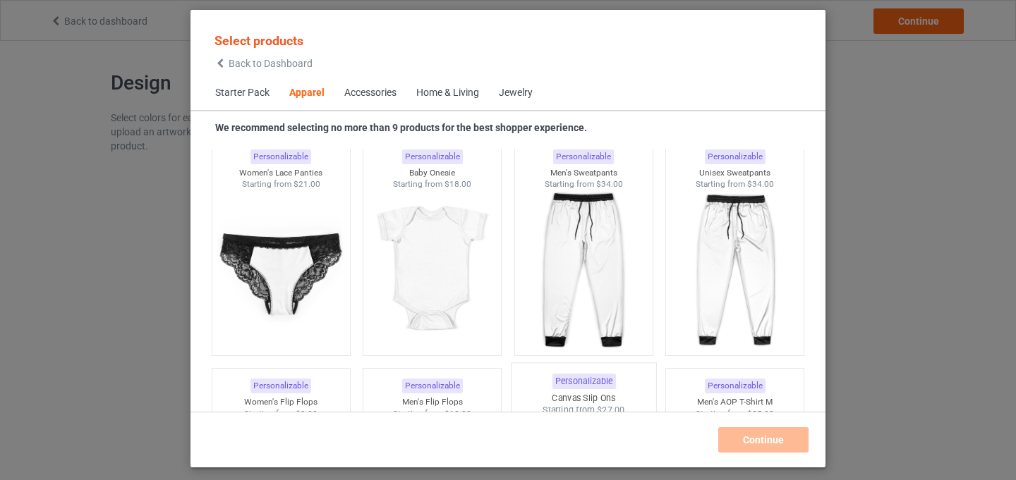
scroll to position [1884, 0]
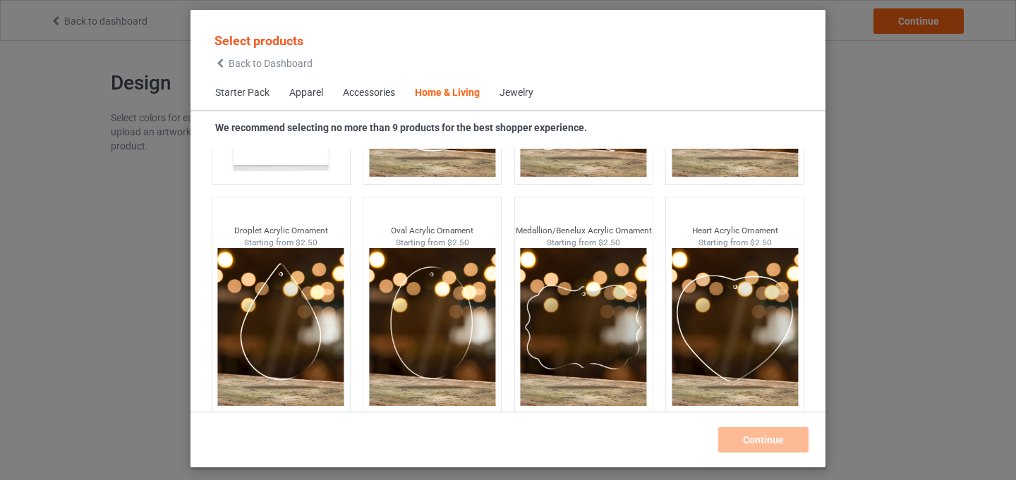
scroll to position [15081, 0]
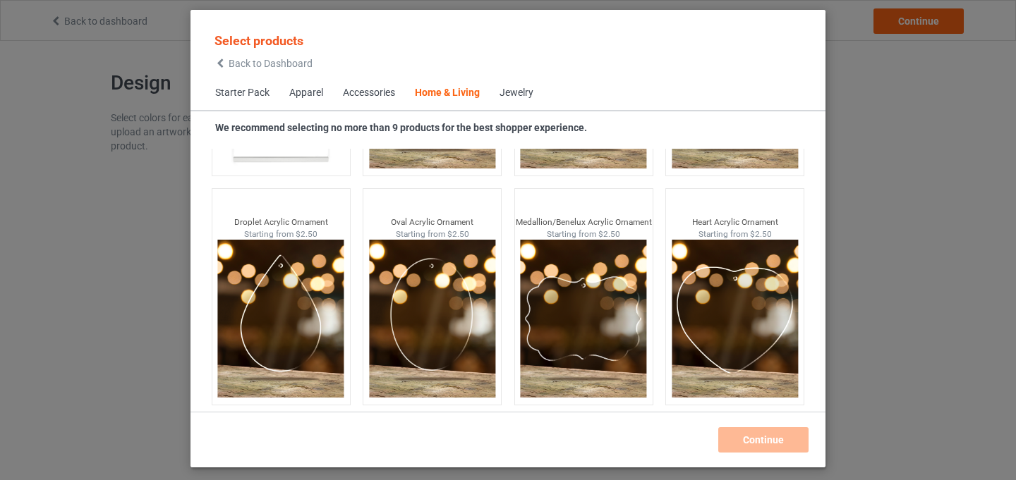
click at [761, 444] on div "Continue" at bounding box center [507, 440] width 605 height 25
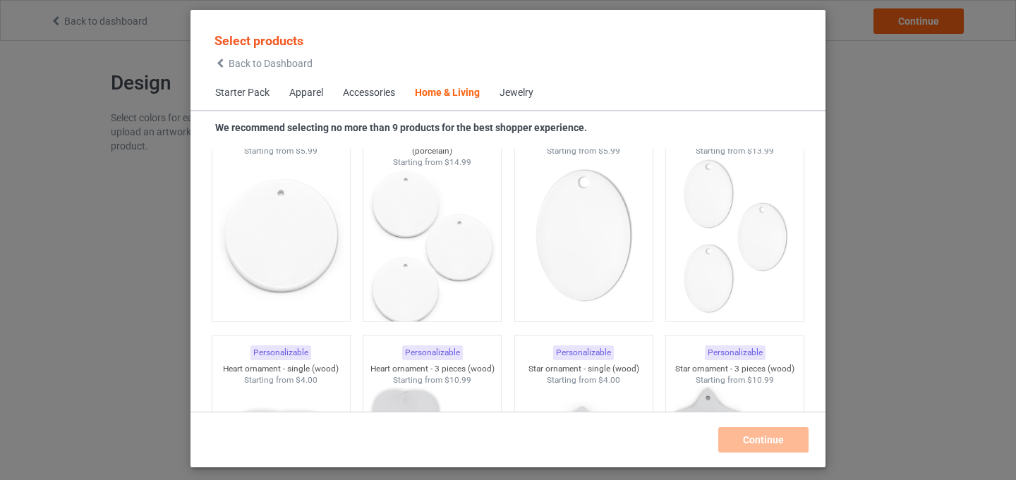
scroll to position [10970, 0]
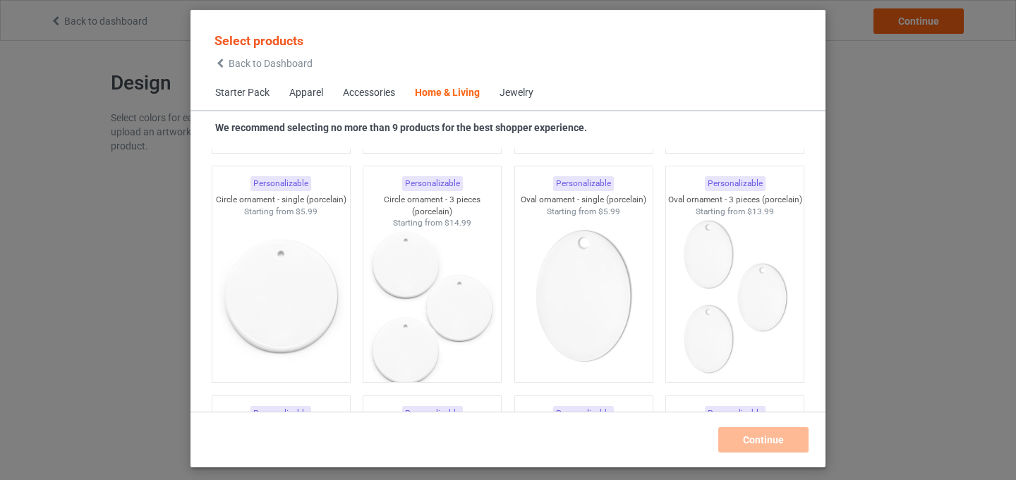
click at [913, 164] on div "Select products Back to Dashboard Starter Pack Apparel Accessories Home & Livin…" at bounding box center [508, 240] width 1016 height 480
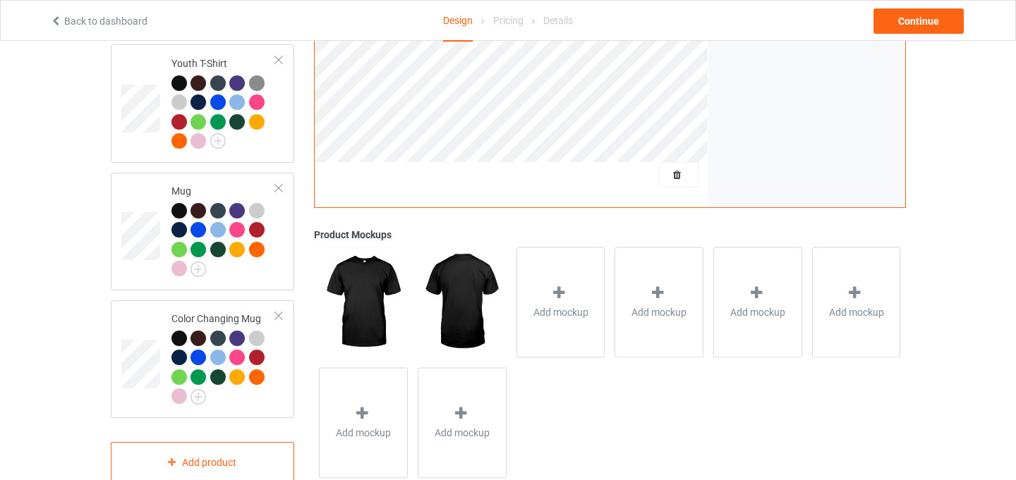
scroll to position [977, 0]
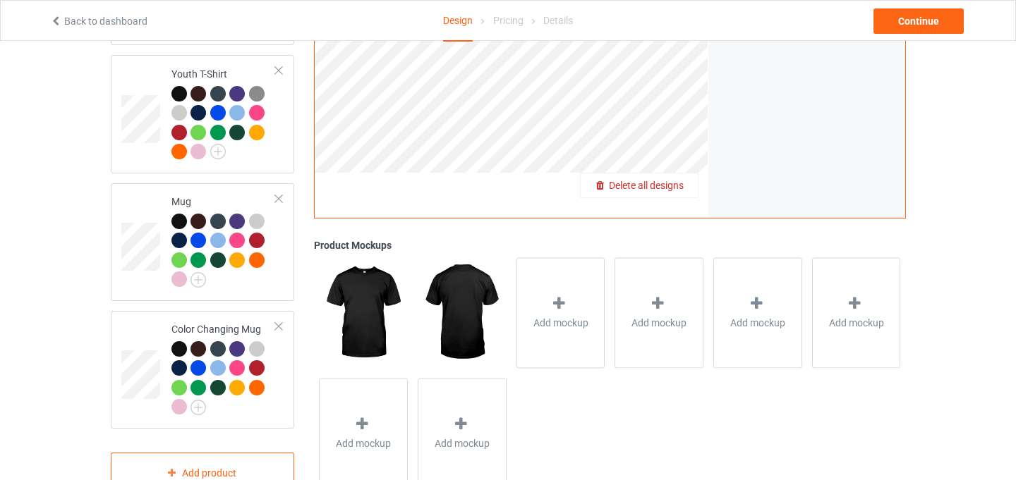
click at [682, 180] on span "Delete all designs" at bounding box center [646, 185] width 75 height 11
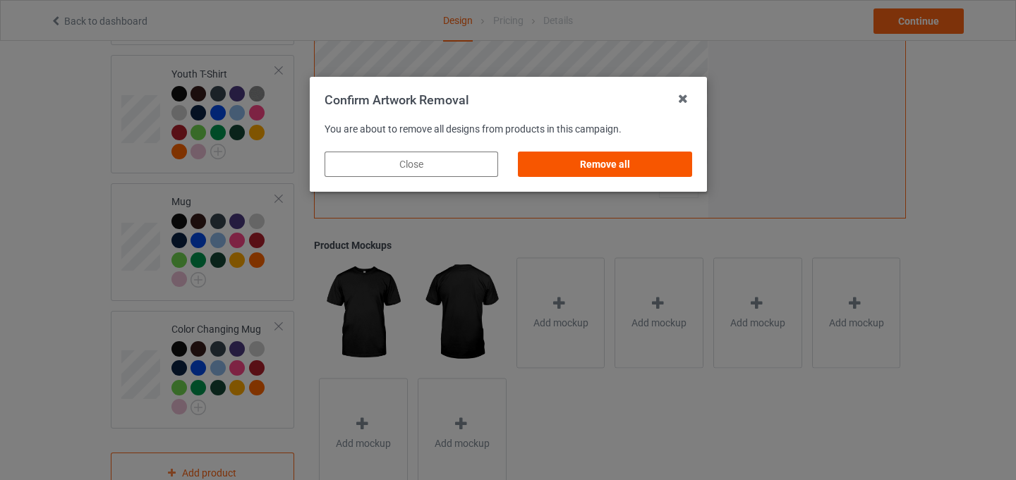
click at [618, 165] on div "Remove all" at bounding box center [605, 164] width 174 height 25
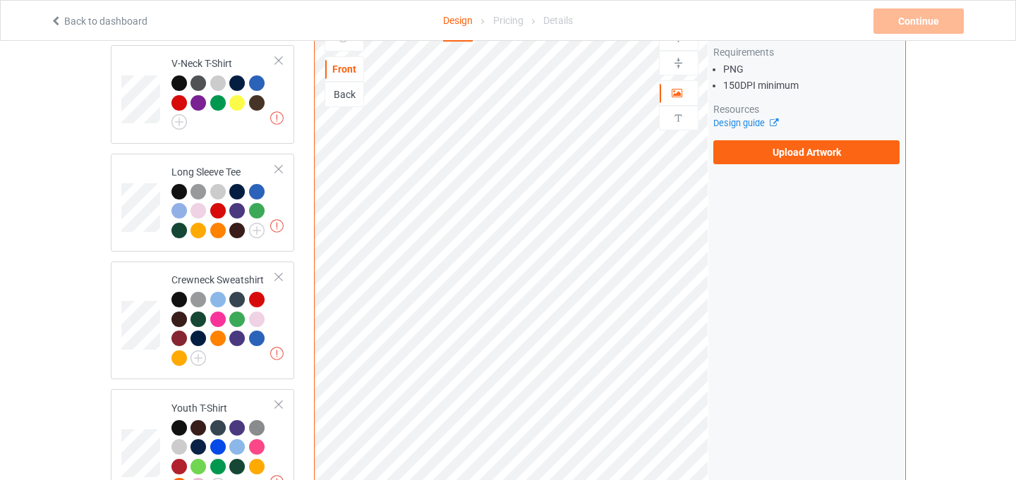
scroll to position [571, 0]
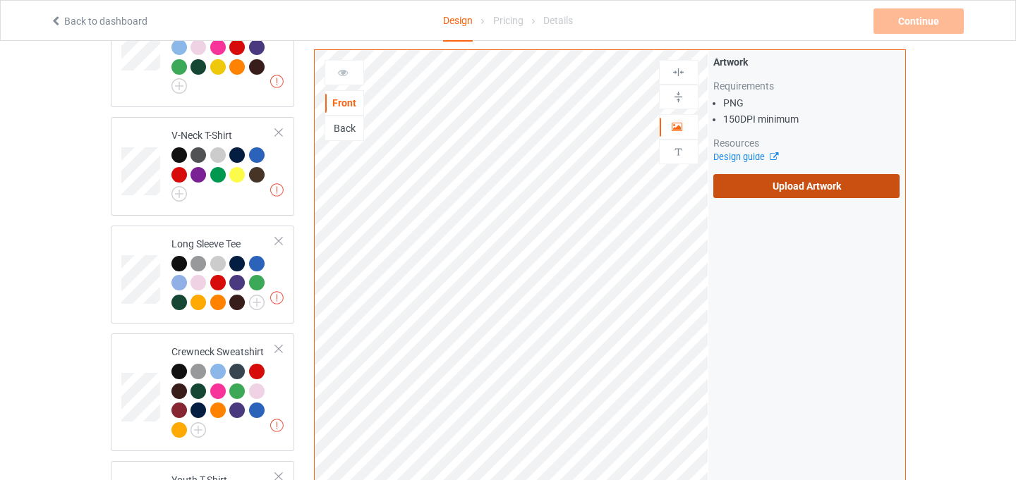
click at [794, 193] on label "Upload Artwork" at bounding box center [806, 186] width 187 height 24
click at [0, 0] on input "Upload Artwork" at bounding box center [0, 0] width 0 height 0
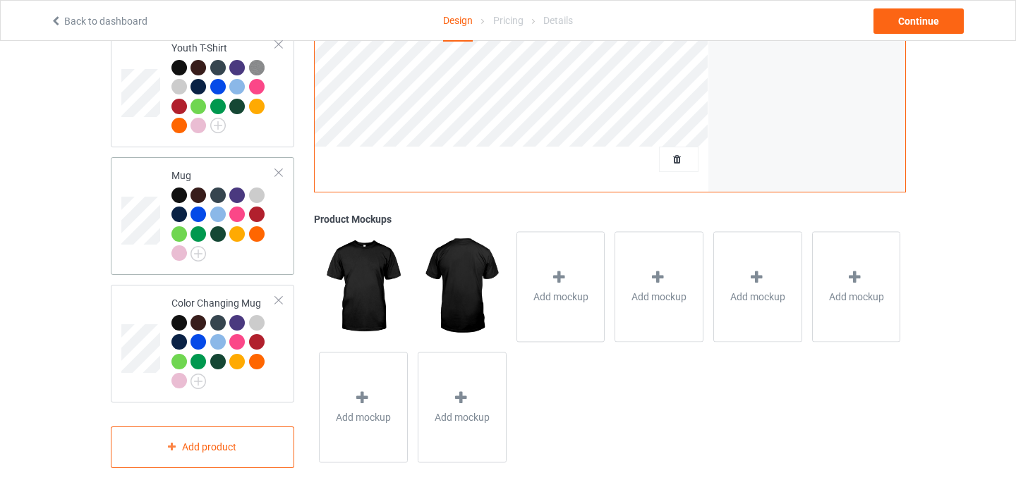
scroll to position [1010, 0]
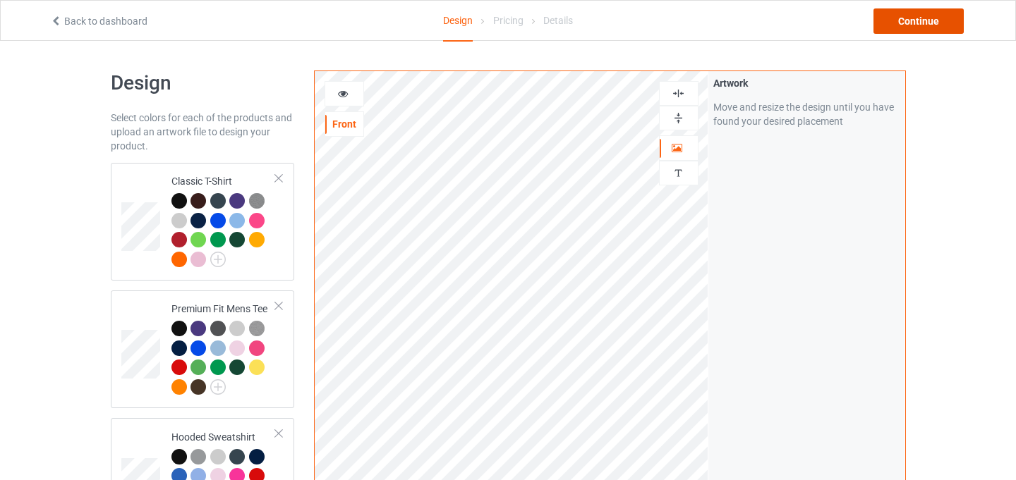
click at [932, 12] on div "Continue" at bounding box center [918, 20] width 90 height 25
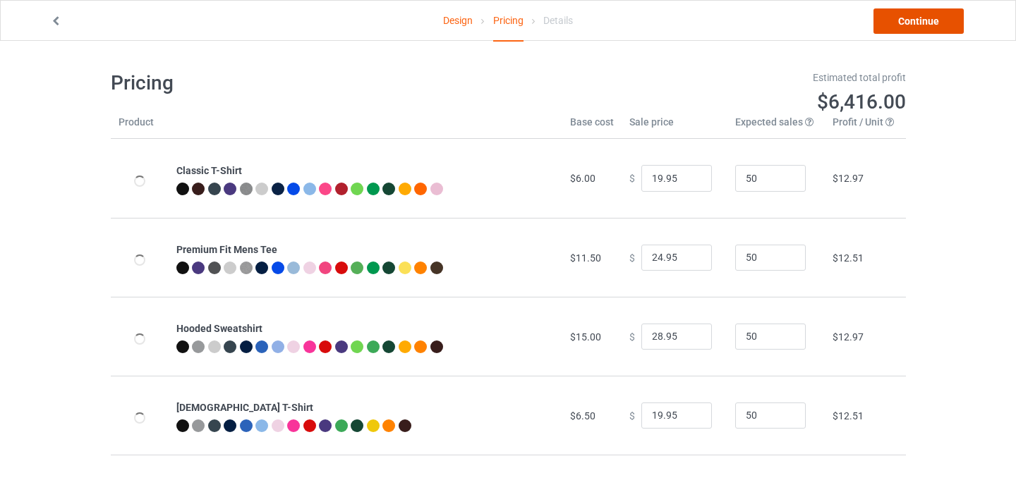
click at [922, 25] on link "Continue" at bounding box center [918, 20] width 90 height 25
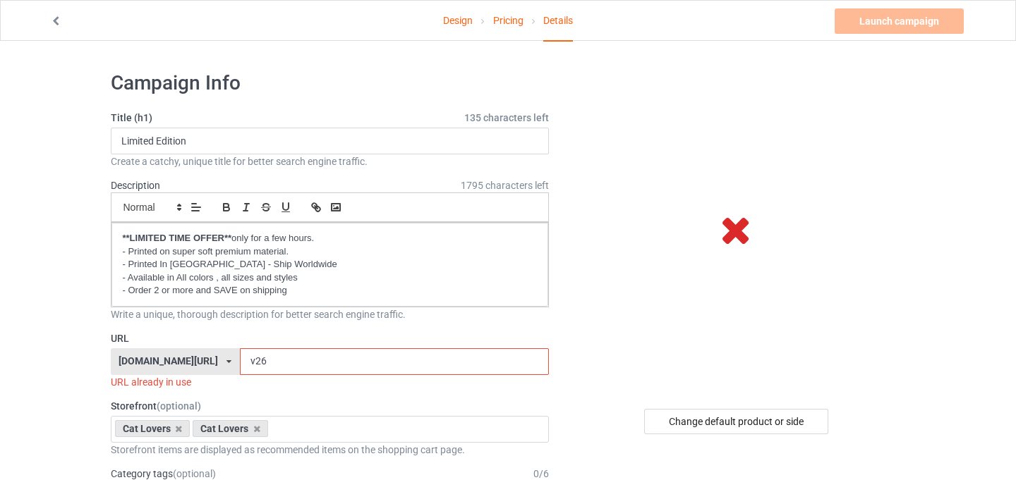
click at [240, 363] on input "v26" at bounding box center [394, 362] width 309 height 27
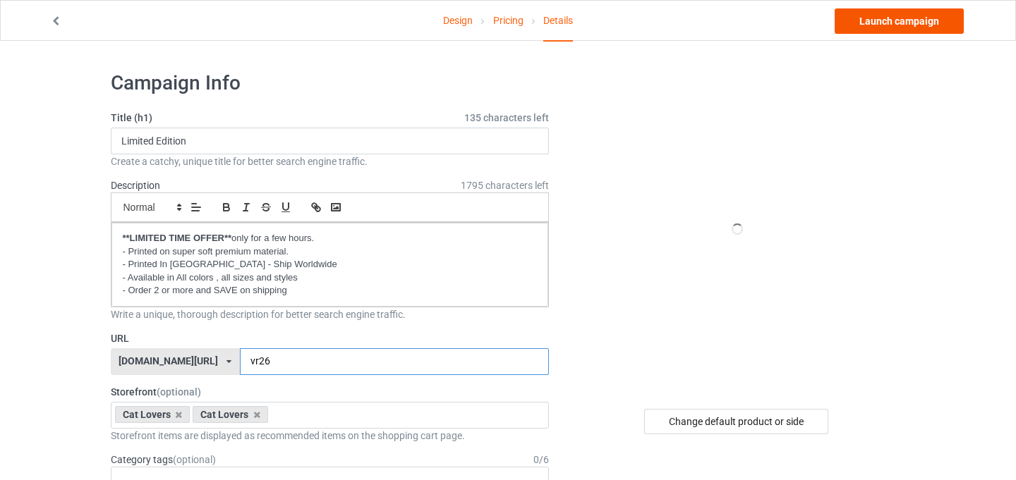
type input "vr26"
click at [867, 19] on link "Launch campaign" at bounding box center [899, 20] width 129 height 25
